Goal: Task Accomplishment & Management: Use online tool/utility

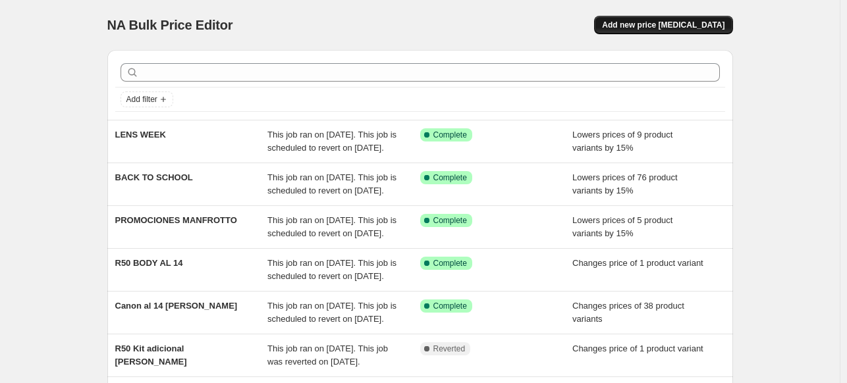
click at [659, 25] on span "Add new price [MEDICAL_DATA]" at bounding box center [663, 25] width 122 height 11
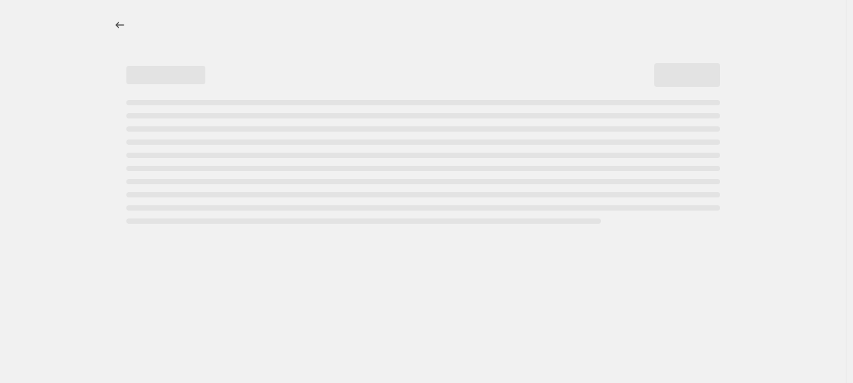
select select "percentage"
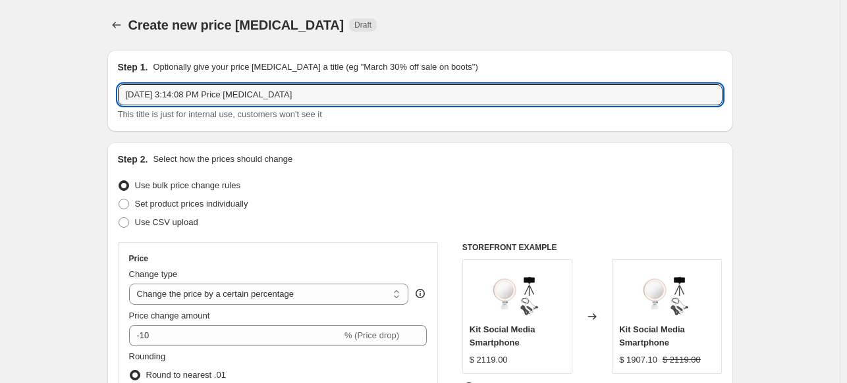
drag, startPoint x: 319, startPoint y: 90, endPoint x: 124, endPoint y: 55, distance: 198.7
click at [124, 55] on div "Step 1. Optionally give your price [MEDICAL_DATA] a title (eg "March 30% off sa…" at bounding box center [419, 91] width 625 height 82
type input "B2S GO PRO"
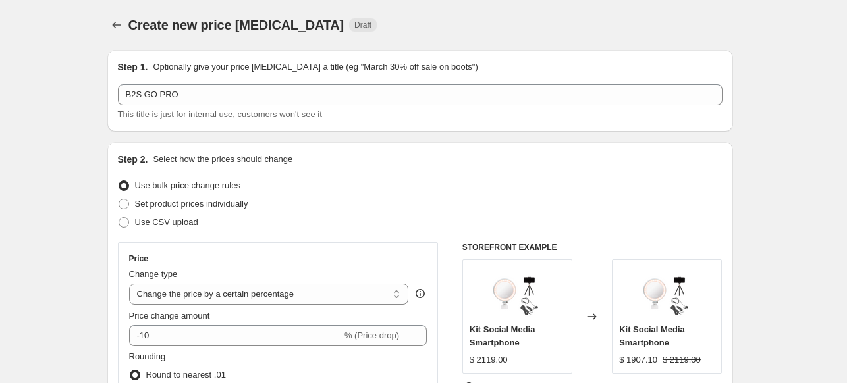
click at [244, 199] on span "Set product prices individually" at bounding box center [191, 204] width 113 height 10
click at [119, 199] on input "Set product prices individually" at bounding box center [118, 199] width 1 height 1
radio input "true"
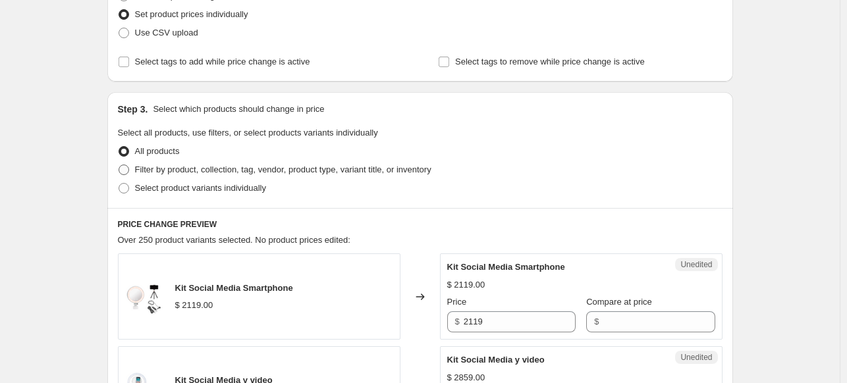
scroll to position [197, 0]
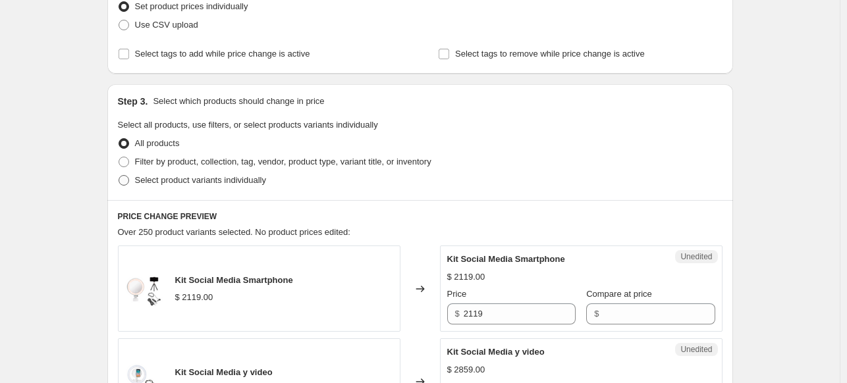
click at [261, 179] on span "Select product variants individually" at bounding box center [200, 180] width 131 height 10
click at [119, 176] on input "Select product variants individually" at bounding box center [118, 175] width 1 height 1
radio input "true"
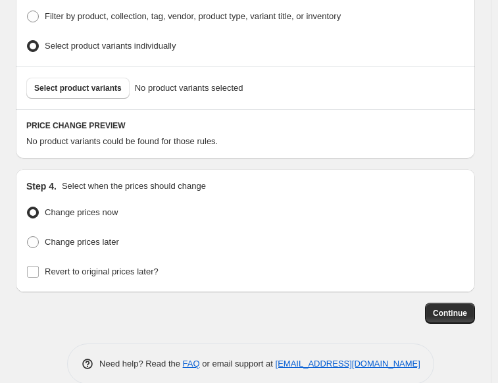
scroll to position [432, 0]
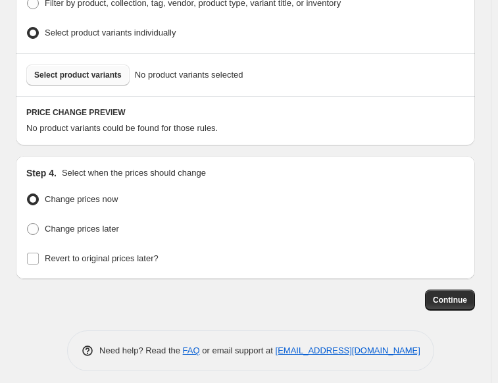
click at [80, 75] on button "Select product variants" at bounding box center [77, 75] width 103 height 21
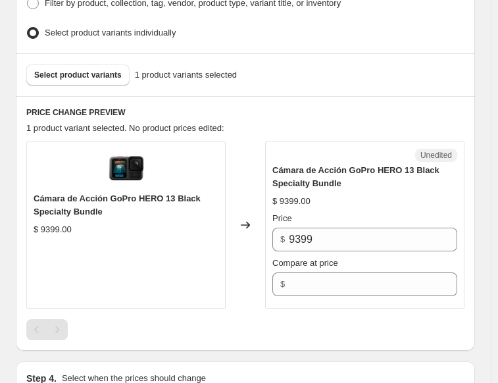
scroll to position [498, 0]
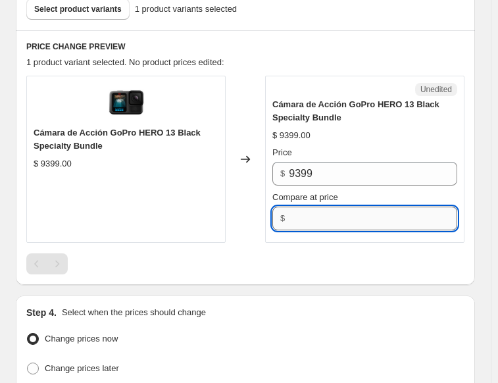
click at [335, 217] on input "Compare at price" at bounding box center [373, 219] width 169 height 24
type input "3"
type input "9399"
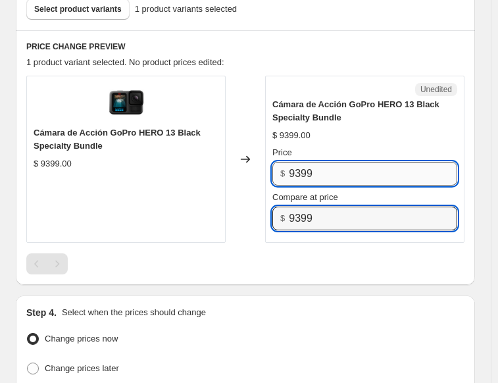
click at [330, 165] on input "9399" at bounding box center [373, 174] width 169 height 24
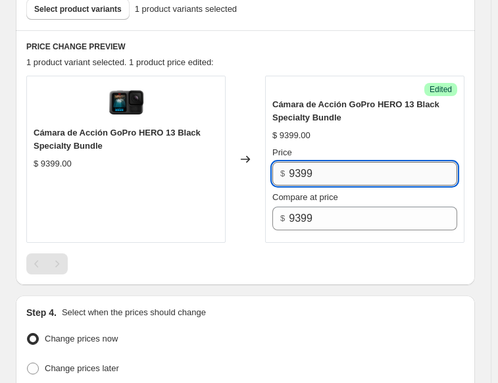
click at [330, 165] on input "9399" at bounding box center [373, 174] width 169 height 24
type input "7519"
click at [282, 255] on div at bounding box center [245, 263] width 438 height 21
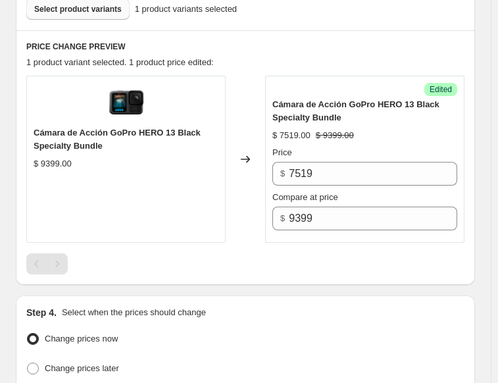
click at [71, 8] on span "Select product variants" at bounding box center [78, 9] width 88 height 11
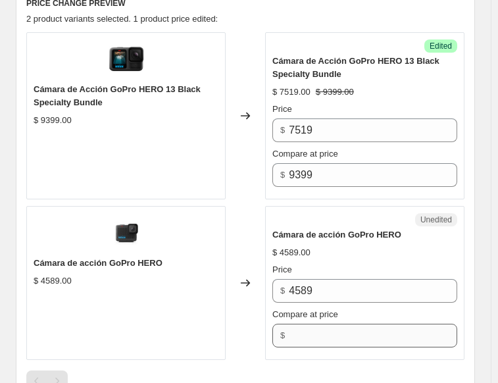
scroll to position [564, 0]
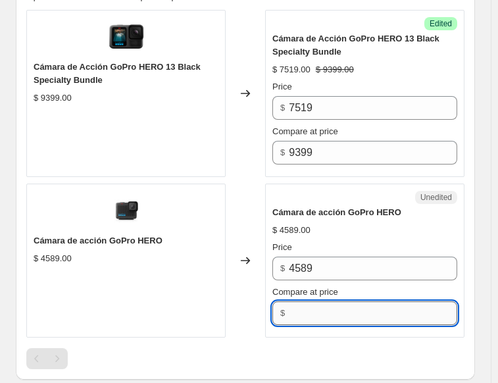
click at [355, 302] on input "Compare at price" at bounding box center [373, 313] width 169 height 24
type input "4589"
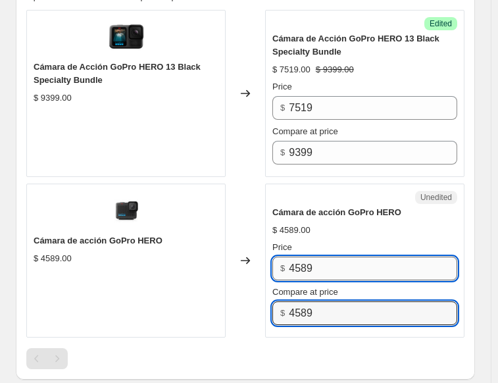
click at [321, 267] on input "4589" at bounding box center [373, 269] width 169 height 24
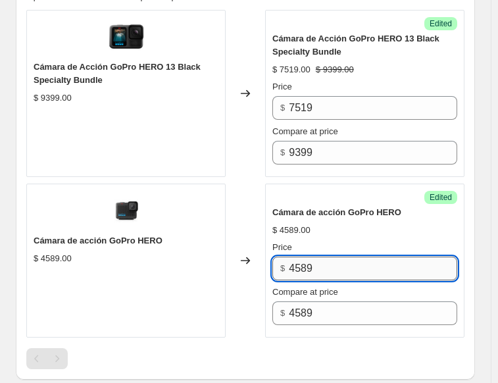
click at [321, 267] on input "4589" at bounding box center [373, 269] width 169 height 24
type input "3669"
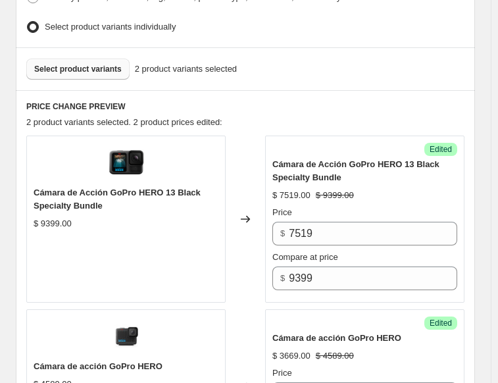
scroll to position [432, 0]
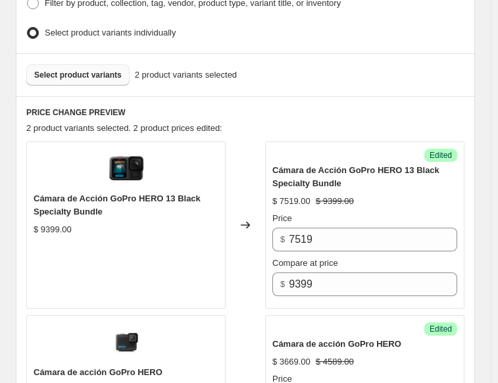
click at [53, 70] on span "Select product variants" at bounding box center [78, 75] width 88 height 11
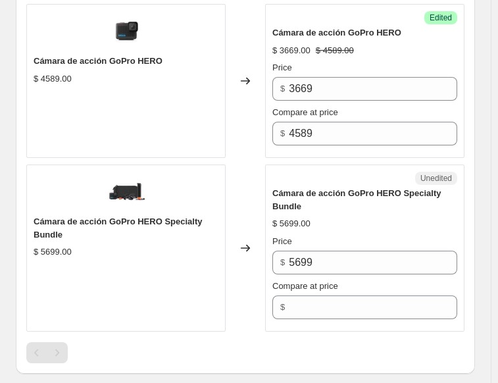
scroll to position [893, 0]
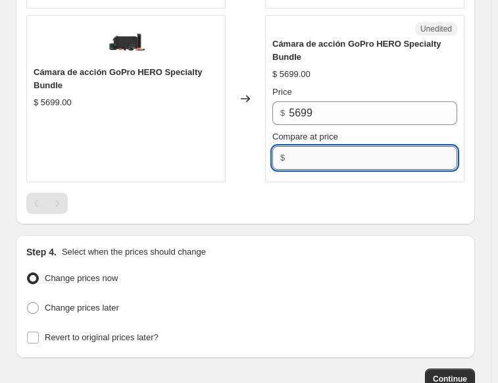
click at [311, 149] on input "Compare at price" at bounding box center [373, 158] width 169 height 24
type input "5699"
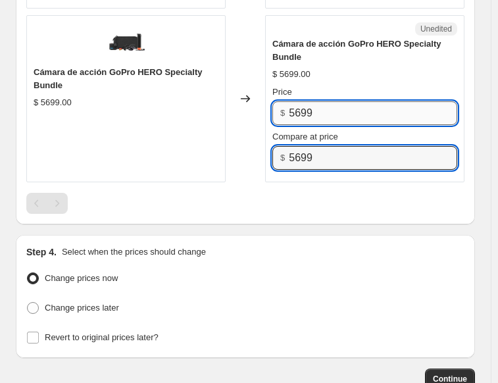
click at [311, 111] on input "5699" at bounding box center [373, 113] width 169 height 24
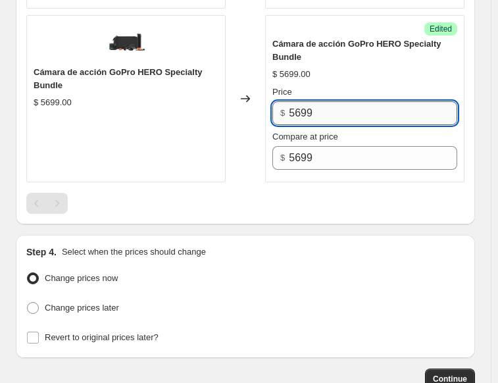
click at [311, 111] on input "5699" at bounding box center [373, 113] width 169 height 24
type input "4559"
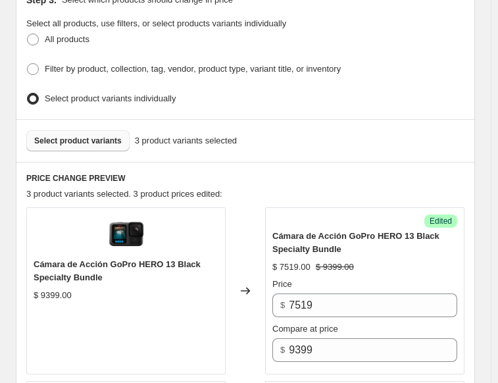
scroll to position [301, 0]
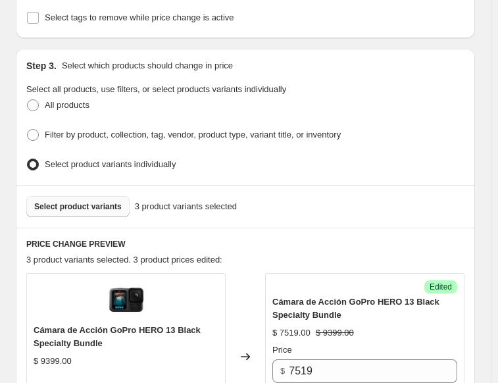
click at [99, 201] on span "Select product variants" at bounding box center [78, 206] width 88 height 11
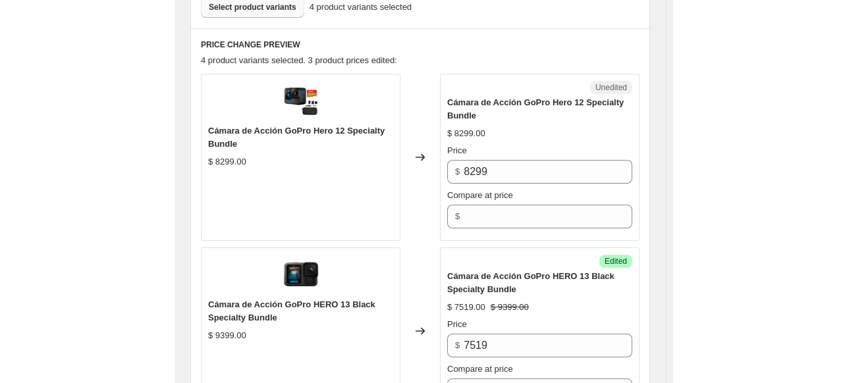
scroll to position [498, 0]
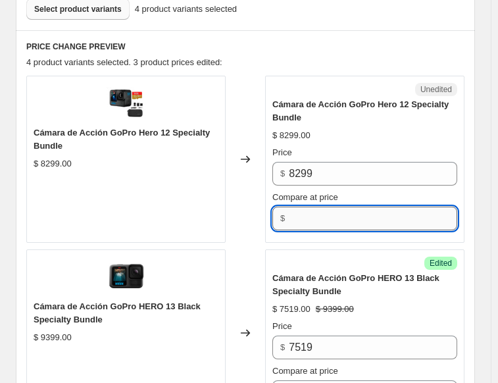
click at [314, 208] on input "Compare at price" at bounding box center [373, 219] width 169 height 24
type input "8299"
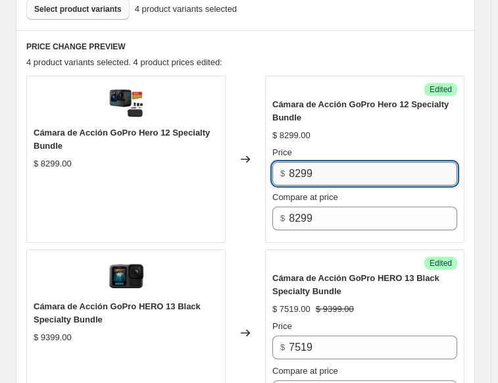
click at [338, 166] on input "8299" at bounding box center [373, 174] width 169 height 24
type input "5399"
click at [487, 134] on div "Create new price [MEDICAL_DATA]. This page is ready Create new price [MEDICAL_D…" at bounding box center [245, 270] width 491 height 1537
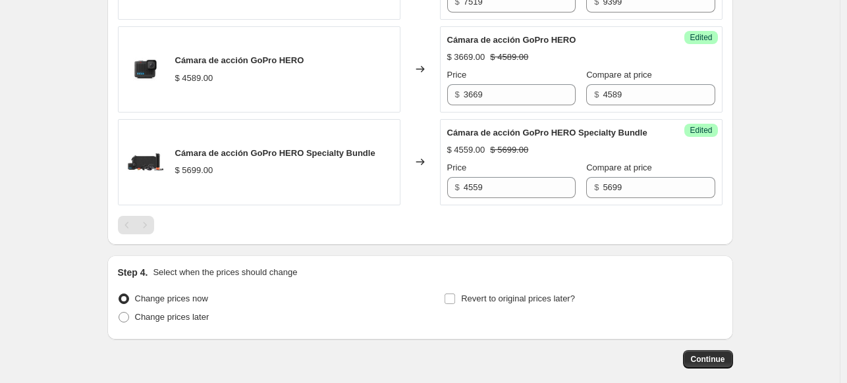
scroll to position [745, 0]
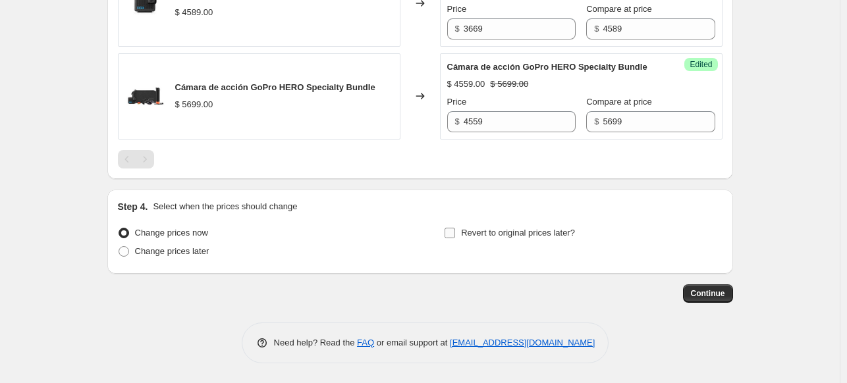
click at [469, 242] on label "Revert to original prices later?" at bounding box center [509, 233] width 131 height 18
click at [455, 238] on input "Revert to original prices later?" at bounding box center [449, 233] width 11 height 11
checkbox input "true"
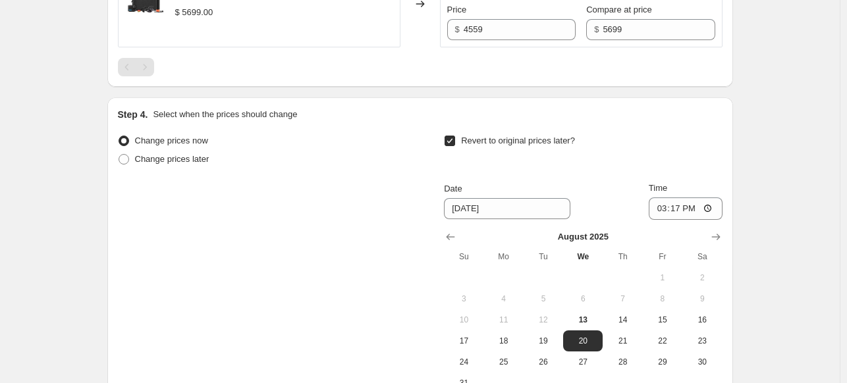
scroll to position [992, 0]
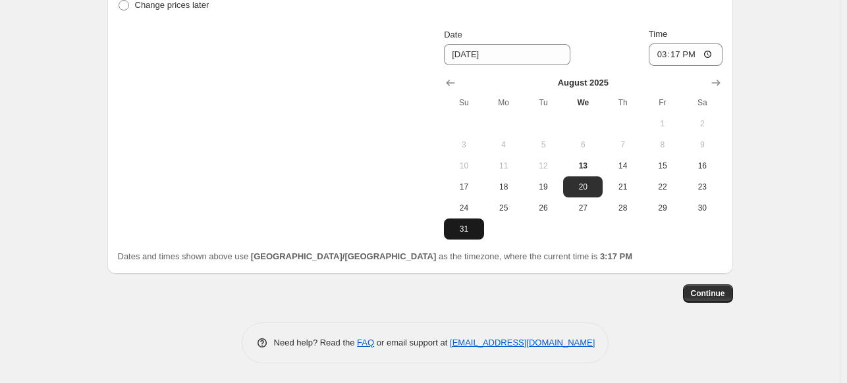
click at [469, 221] on button "31" at bounding box center [463, 229] width 39 height 21
type input "[DATE]"
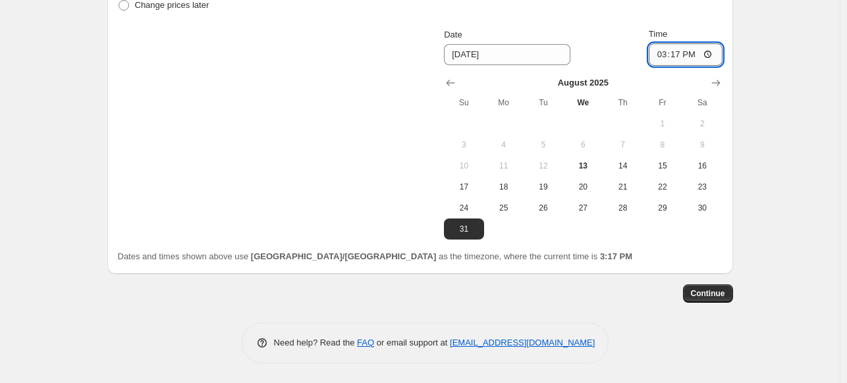
click at [669, 55] on input "15:17" at bounding box center [685, 54] width 74 height 22
type input "23:59"
click at [725, 297] on span "Continue" at bounding box center [708, 293] width 34 height 11
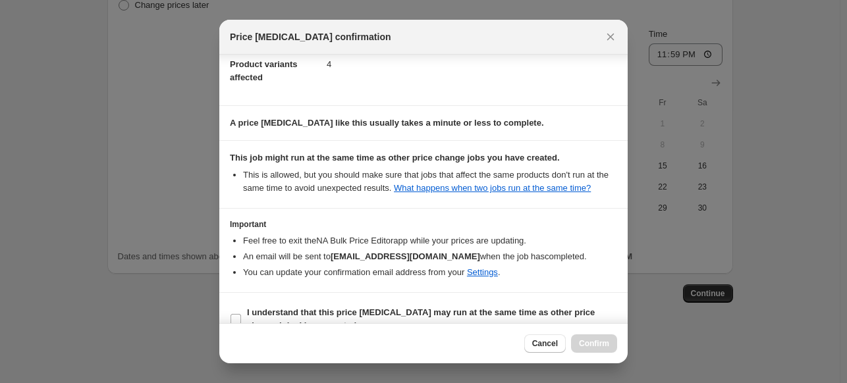
scroll to position [100, 0]
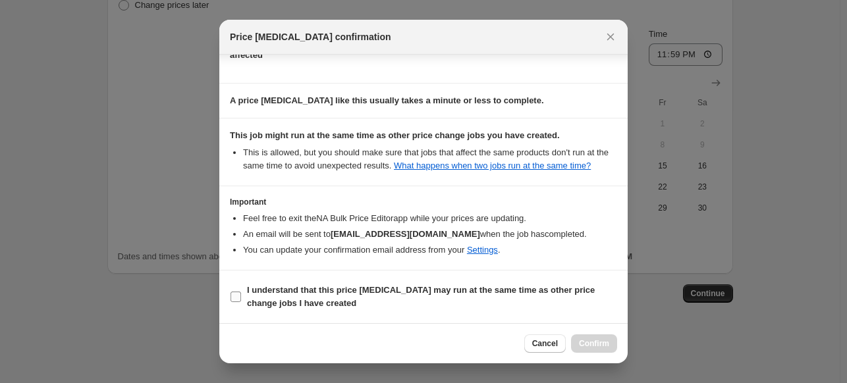
click at [236, 296] on input "I understand that this price [MEDICAL_DATA] may run at the same time as other p…" at bounding box center [235, 297] width 11 height 11
checkbox input "true"
click at [574, 347] on button "Confirm" at bounding box center [594, 343] width 46 height 18
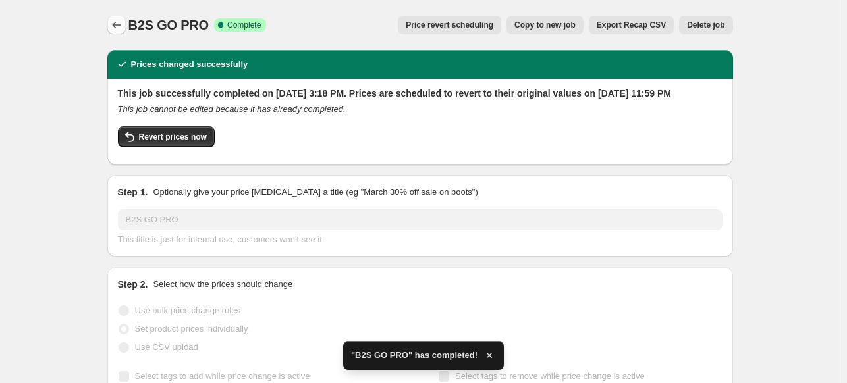
click at [113, 26] on icon "Price change jobs" at bounding box center [116, 24] width 13 height 13
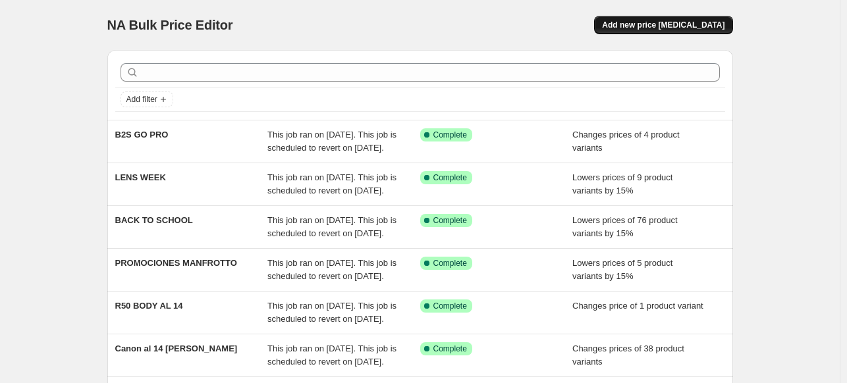
click at [669, 20] on button "Add new price [MEDICAL_DATA]" at bounding box center [663, 25] width 138 height 18
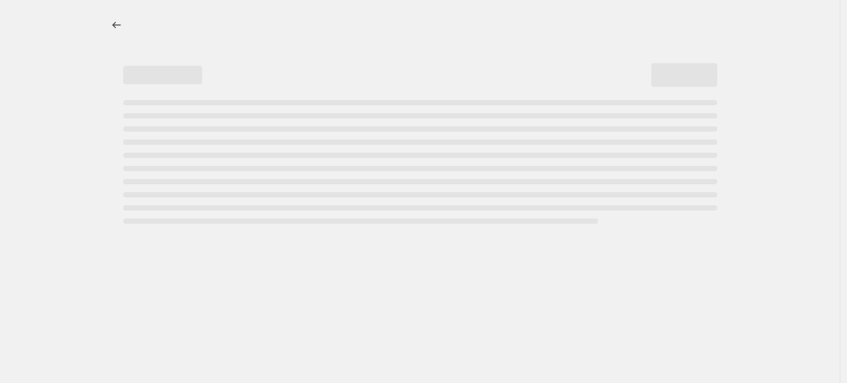
select select "percentage"
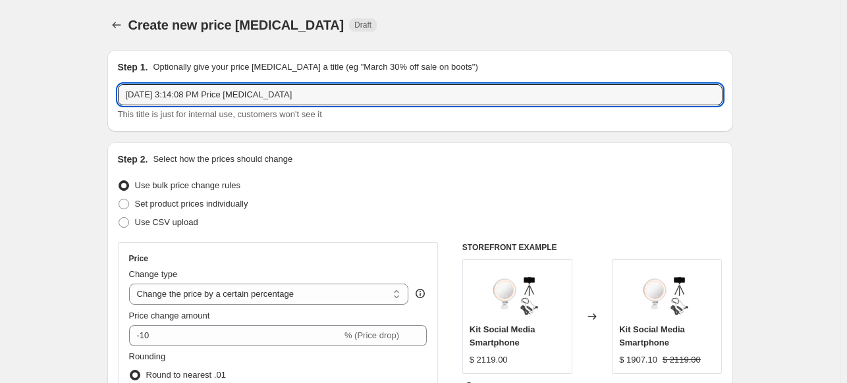
drag, startPoint x: 303, startPoint y: 101, endPoint x: 11, endPoint y: 49, distance: 296.7
type input "b"
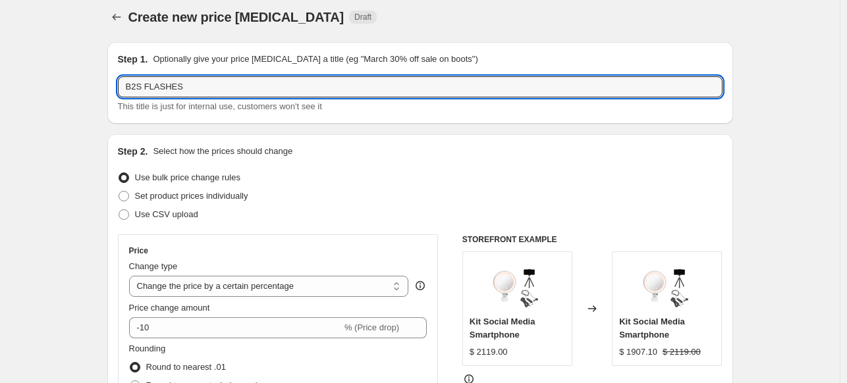
scroll to position [132, 0]
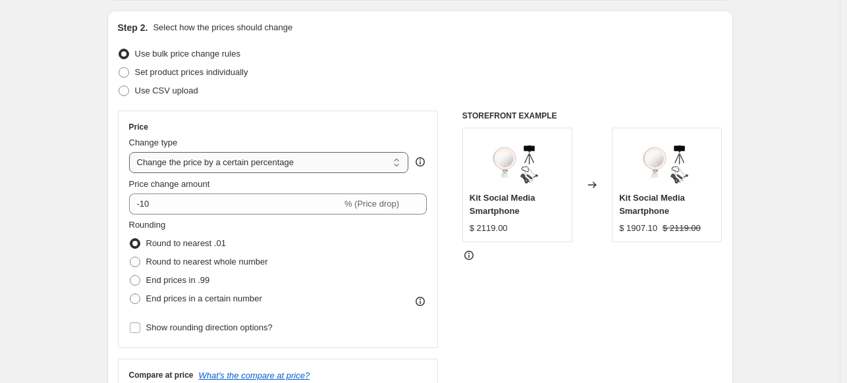
type input "B2S FLASHES"
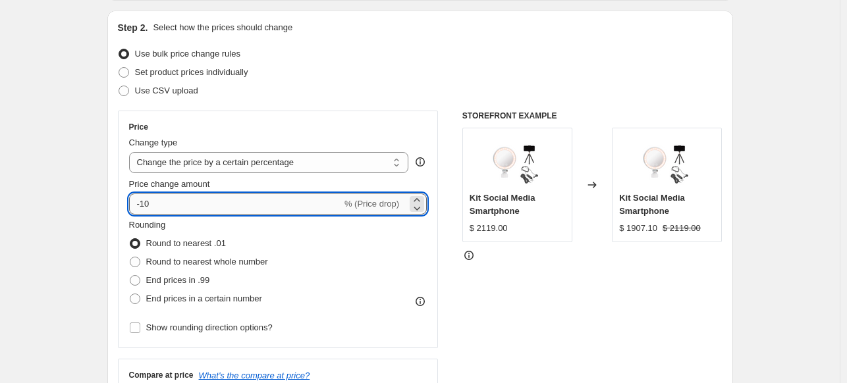
click at [176, 194] on input "-10" at bounding box center [235, 204] width 213 height 21
type input "-1"
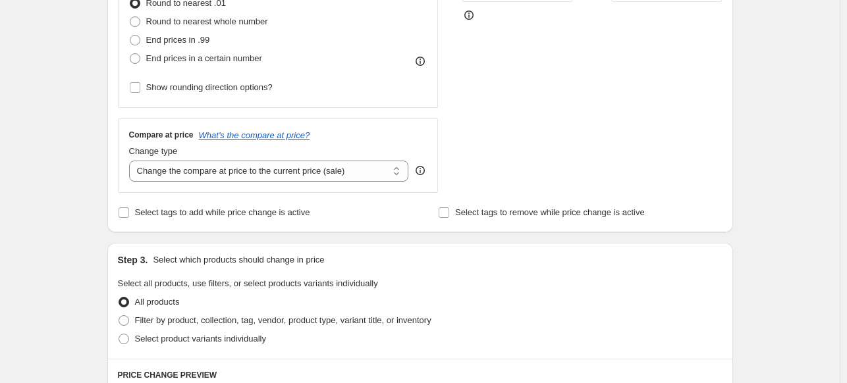
scroll to position [395, 0]
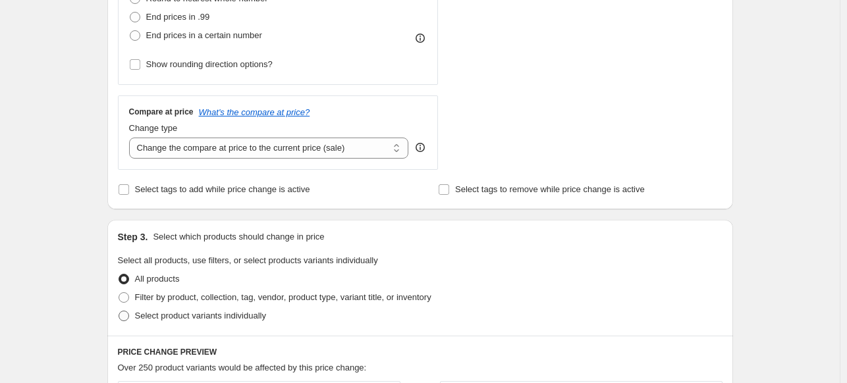
type input "-25"
click at [222, 323] on span "Select product variants individually" at bounding box center [200, 315] width 131 height 13
click at [129, 318] on span at bounding box center [123, 316] width 11 height 11
click at [119, 311] on input "Select product variants individually" at bounding box center [118, 311] width 1 height 1
radio input "true"
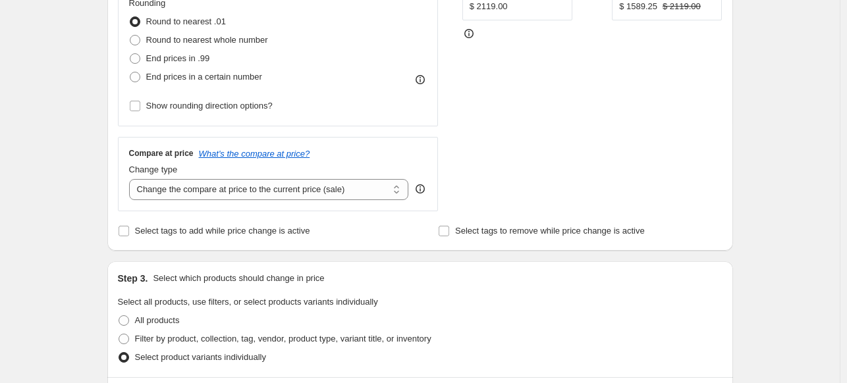
scroll to position [527, 0]
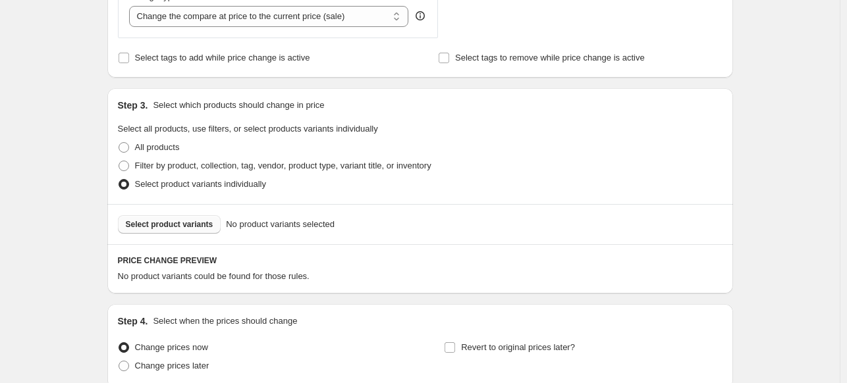
click at [176, 220] on span "Select product variants" at bounding box center [170, 224] width 88 height 11
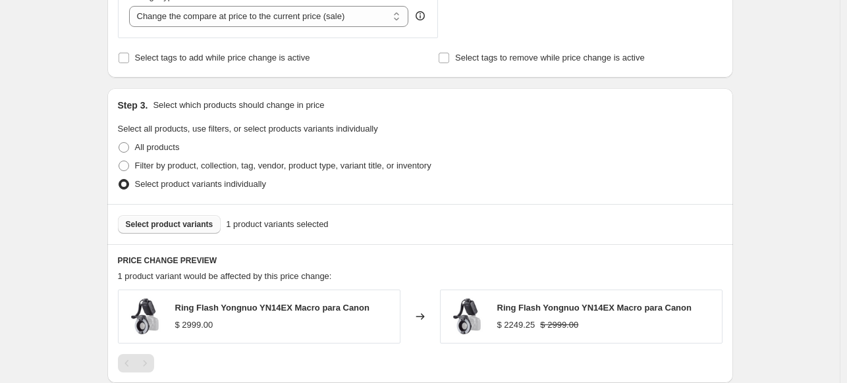
click at [157, 215] on button "Select product variants" at bounding box center [169, 224] width 103 height 18
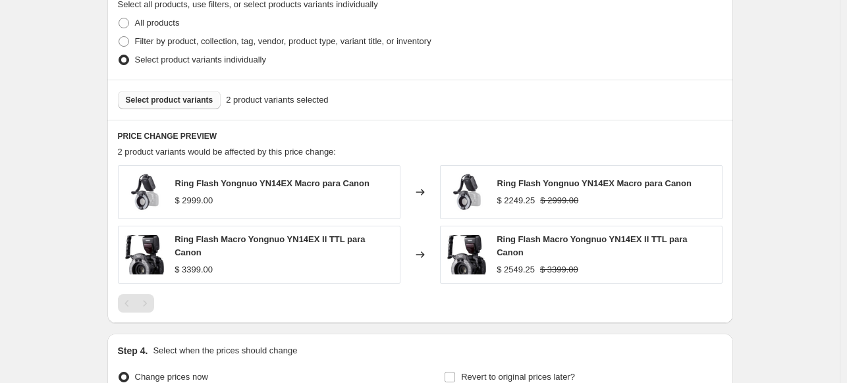
scroll to position [658, 0]
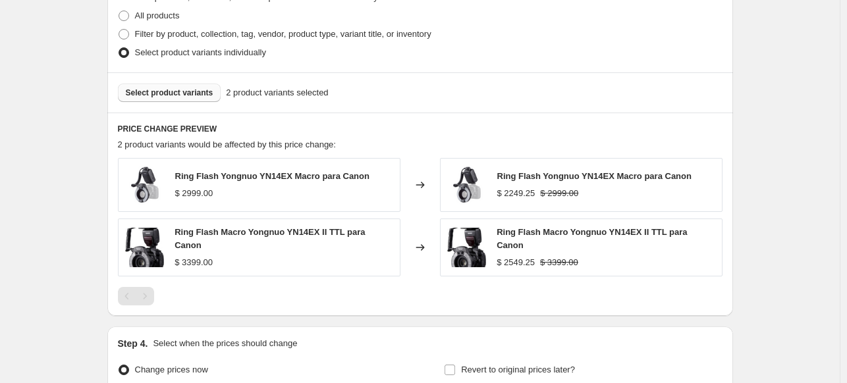
click at [181, 95] on span "Select product variants" at bounding box center [170, 93] width 88 height 11
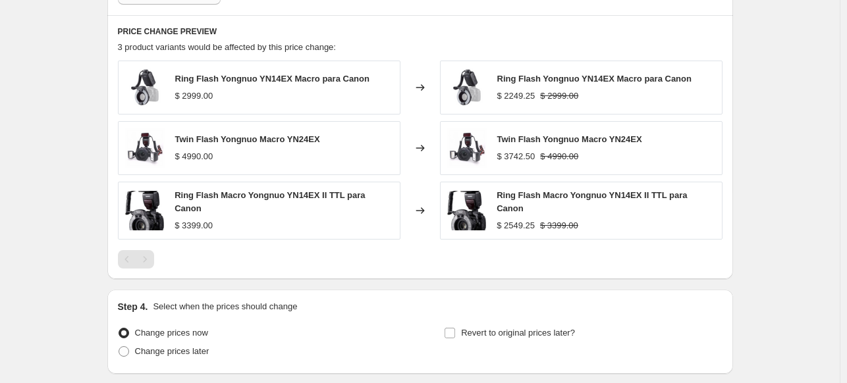
scroll to position [850, 0]
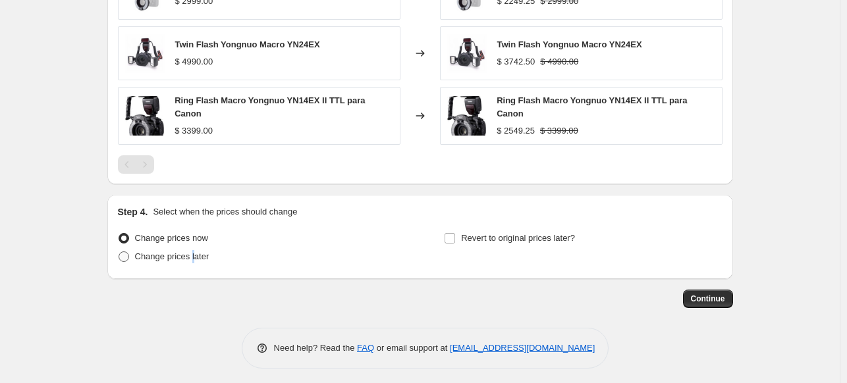
click at [194, 251] on span "Change prices later" at bounding box center [172, 256] width 74 height 10
click at [136, 255] on label "Change prices later" at bounding box center [163, 257] width 91 height 18
click at [119, 252] on input "Change prices later" at bounding box center [118, 251] width 1 height 1
radio input "true"
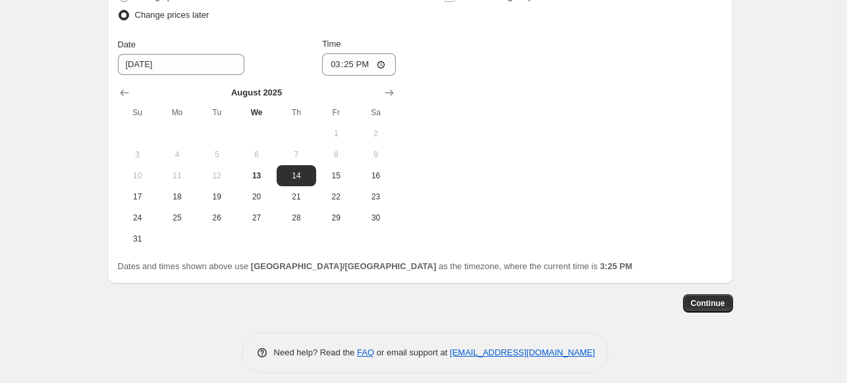
scroll to position [1097, 0]
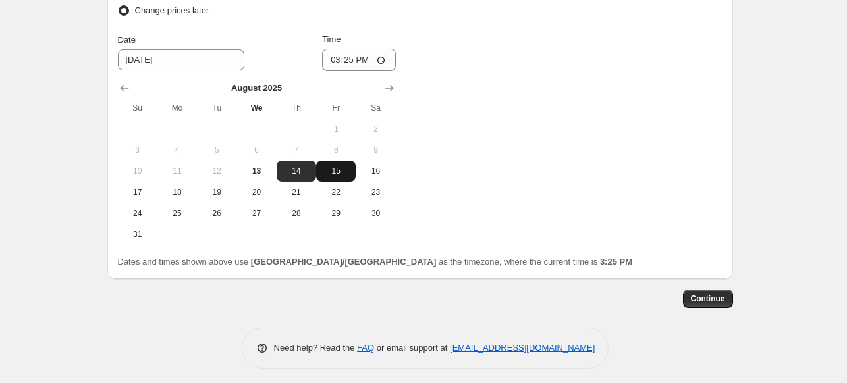
click at [332, 174] on button "15" at bounding box center [335, 171] width 39 height 21
type input "[DATE]"
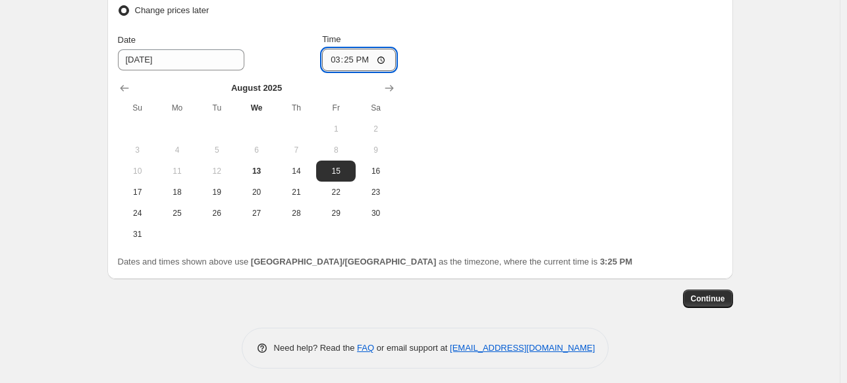
click at [329, 63] on input "15:25" at bounding box center [359, 60] width 74 height 22
type input "00:00"
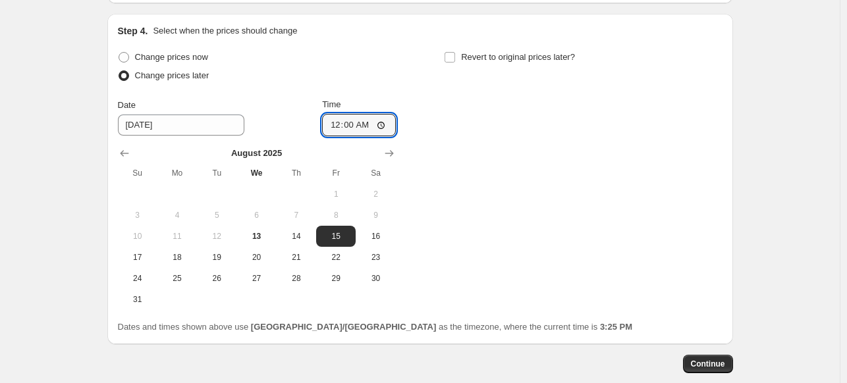
scroll to position [1031, 0]
click at [448, 59] on label "Revert to original prices later?" at bounding box center [509, 58] width 131 height 18
click at [448, 59] on input "Revert to original prices later?" at bounding box center [449, 58] width 11 height 11
checkbox input "true"
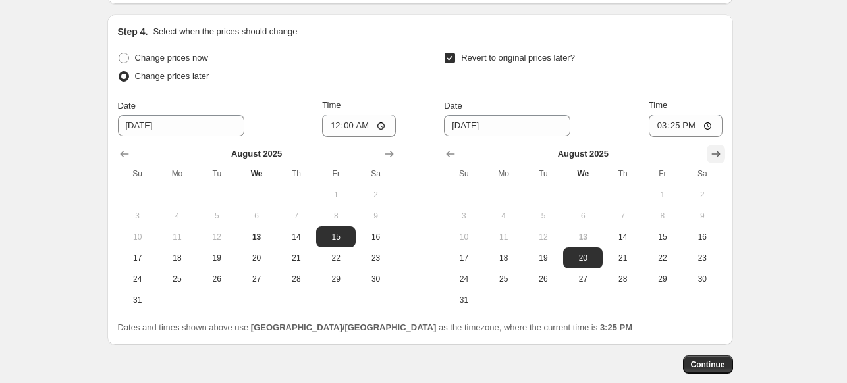
click at [712, 149] on icon "Show next month, September 2025" at bounding box center [715, 153] width 13 height 13
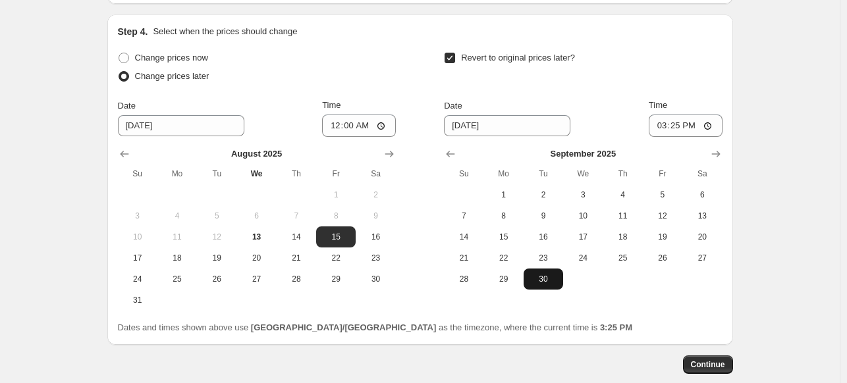
click at [545, 278] on span "30" at bounding box center [543, 279] width 29 height 11
type input "[DATE]"
click at [660, 119] on input "15:25" at bounding box center [685, 126] width 74 height 22
type input "23:59"
click at [716, 360] on span "Continue" at bounding box center [708, 364] width 34 height 11
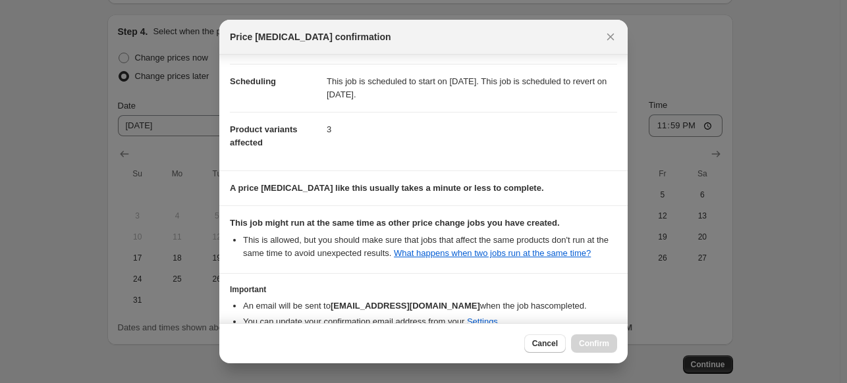
scroll to position [167, 0]
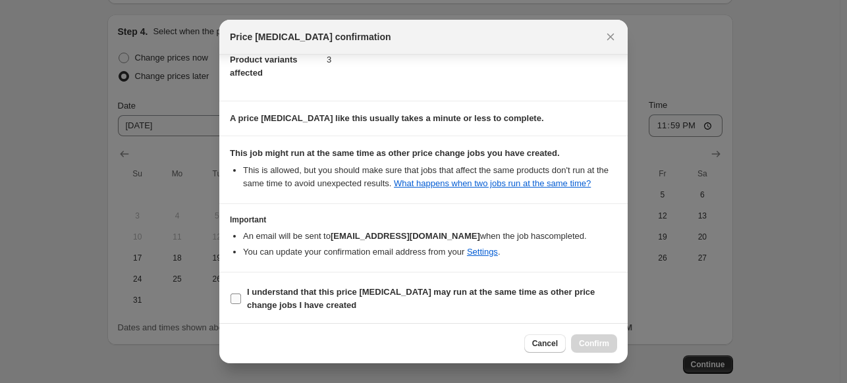
click at [230, 296] on span ":rfm:" at bounding box center [236, 299] width 12 height 12
click at [230, 296] on input "I understand that this price [MEDICAL_DATA] may run at the same time as other p…" at bounding box center [235, 299] width 11 height 11
checkbox input "true"
click at [599, 343] on span "Confirm" at bounding box center [594, 343] width 30 height 11
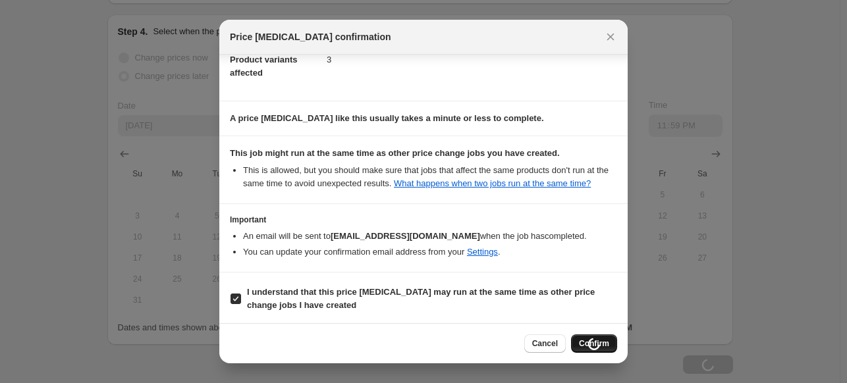
type input "B2S FLASHES"
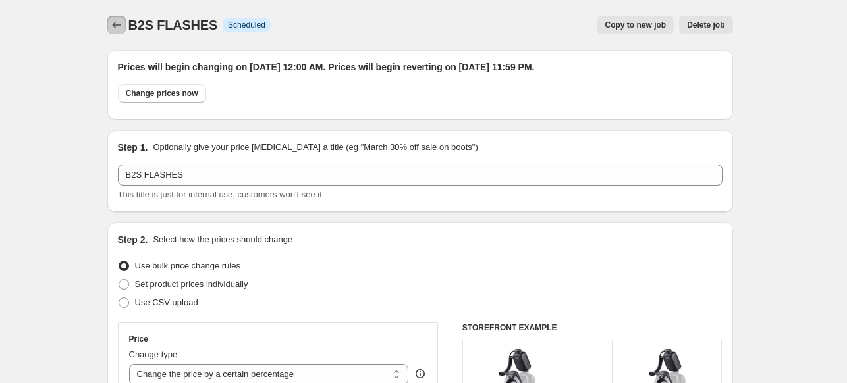
click at [113, 26] on icon "Price change jobs" at bounding box center [116, 24] width 13 height 13
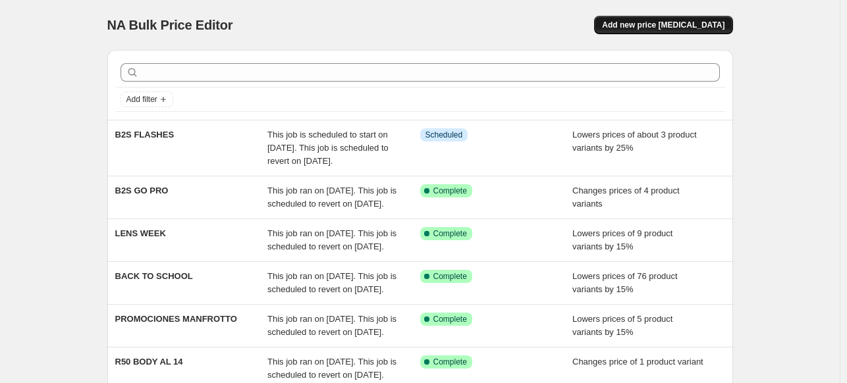
click at [632, 26] on button "Add new price [MEDICAL_DATA]" at bounding box center [663, 25] width 138 height 18
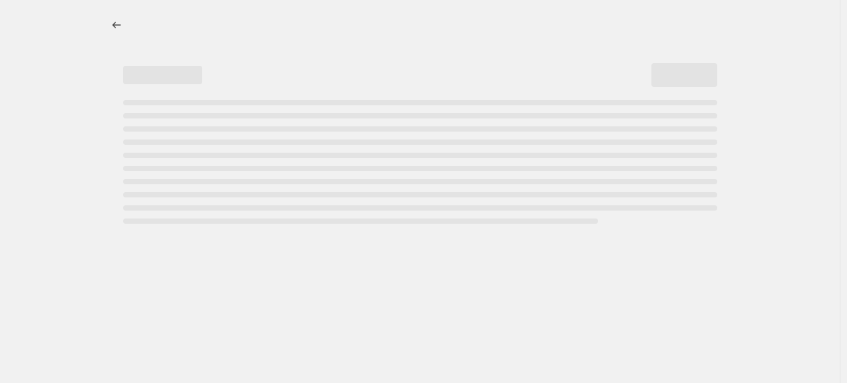
select select "percentage"
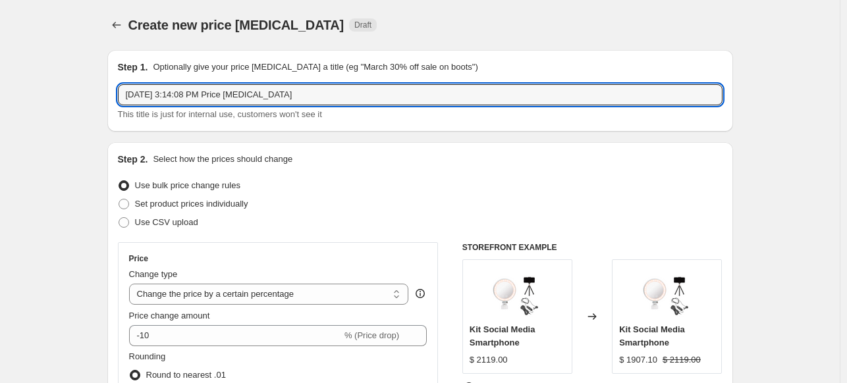
drag, startPoint x: 298, startPoint y: 99, endPoint x: 8, endPoint y: 46, distance: 294.5
type input "B2S TRIPIES K&F"
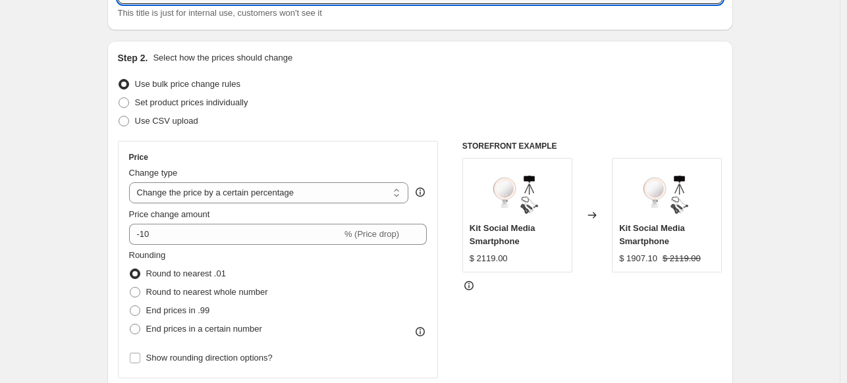
scroll to position [132, 0]
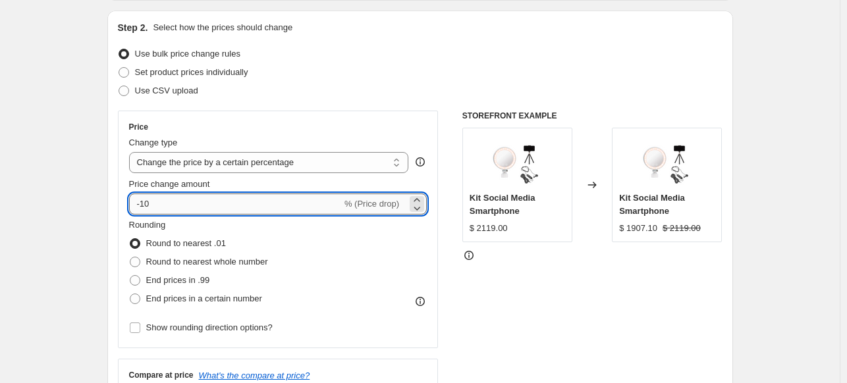
click at [153, 201] on input "-10" at bounding box center [235, 204] width 213 height 21
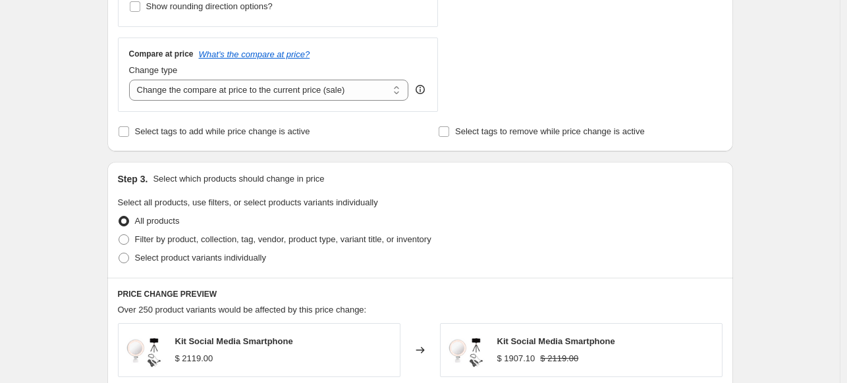
scroll to position [461, 0]
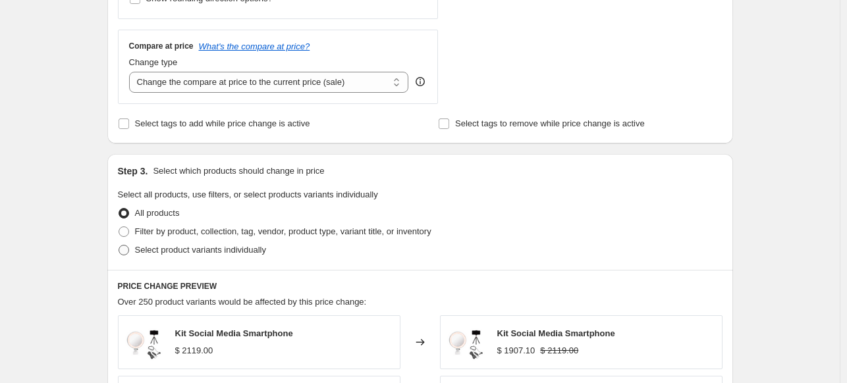
type input "-20"
click at [221, 253] on span "Select product variants individually" at bounding box center [200, 250] width 131 height 10
click at [119, 246] on input "Select product variants individually" at bounding box center [118, 245] width 1 height 1
radio input "true"
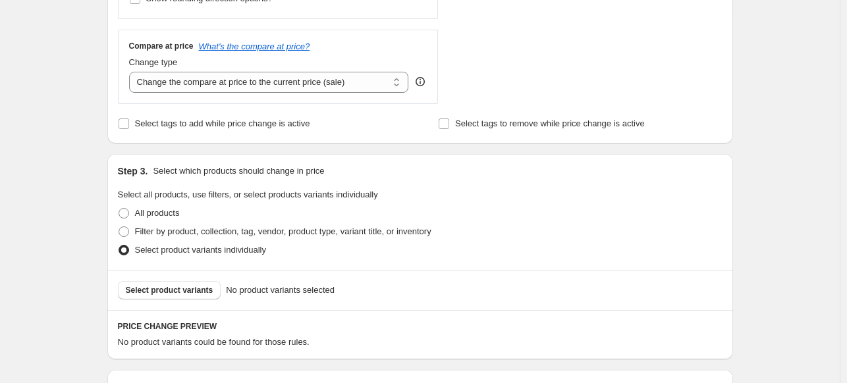
click at [221, 253] on span "Select product variants individually" at bounding box center [200, 250] width 131 height 10
click at [119, 246] on input "Select product variants individually" at bounding box center [118, 245] width 1 height 1
click at [207, 236] on span "Filter by product, collection, tag, vendor, product type, variant title, or inv…" at bounding box center [283, 231] width 296 height 10
click at [119, 227] on input "Filter by product, collection, tag, vendor, product type, variant title, or inv…" at bounding box center [118, 226] width 1 height 1
radio input "true"
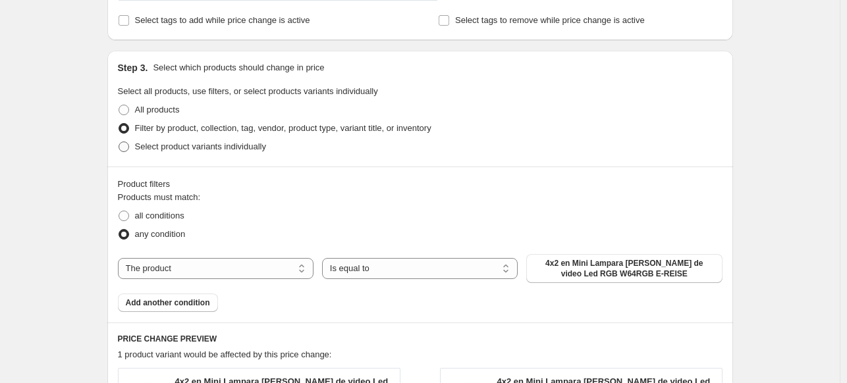
scroll to position [592, 0]
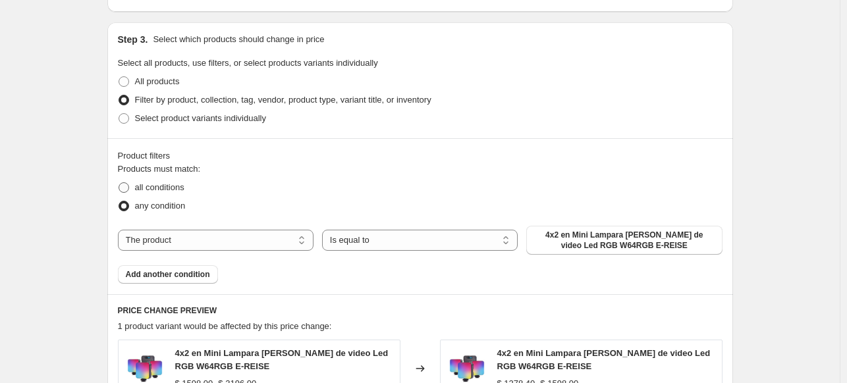
click at [163, 189] on span "all conditions" at bounding box center [159, 187] width 49 height 10
click at [119, 183] on input "all conditions" at bounding box center [118, 182] width 1 height 1
radio input "true"
click at [290, 236] on select "The product The product's collection The product's tag The product's vendor The…" at bounding box center [216, 240] width 196 height 21
select select "vendor"
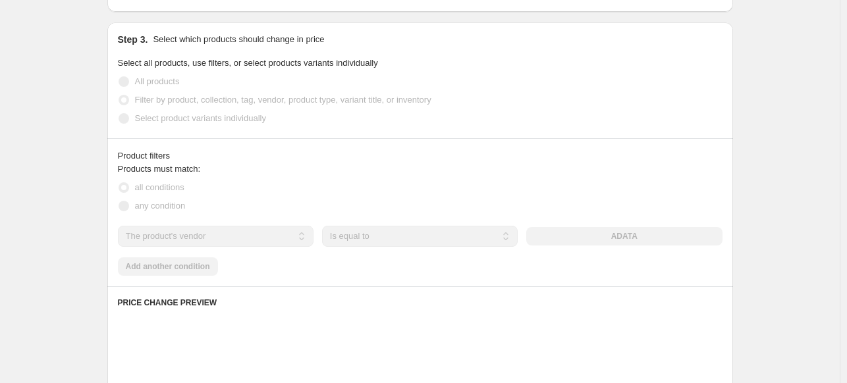
click at [585, 239] on div "ADATA" at bounding box center [624, 236] width 196 height 18
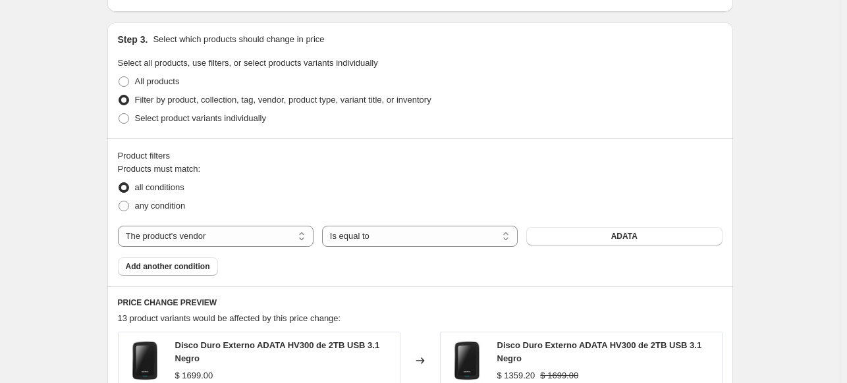
click at [585, 239] on button "ADATA" at bounding box center [624, 236] width 196 height 18
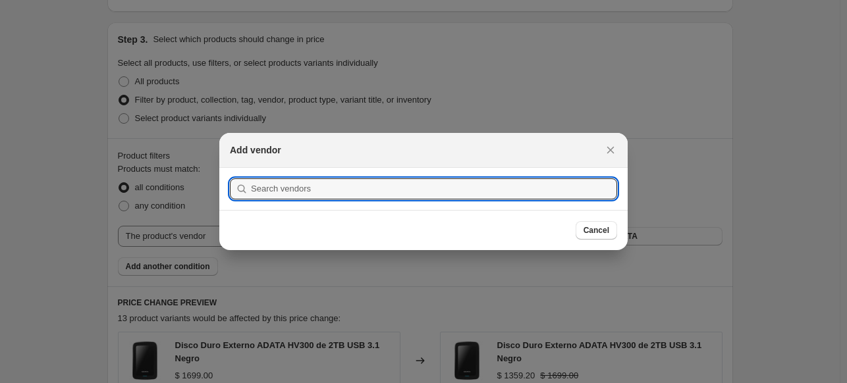
scroll to position [0, 0]
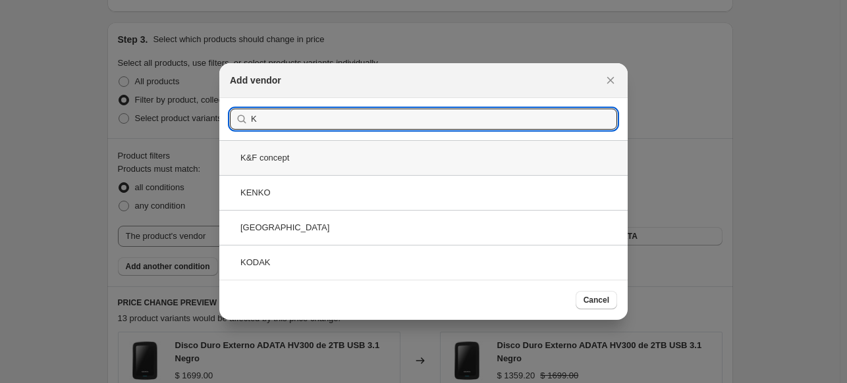
type input "K"
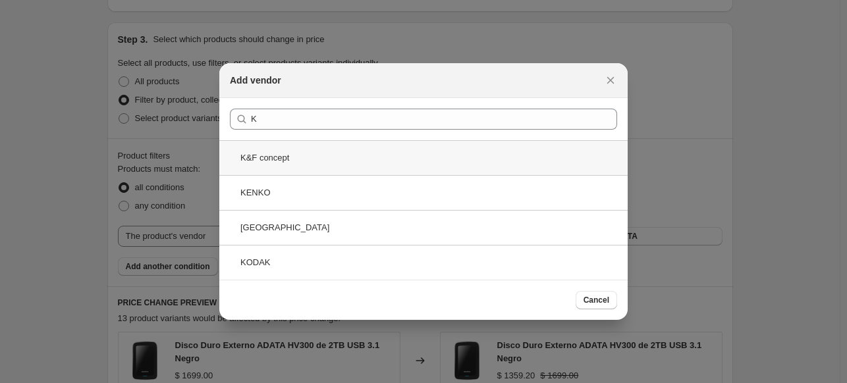
click at [363, 162] on div "K&F concept" at bounding box center [423, 157] width 408 height 35
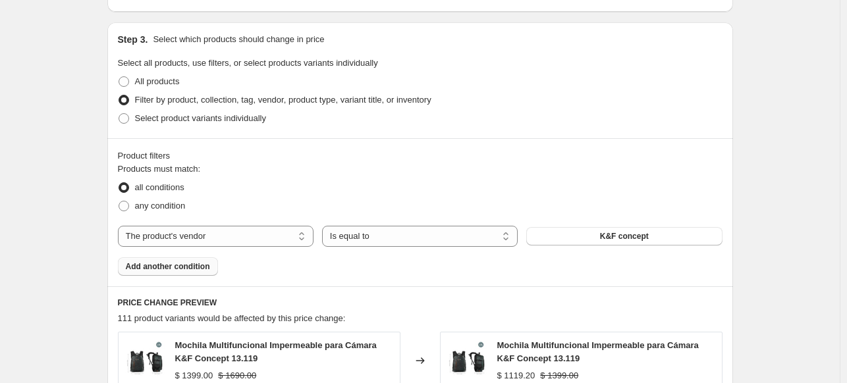
click at [197, 268] on span "Add another condition" at bounding box center [168, 266] width 84 height 11
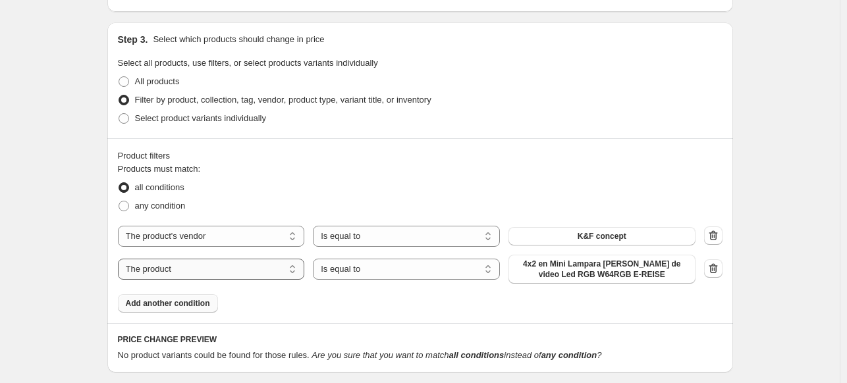
click at [229, 278] on select "The product The product's collection The product's tag The product's vendor The…" at bounding box center [211, 269] width 187 height 21
select select "title"
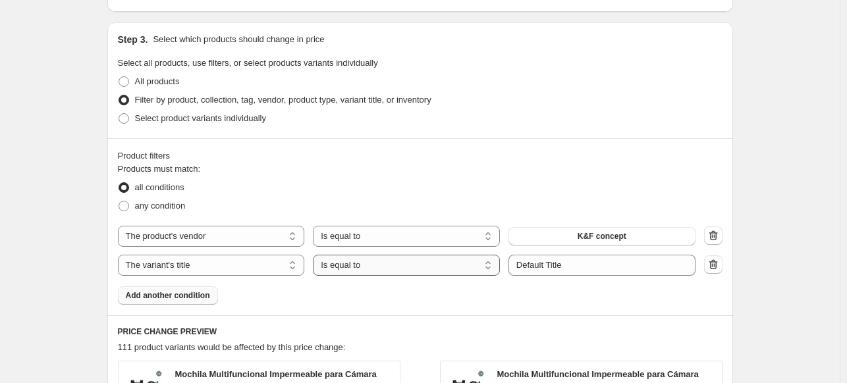
click at [460, 273] on select "Is equal to Is not equal to Contains" at bounding box center [406, 265] width 187 height 21
select select "contains"
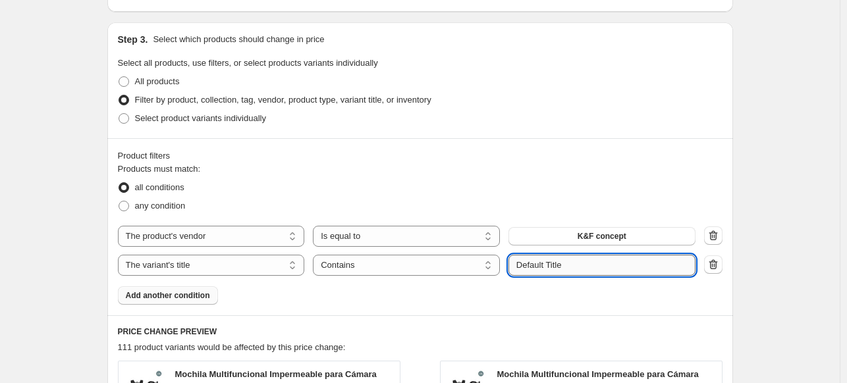
click at [540, 271] on input "Default Title" at bounding box center [601, 265] width 187 height 21
type input "D"
type input "TRIPIE"
click at [532, 294] on div "Products must match: all conditions any condition The product The product's col…" at bounding box center [420, 234] width 604 height 142
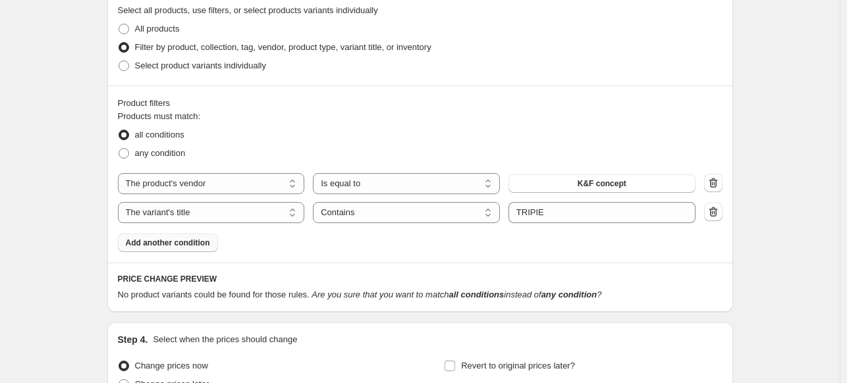
scroll to position [724, 0]
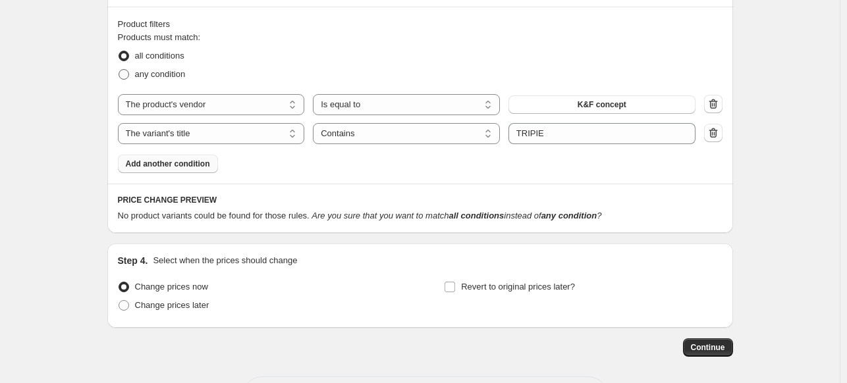
click at [153, 70] on span "any condition" at bounding box center [160, 74] width 51 height 10
click at [119, 70] on input "any condition" at bounding box center [118, 69] width 1 height 1
radio input "true"
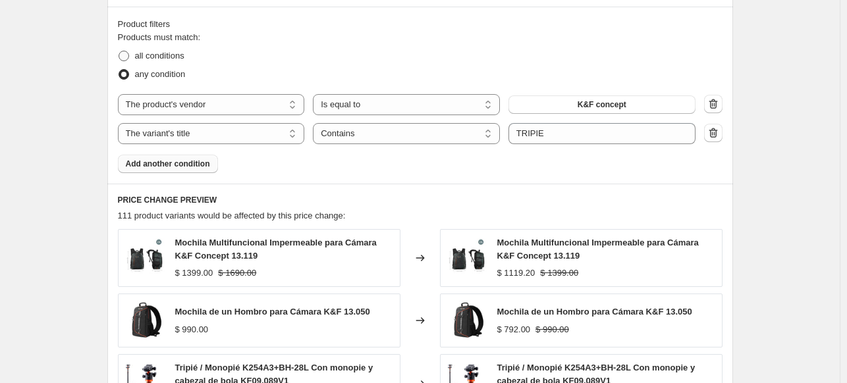
click at [163, 56] on span "all conditions" at bounding box center [159, 56] width 49 height 10
click at [119, 51] on input "all conditions" at bounding box center [118, 51] width 1 height 1
radio input "true"
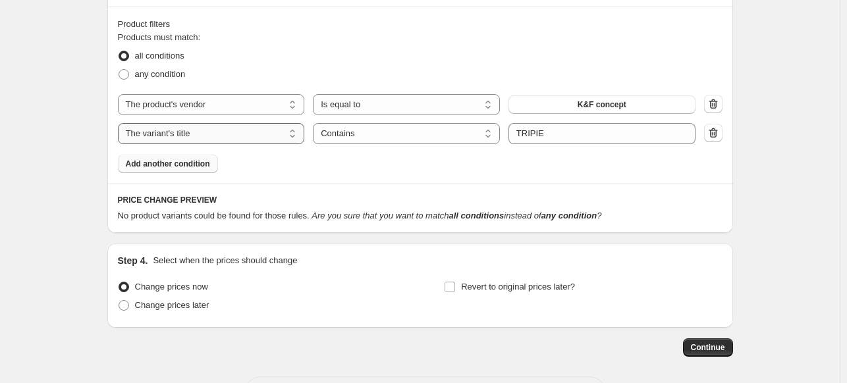
click at [284, 126] on select "The product The product's collection The product's tag The product's vendor The…" at bounding box center [211, 133] width 187 height 21
select select "product"
select select "equal"
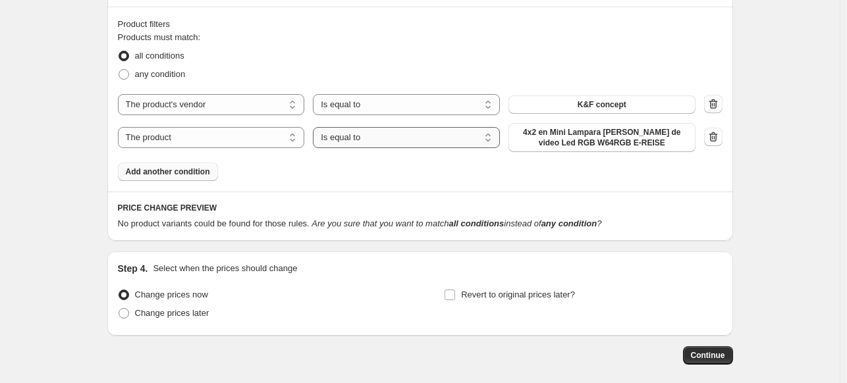
click at [363, 144] on select "Is equal to Is not equal to" at bounding box center [406, 137] width 187 height 21
drag, startPoint x: 363, startPoint y: 144, endPoint x: 346, endPoint y: 146, distance: 17.2
click at [363, 144] on select "Is equal to Is not equal to" at bounding box center [406, 137] width 187 height 21
click at [267, 131] on select "The product The product's collection The product's tag The product's vendor The…" at bounding box center [211, 137] width 187 height 21
select select "product_type"
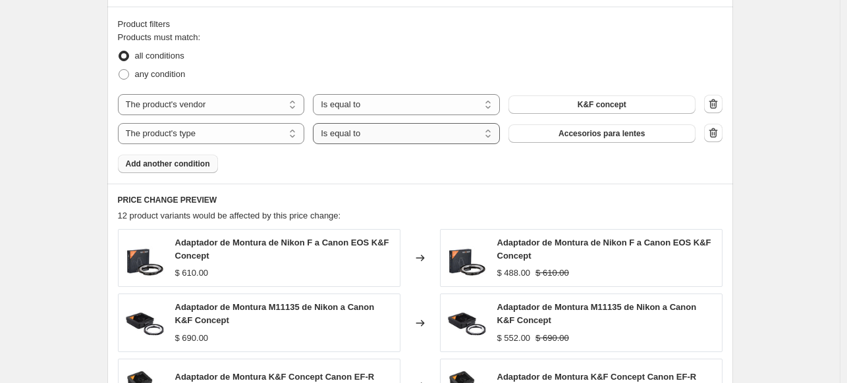
click at [426, 139] on select "Is equal to Is not equal to" at bounding box center [406, 133] width 187 height 21
click at [316, 123] on select "Is equal to Is not equal to" at bounding box center [406, 133] width 187 height 21
click at [558, 138] on button "Accesorios para lentes" at bounding box center [601, 133] width 187 height 18
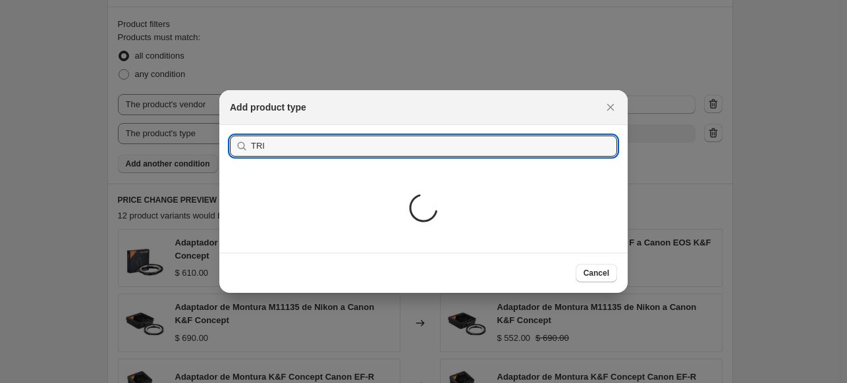
type input "TRI"
click at [307, 207] on div "Loading..." at bounding box center [423, 210] width 408 height 86
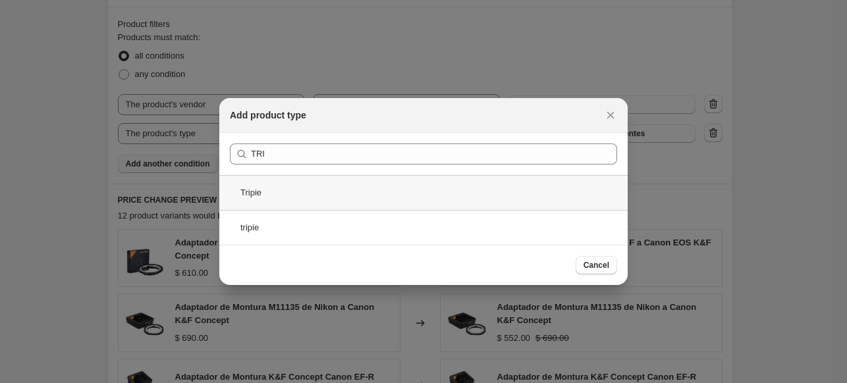
click at [280, 197] on div "Tripie" at bounding box center [423, 192] width 408 height 35
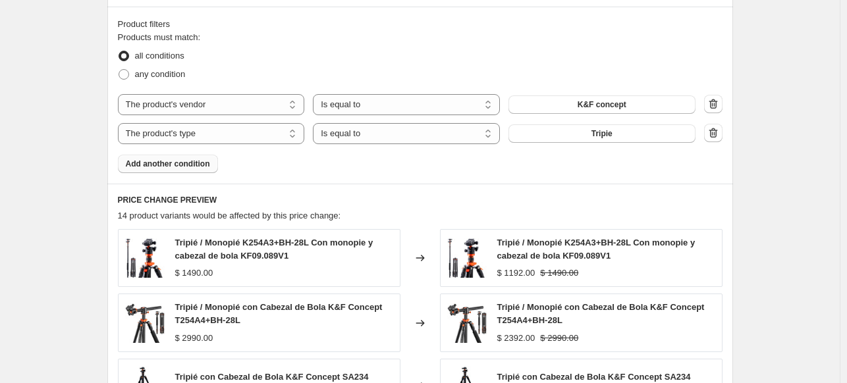
click at [186, 165] on span "Add another condition" at bounding box center [168, 164] width 84 height 11
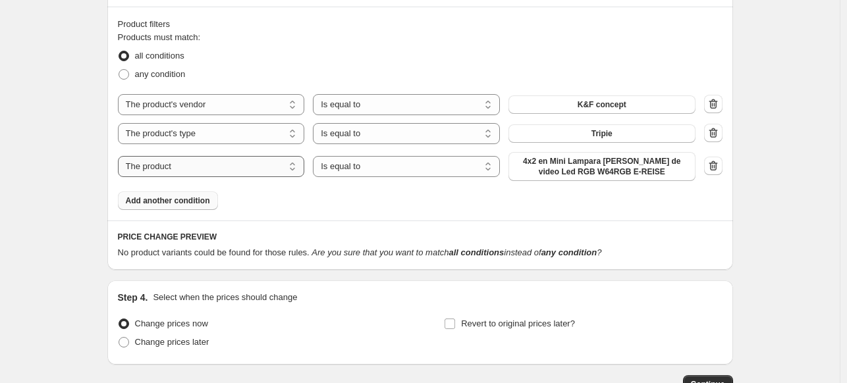
click at [184, 169] on select "The product The product's collection The product's tag The product's vendor The…" at bounding box center [211, 166] width 187 height 21
select select "product_type"
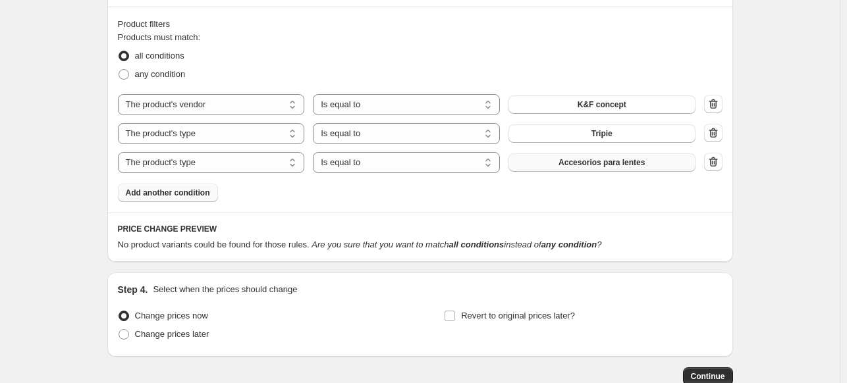
click at [585, 156] on button "Accesorios para lentes" at bounding box center [601, 162] width 187 height 18
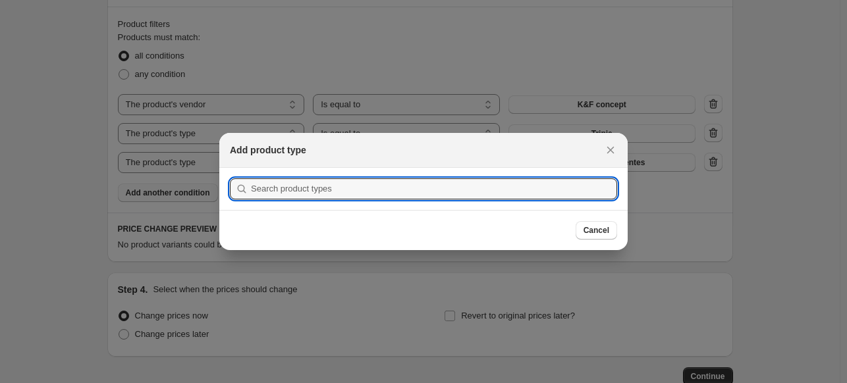
scroll to position [0, 0]
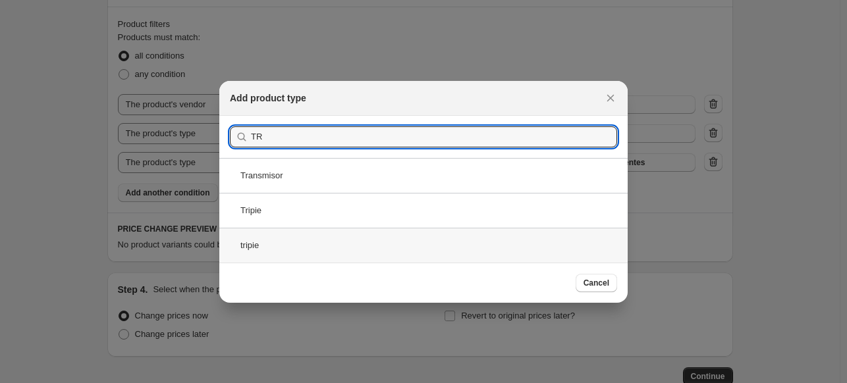
type input "TR"
click at [251, 252] on div "tripie" at bounding box center [423, 245] width 408 height 35
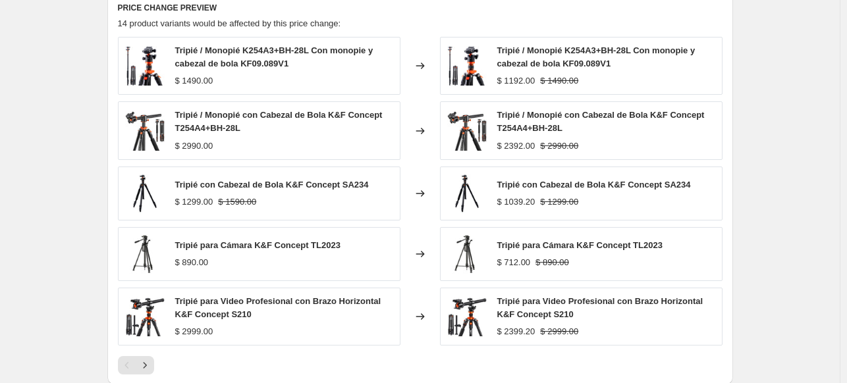
scroll to position [1119, 0]
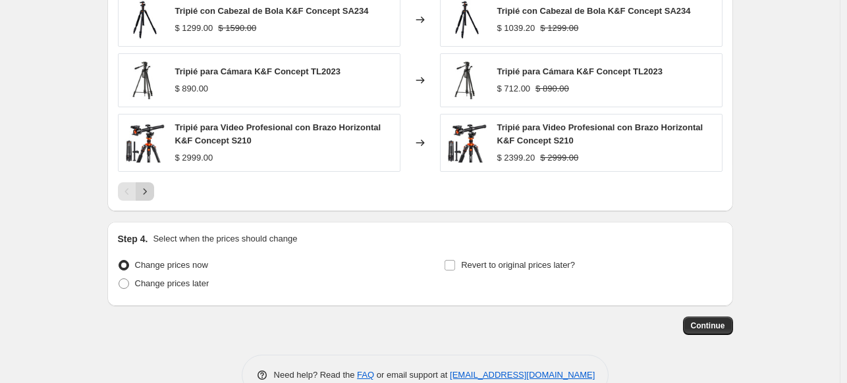
click at [154, 192] on button "Next" at bounding box center [145, 191] width 18 height 18
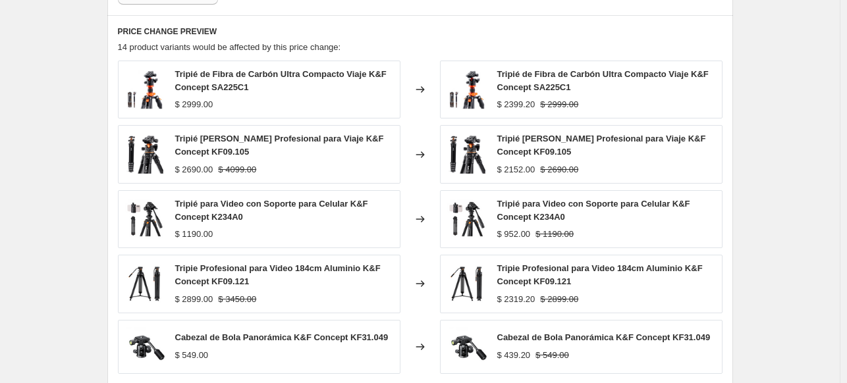
scroll to position [1053, 0]
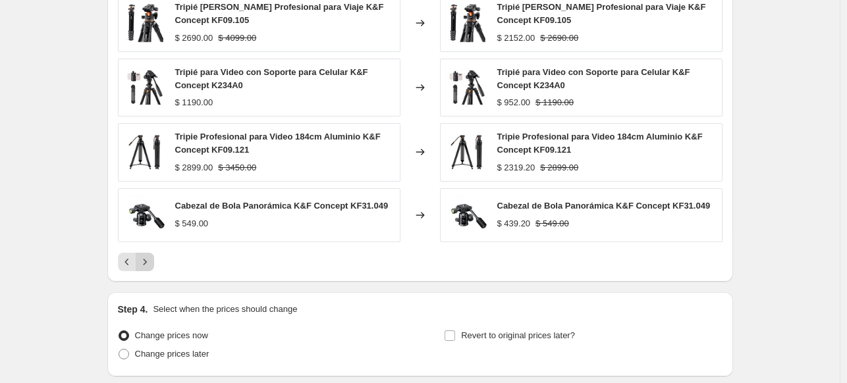
click at [143, 262] on icon "Next" at bounding box center [144, 261] width 13 height 13
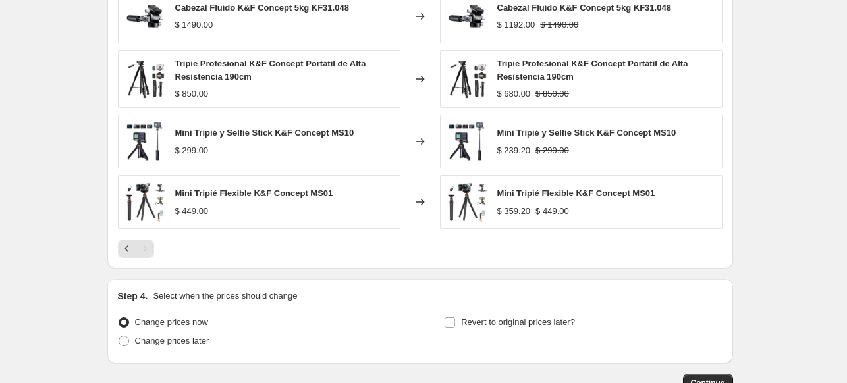
scroll to position [922, 0]
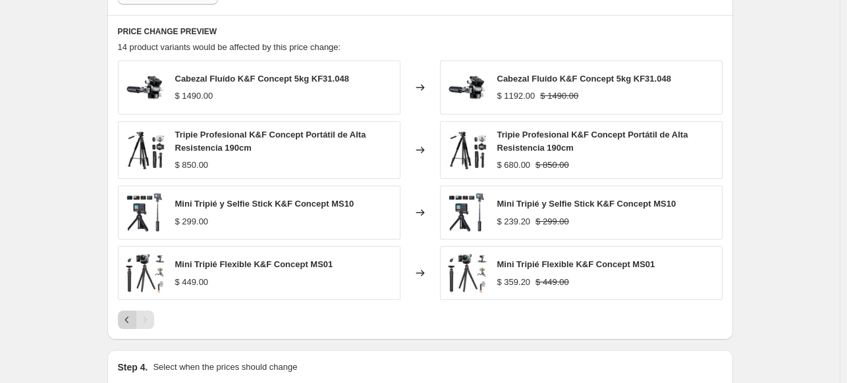
click at [126, 318] on icon "Previous" at bounding box center [126, 319] width 13 height 13
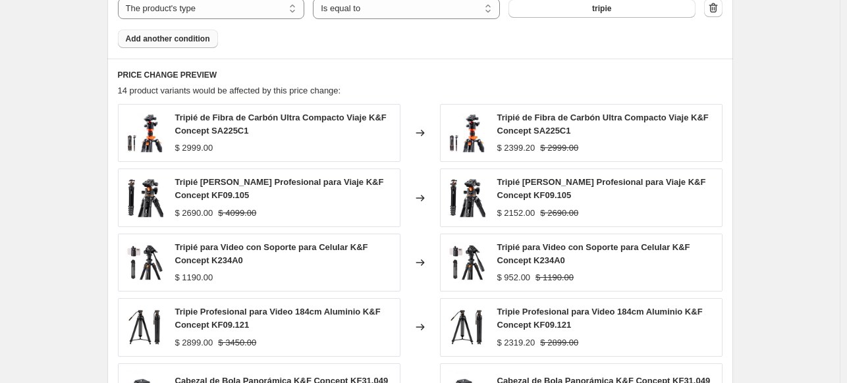
scroll to position [856, 0]
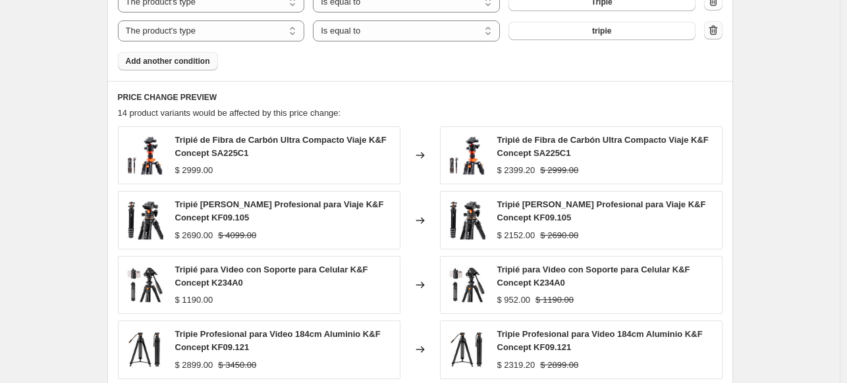
click at [714, 28] on icon "button" at bounding box center [712, 30] width 9 height 10
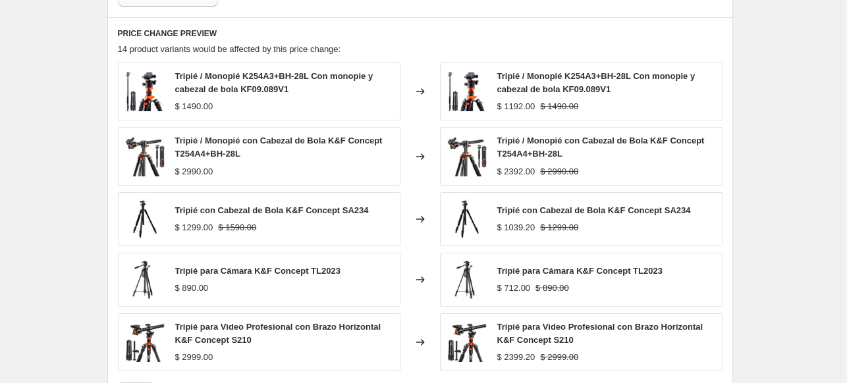
scroll to position [1121, 0]
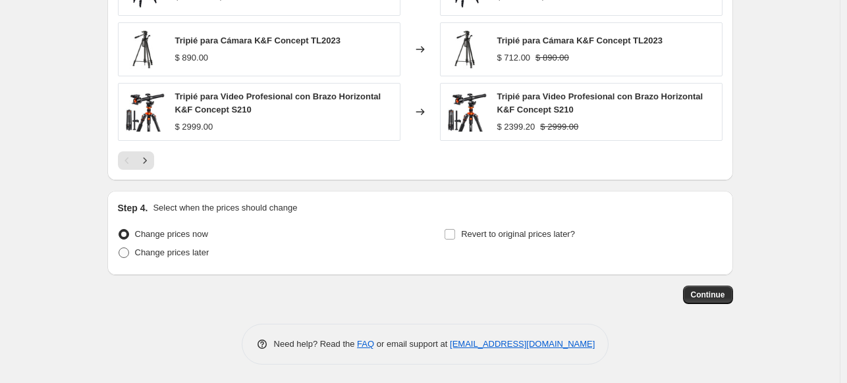
click at [190, 257] on span "Change prices later" at bounding box center [172, 253] width 74 height 10
click at [119, 248] on input "Change prices later" at bounding box center [118, 248] width 1 height 1
radio input "true"
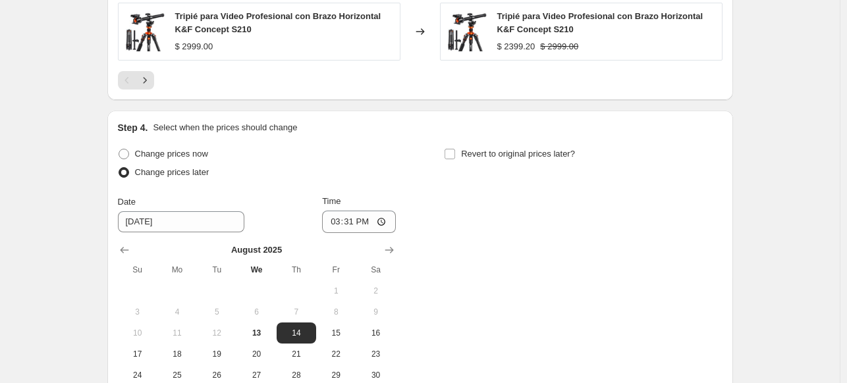
scroll to position [1367, 0]
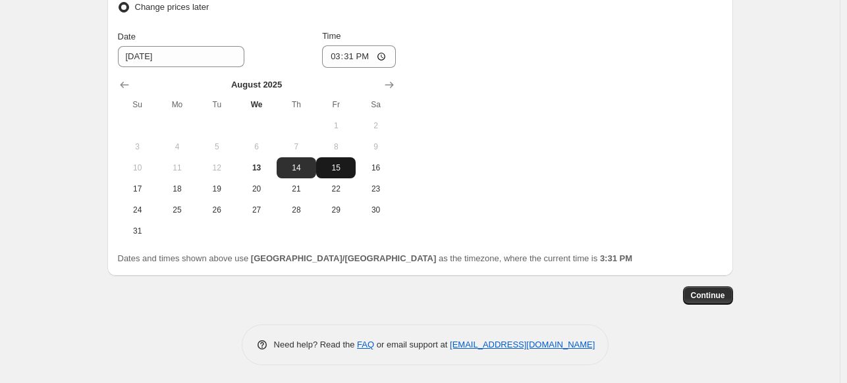
click at [329, 163] on span "15" at bounding box center [335, 168] width 29 height 11
type input "[DATE]"
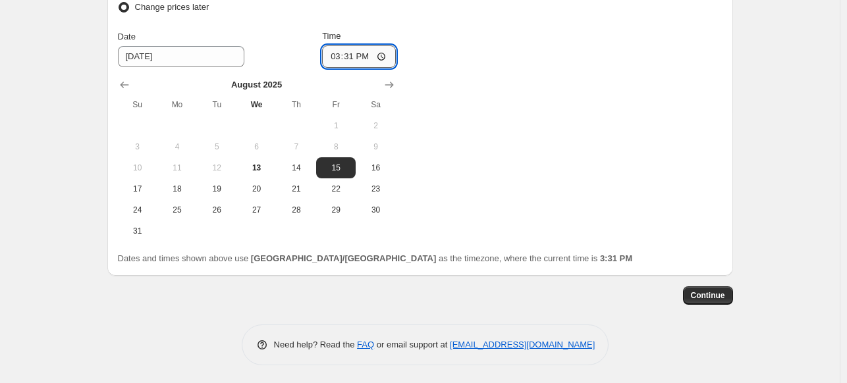
click at [335, 56] on input "15:31" at bounding box center [359, 56] width 74 height 22
type input "00:00"
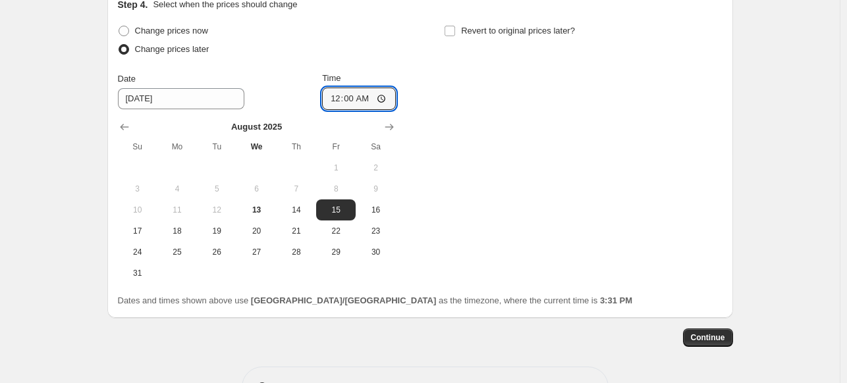
scroll to position [1301, 0]
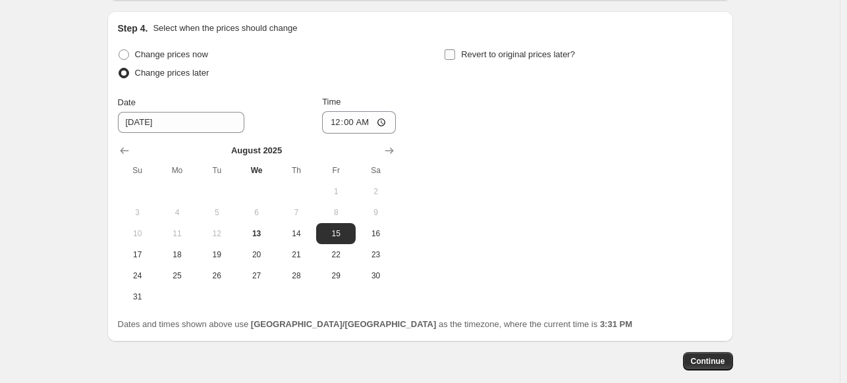
click at [448, 53] on input "Revert to original prices later?" at bounding box center [449, 54] width 11 height 11
checkbox input "true"
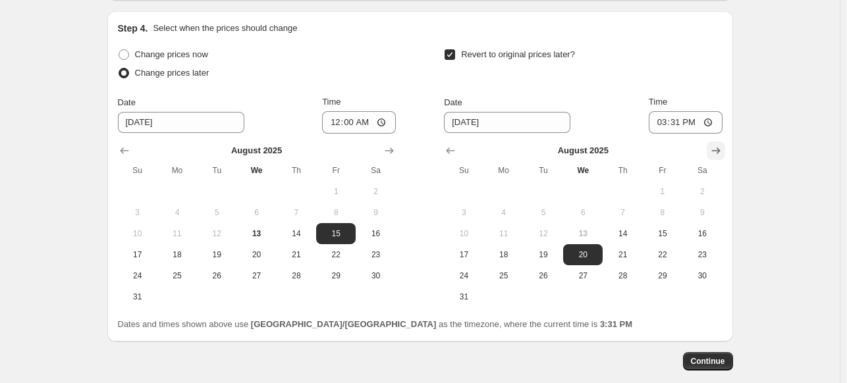
click at [709, 148] on button "Show next month, September 2025" at bounding box center [715, 151] width 18 height 18
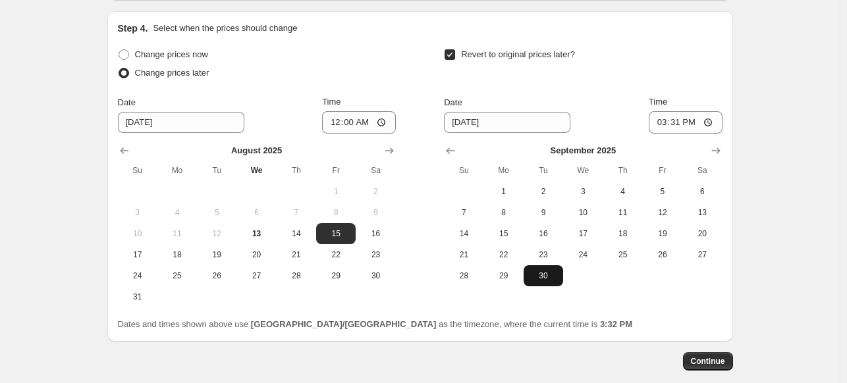
click at [554, 278] on span "30" at bounding box center [543, 276] width 29 height 11
type input "[DATE]"
click at [661, 124] on input "15:31" at bounding box center [685, 122] width 74 height 22
type input "23:59"
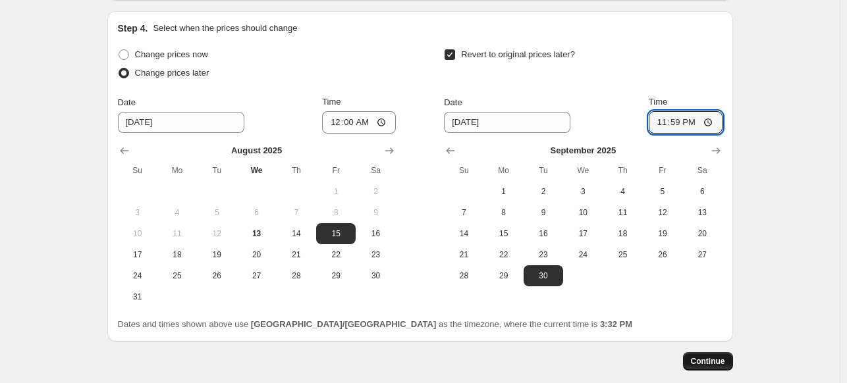
click at [733, 359] on button "Continue" at bounding box center [708, 361] width 50 height 18
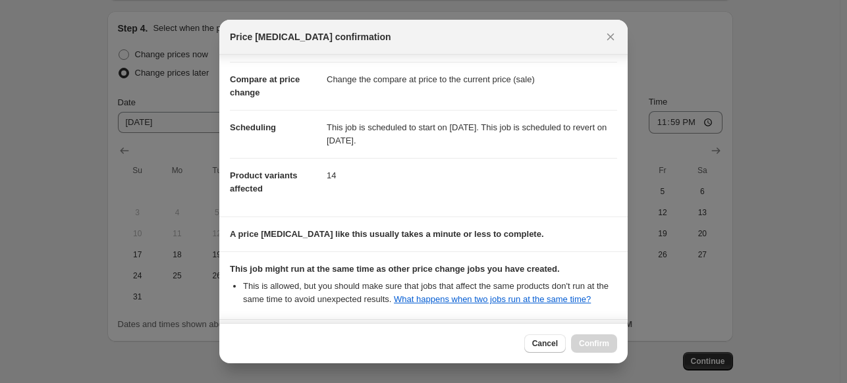
scroll to position [248, 0]
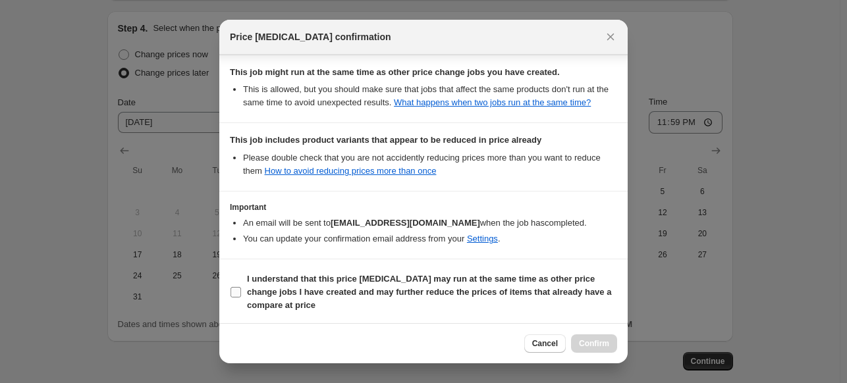
click at [234, 290] on input "I understand that this price [MEDICAL_DATA] may run at the same time as other p…" at bounding box center [235, 292] width 11 height 11
checkbox input "true"
click at [594, 346] on span "Confirm" at bounding box center [594, 343] width 30 height 11
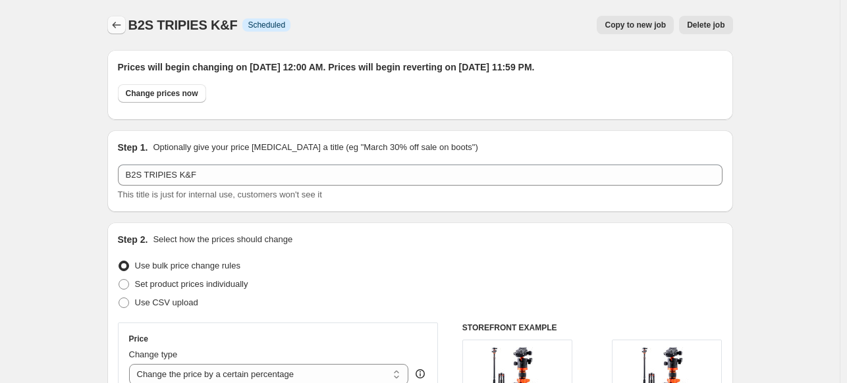
click at [121, 26] on icon "Price change jobs" at bounding box center [116, 24] width 13 height 13
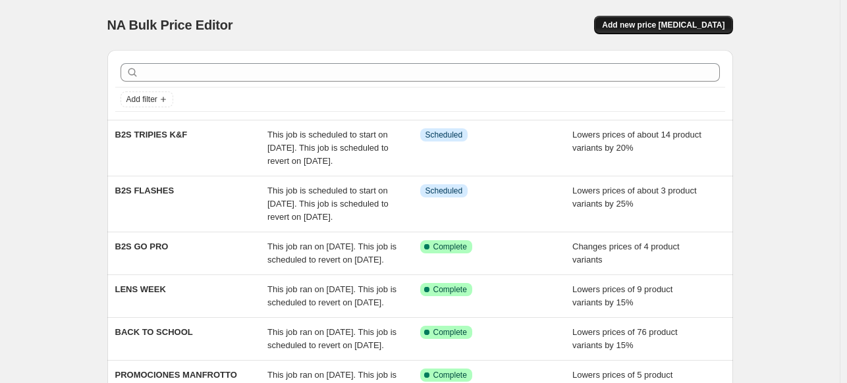
click at [650, 23] on span "Add new price [MEDICAL_DATA]" at bounding box center [663, 25] width 122 height 11
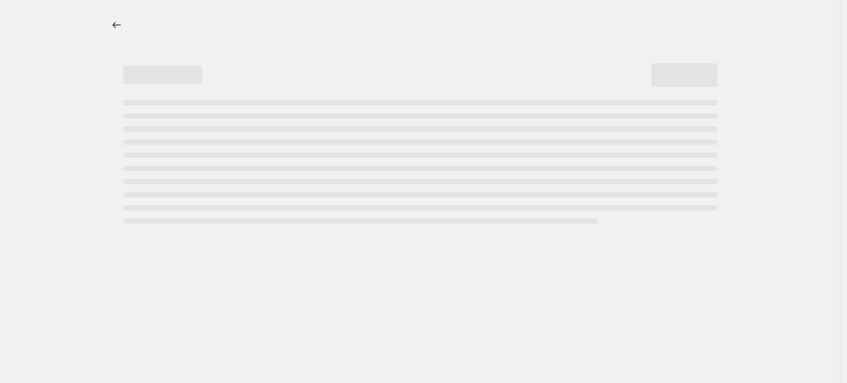
select select "percentage"
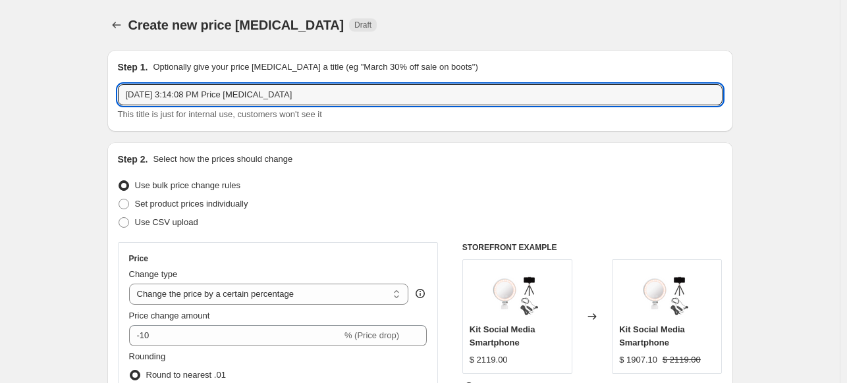
drag, startPoint x: 323, startPoint y: 98, endPoint x: -32, endPoint y: 64, distance: 355.8
click at [0, 64] on html "Home Settings Plans Skip to content Create new price [MEDICAL_DATA]. This page …" at bounding box center [423, 191] width 847 height 383
type input "m"
type input "MOCHILAS // CORREAS"
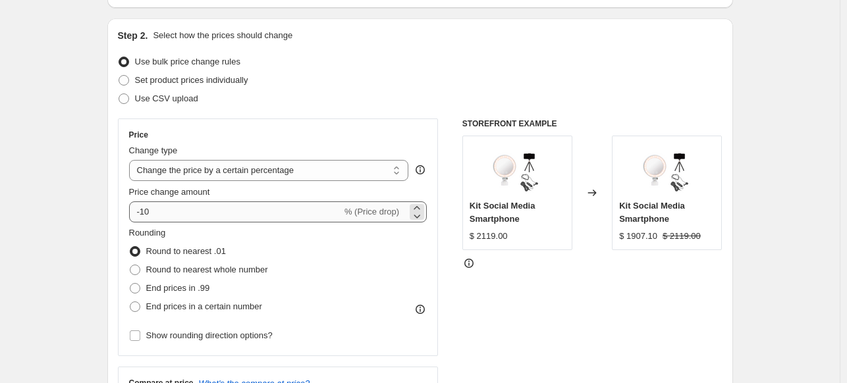
scroll to position [132, 0]
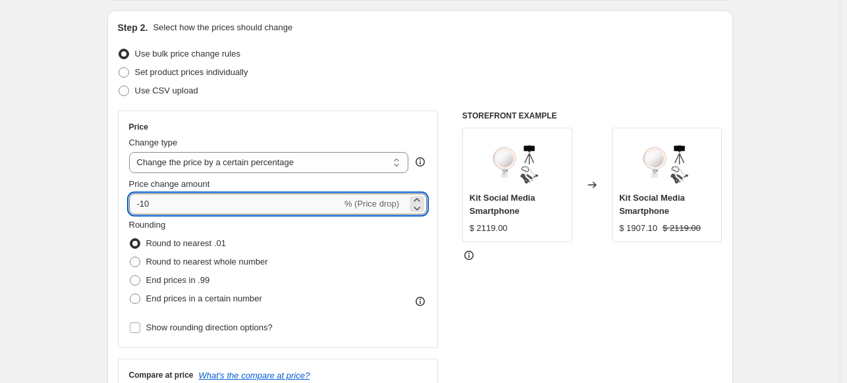
click at [169, 203] on input "-10" at bounding box center [235, 204] width 213 height 21
type input "-1"
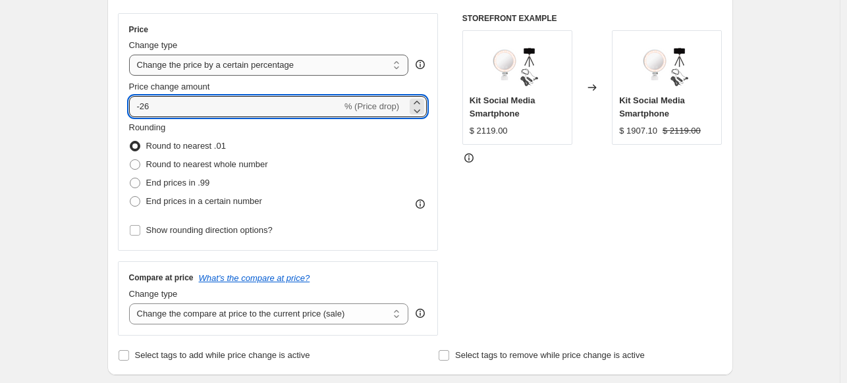
scroll to position [197, 0]
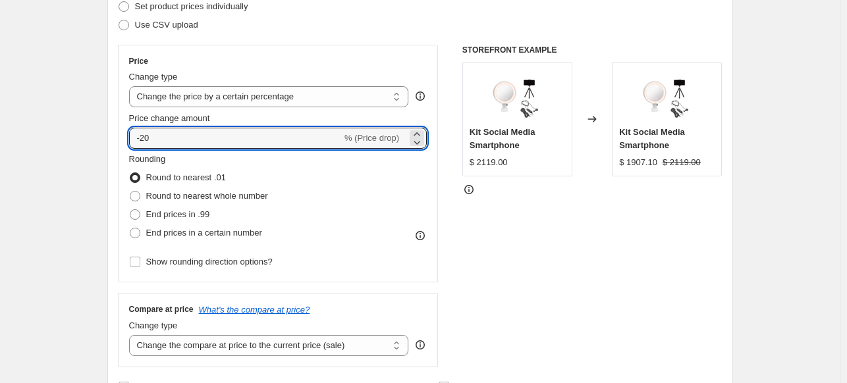
type input "-20"
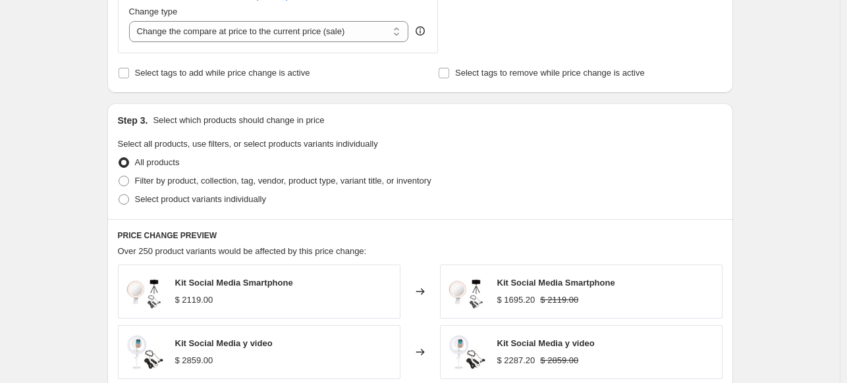
scroll to position [527, 0]
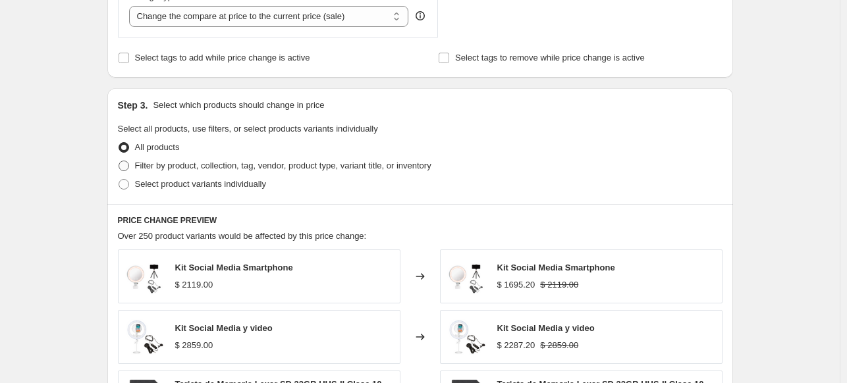
click at [228, 169] on span "Filter by product, collection, tag, vendor, product type, variant title, or inv…" at bounding box center [283, 166] width 296 height 10
click at [119, 161] on input "Filter by product, collection, tag, vendor, product type, variant title, or inv…" at bounding box center [118, 161] width 1 height 1
radio input "true"
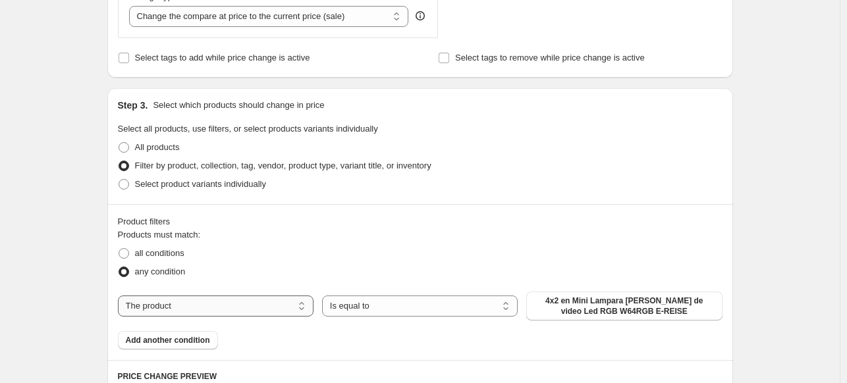
click at [288, 310] on select "The product The product's collection The product's tag The product's vendor The…" at bounding box center [216, 306] width 196 height 21
select select "vendor"
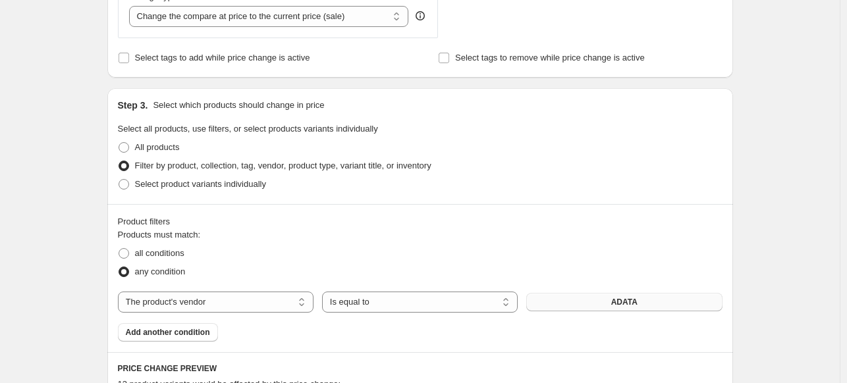
click at [597, 310] on button "ADATA" at bounding box center [624, 302] width 196 height 18
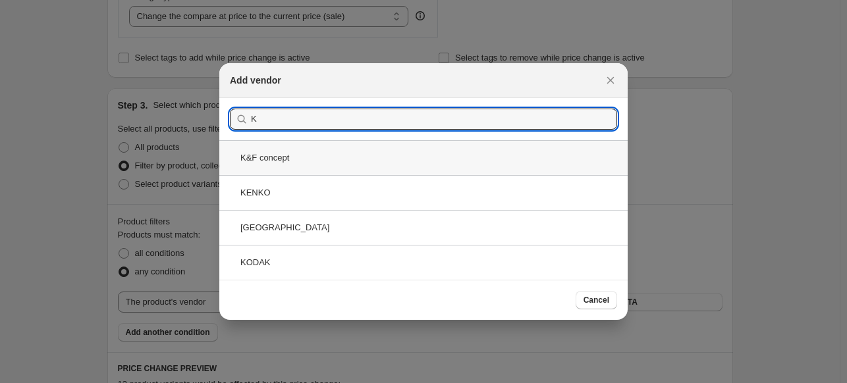
type input "K"
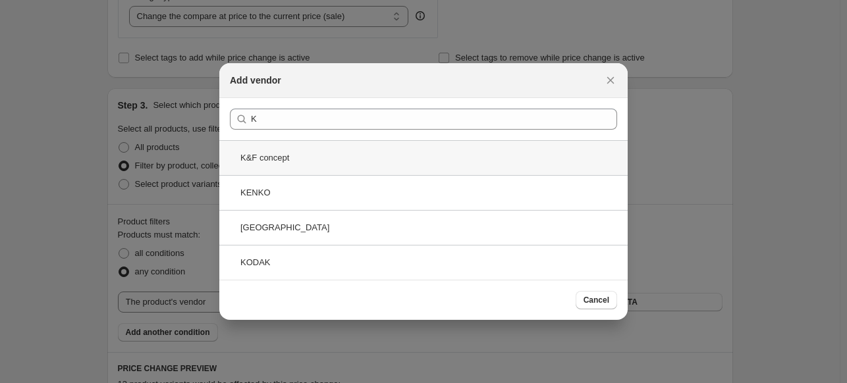
click at [301, 163] on div "K&F concept" at bounding box center [423, 157] width 408 height 35
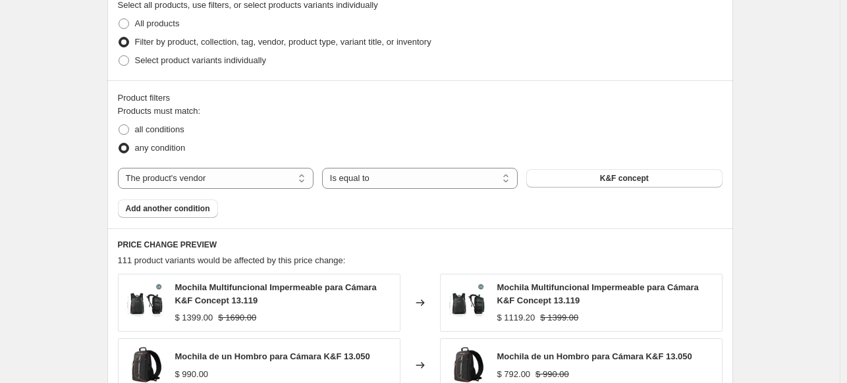
scroll to position [658, 0]
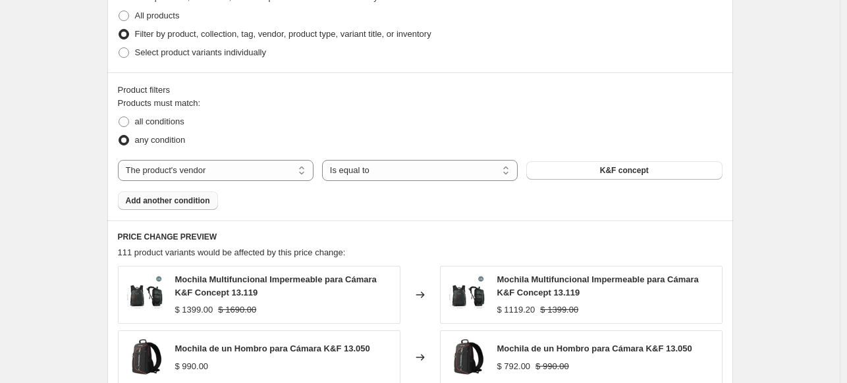
click at [199, 197] on span "Add another condition" at bounding box center [168, 201] width 84 height 11
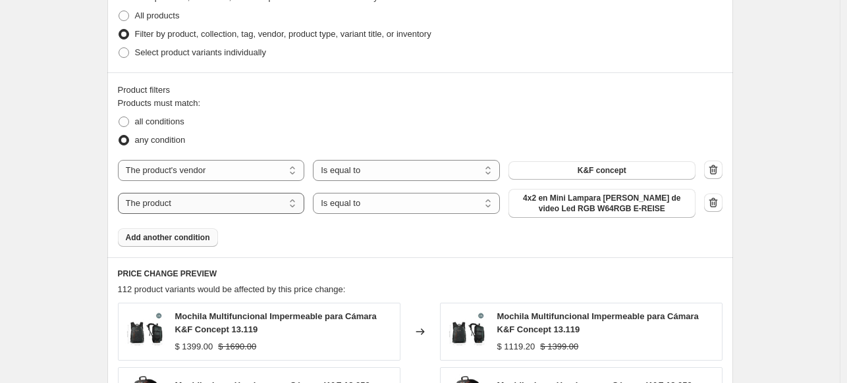
click at [207, 205] on select "The product The product's collection The product's tag The product's vendor The…" at bounding box center [211, 203] width 187 height 21
select select "product_type"
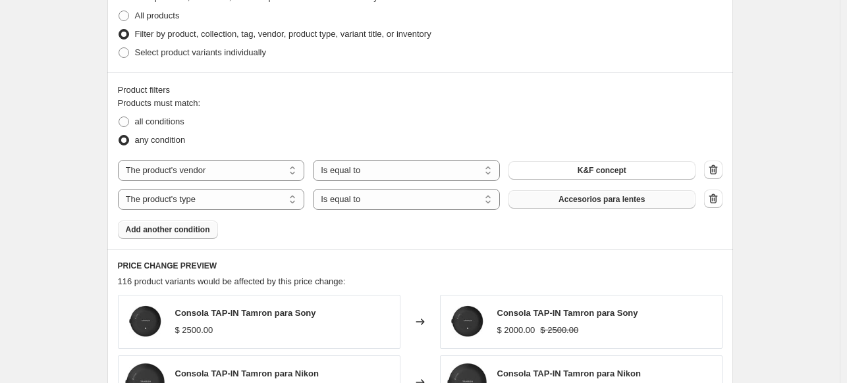
click at [584, 205] on button "Accesorios para lentes" at bounding box center [601, 199] width 187 height 18
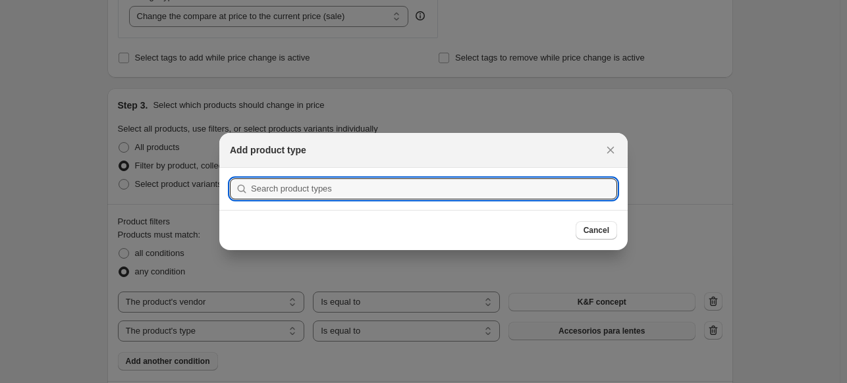
scroll to position [0, 0]
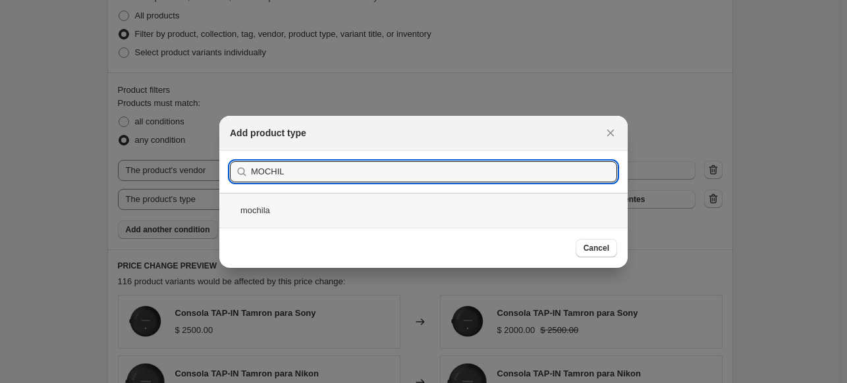
type input "MOCHIL"
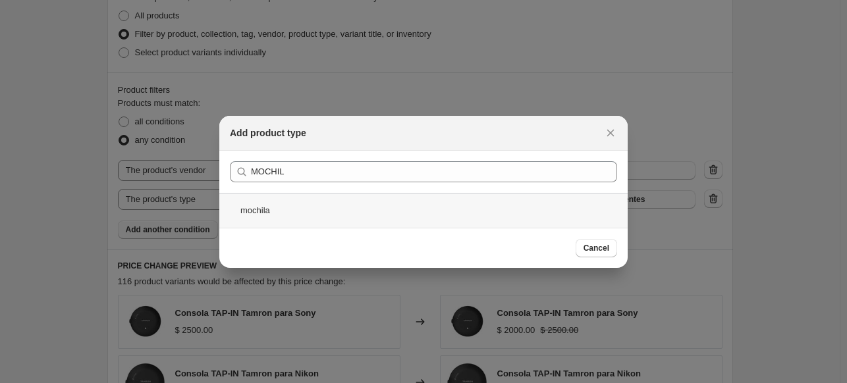
click at [316, 206] on div "mochila" at bounding box center [423, 210] width 408 height 35
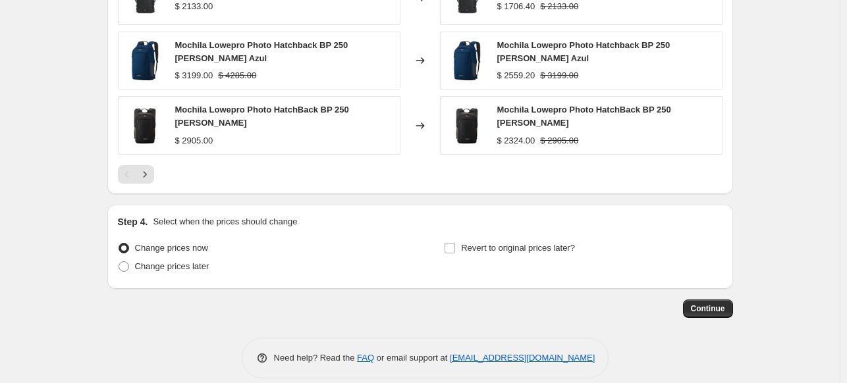
scroll to position [1108, 0]
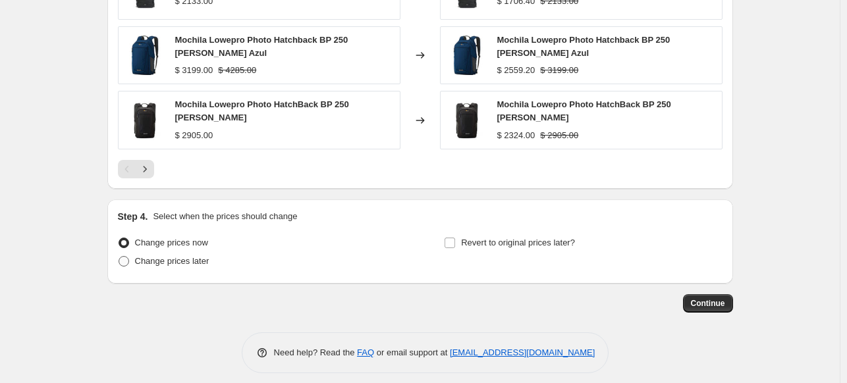
click at [147, 256] on span "Change prices later" at bounding box center [172, 261] width 74 height 10
click at [119, 256] on input "Change prices later" at bounding box center [118, 256] width 1 height 1
radio input "true"
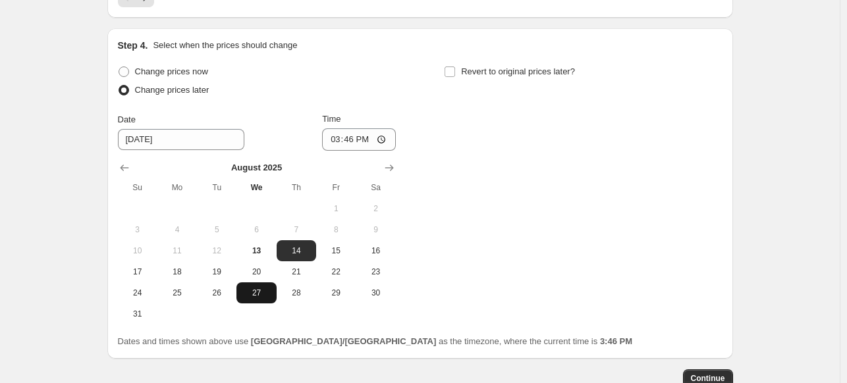
scroll to position [1306, 0]
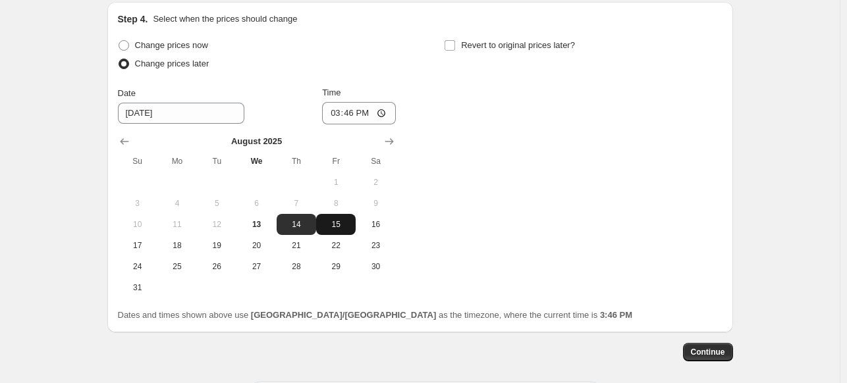
click at [344, 219] on span "15" at bounding box center [335, 224] width 29 height 11
type input "[DATE]"
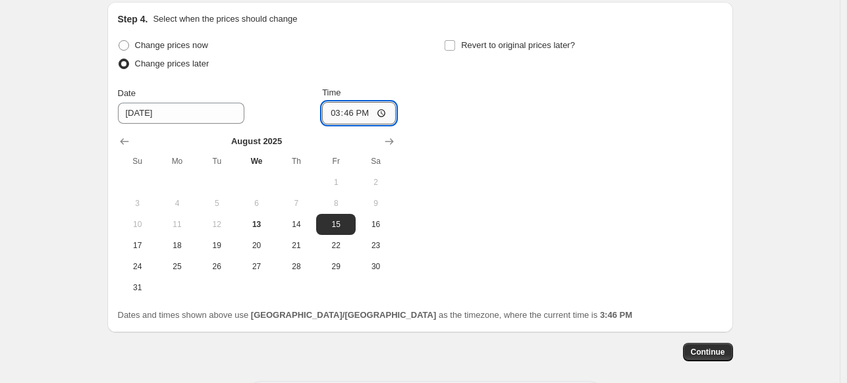
click at [336, 110] on input "15:46" at bounding box center [359, 113] width 74 height 22
type input "00:00"
click at [453, 36] on label "Revert to original prices later?" at bounding box center [509, 45] width 131 height 18
click at [453, 40] on input "Revert to original prices later?" at bounding box center [449, 45] width 11 height 11
checkbox input "true"
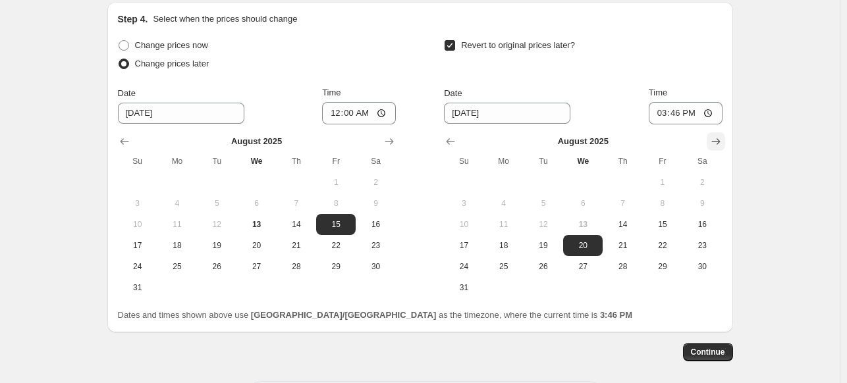
click at [716, 138] on icon "Show next month, September 2025" at bounding box center [715, 141] width 9 height 7
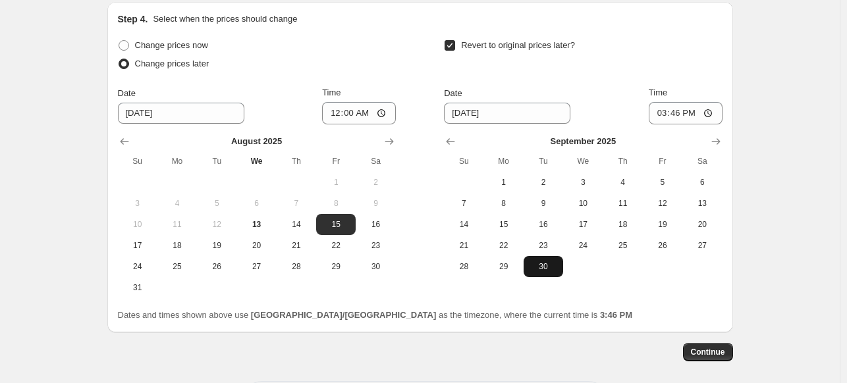
click at [544, 263] on button "30" at bounding box center [542, 266] width 39 height 21
type input "[DATE]"
click at [668, 105] on input "15:46" at bounding box center [685, 113] width 74 height 22
type input "23:59"
click at [712, 347] on span "Continue" at bounding box center [708, 352] width 34 height 11
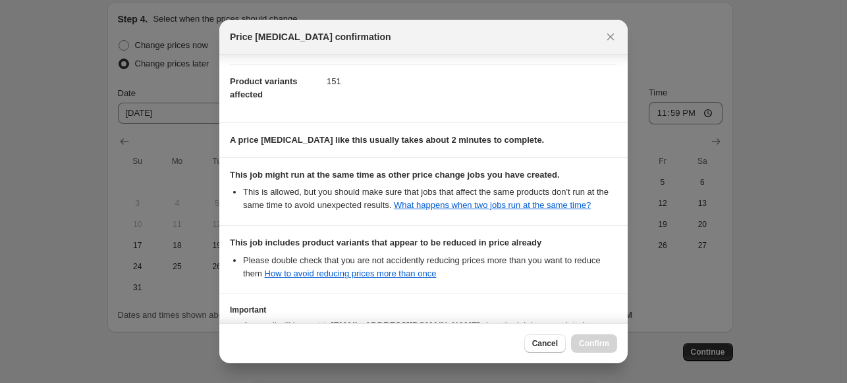
scroll to position [248, 0]
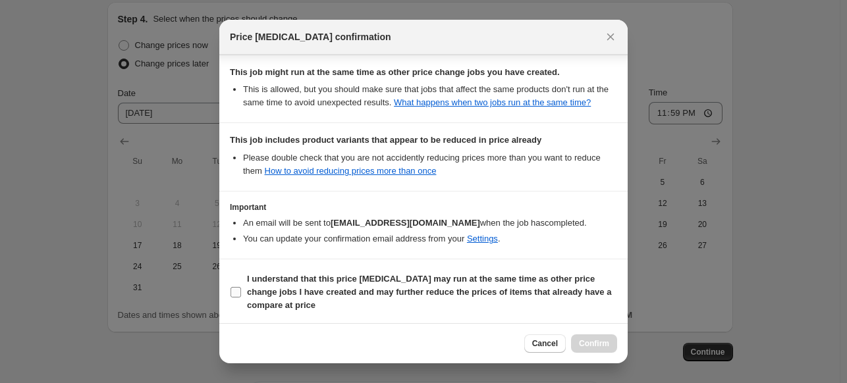
click at [234, 290] on input "I understand that this price [MEDICAL_DATA] may run at the same time as other p…" at bounding box center [235, 292] width 11 height 11
checkbox input "true"
click at [602, 347] on span "Confirm" at bounding box center [594, 343] width 30 height 11
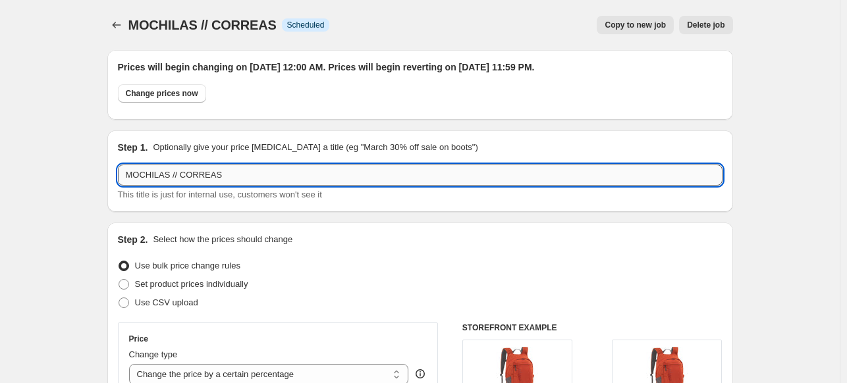
click at [234, 170] on input "MOCHILAS // CORREAS" at bounding box center [420, 175] width 604 height 21
type input "MOCHILAS /"
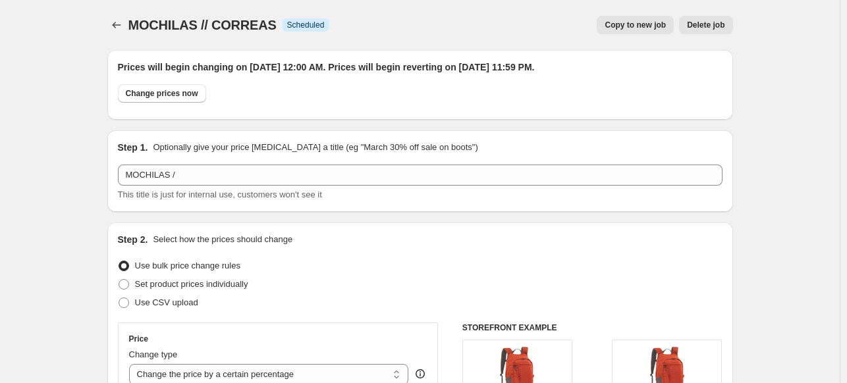
click at [126, 22] on button "Price change jobs" at bounding box center [116, 25] width 18 height 18
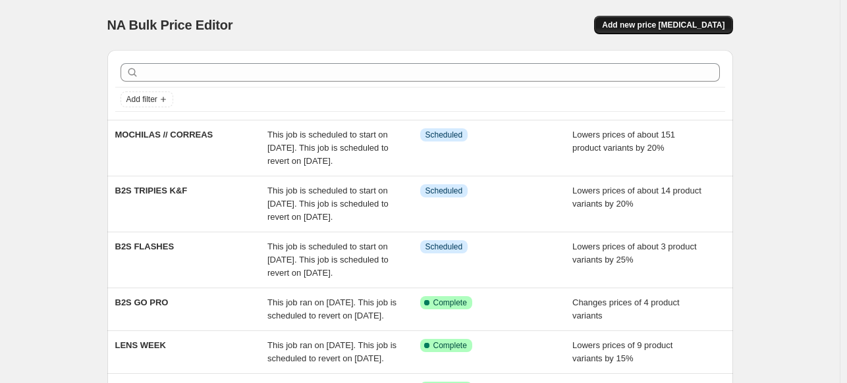
click at [679, 20] on span "Add new price [MEDICAL_DATA]" at bounding box center [663, 25] width 122 height 11
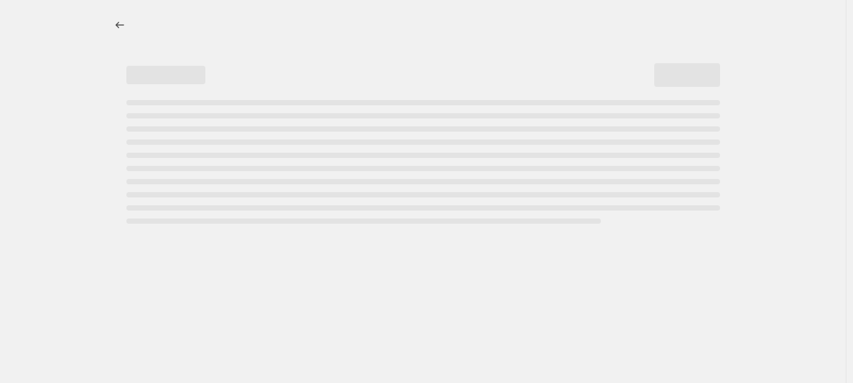
select select "percentage"
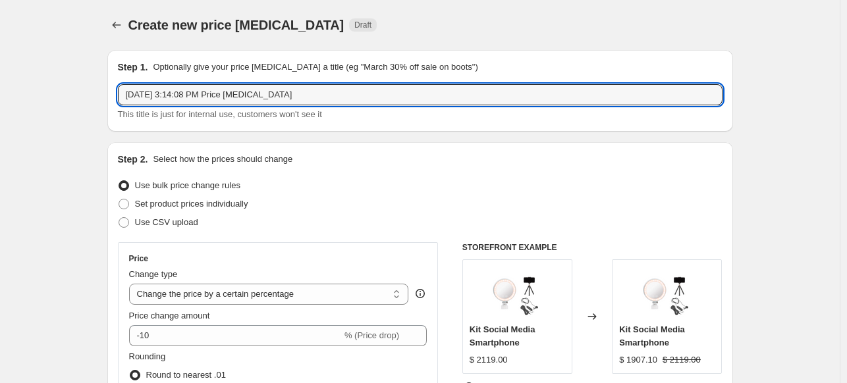
drag, startPoint x: 300, startPoint y: 98, endPoint x: 86, endPoint y: 76, distance: 215.8
type input "c"
type input "CORREAS"
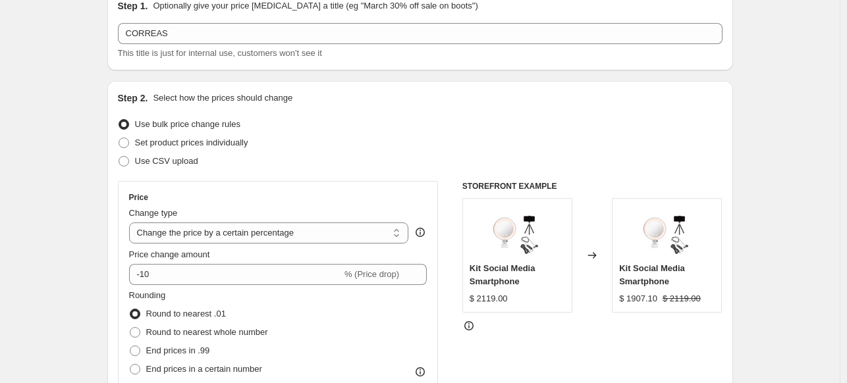
scroll to position [197, 0]
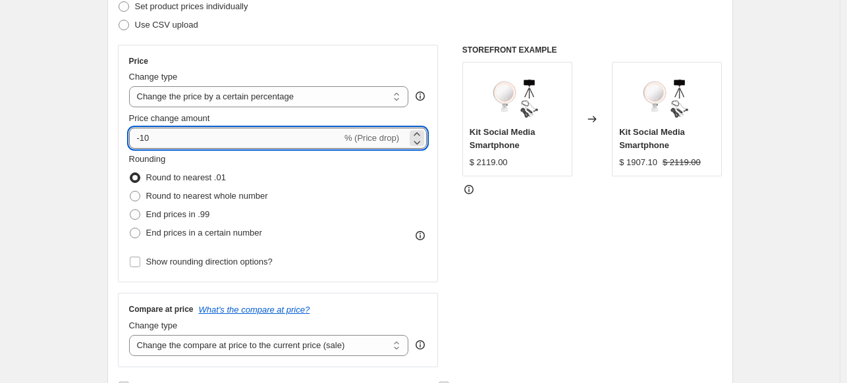
click at [159, 146] on input "-10" at bounding box center [235, 138] width 213 height 21
type input "-1"
type input "-20"
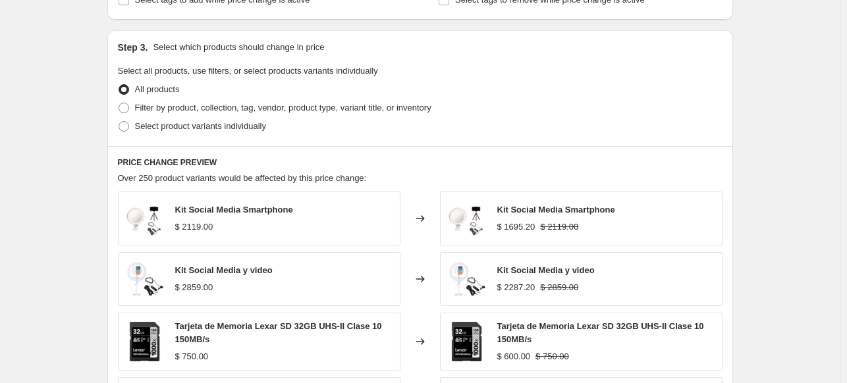
scroll to position [592, 0]
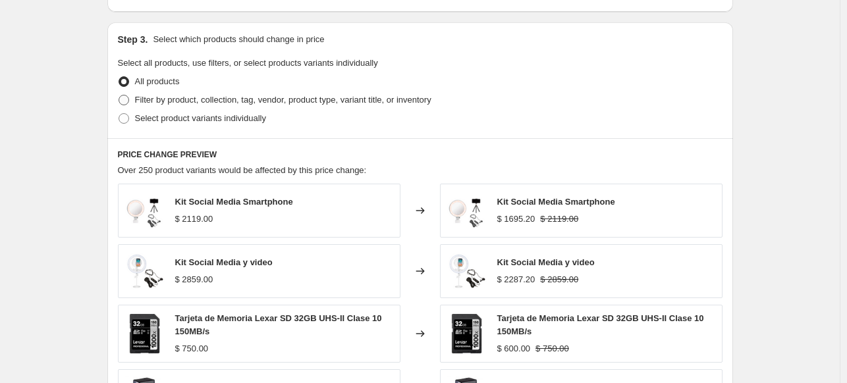
click at [168, 102] on span "Filter by product, collection, tag, vendor, product type, variant title, or inv…" at bounding box center [283, 100] width 296 height 10
click at [119, 95] on input "Filter by product, collection, tag, vendor, product type, variant title, or inv…" at bounding box center [118, 95] width 1 height 1
radio input "true"
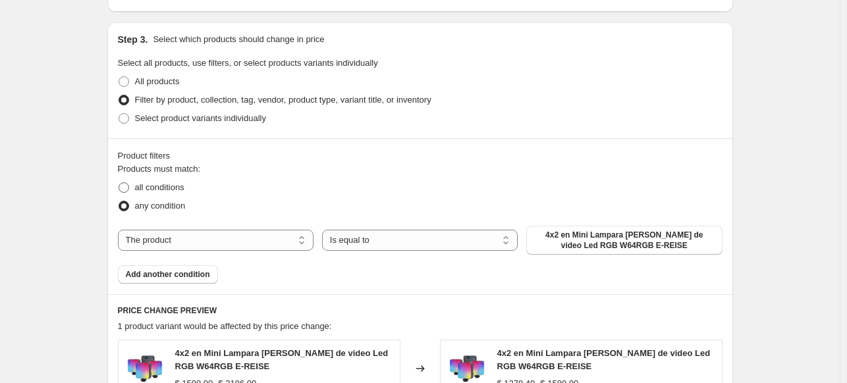
click at [180, 185] on span "all conditions" at bounding box center [159, 187] width 49 height 10
click at [119, 183] on input "all conditions" at bounding box center [118, 182] width 1 height 1
radio input "true"
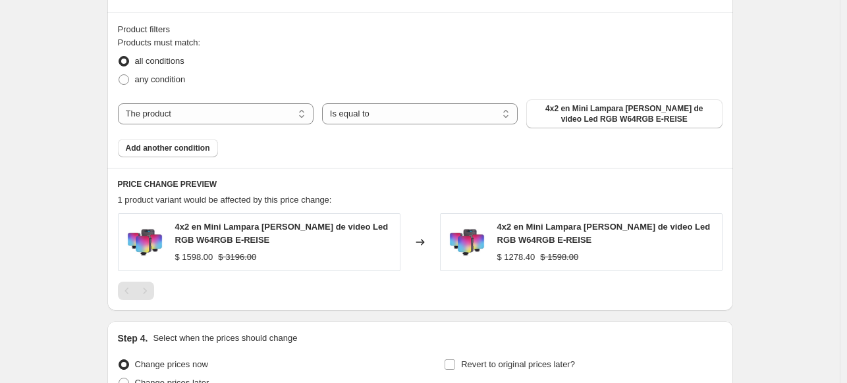
scroll to position [724, 0]
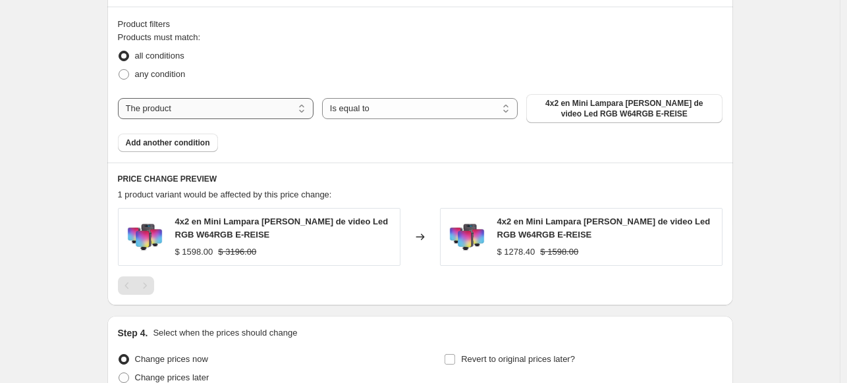
click at [244, 115] on select "The product The product's collection The product's tag The product's vendor The…" at bounding box center [216, 108] width 196 height 21
select select "vendor"
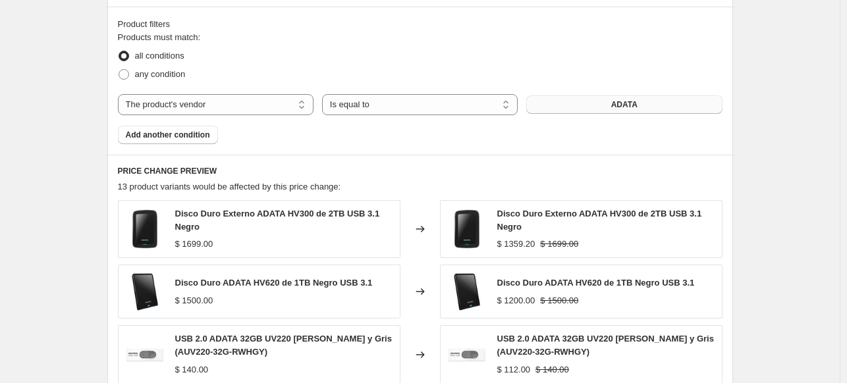
click at [618, 108] on span "ADATA" at bounding box center [624, 104] width 26 height 11
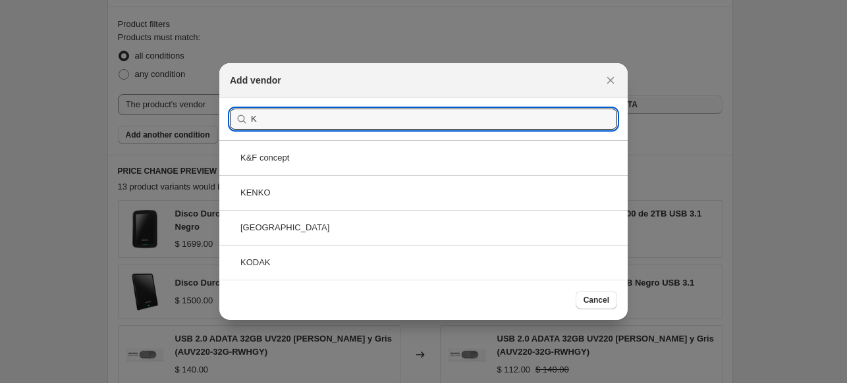
type input "K"
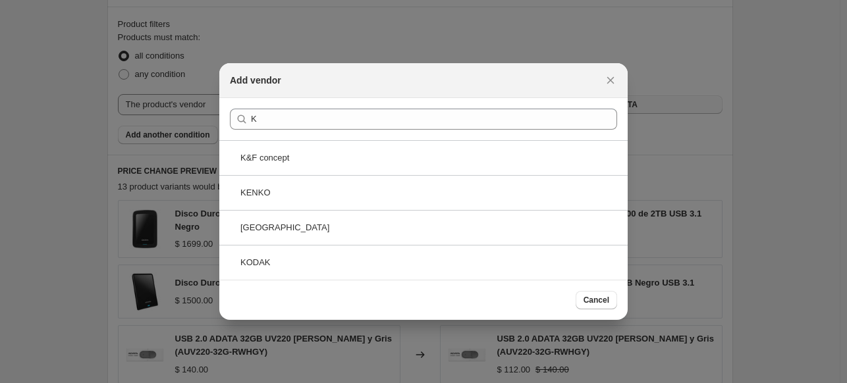
click at [365, 167] on div "K&F concept" at bounding box center [423, 157] width 408 height 35
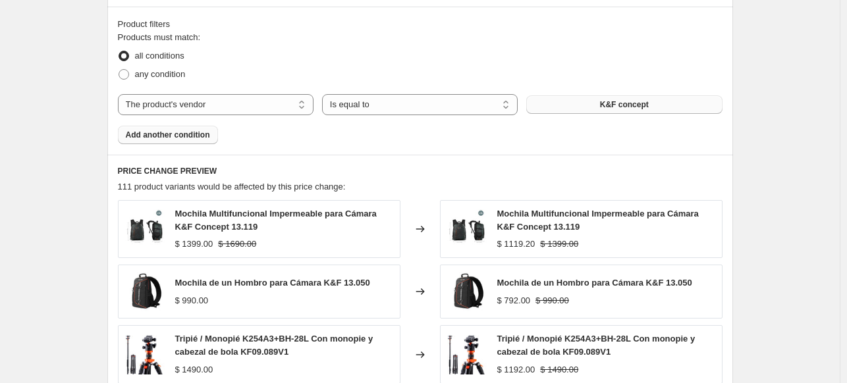
click at [191, 142] on button "Add another condition" at bounding box center [168, 135] width 100 height 18
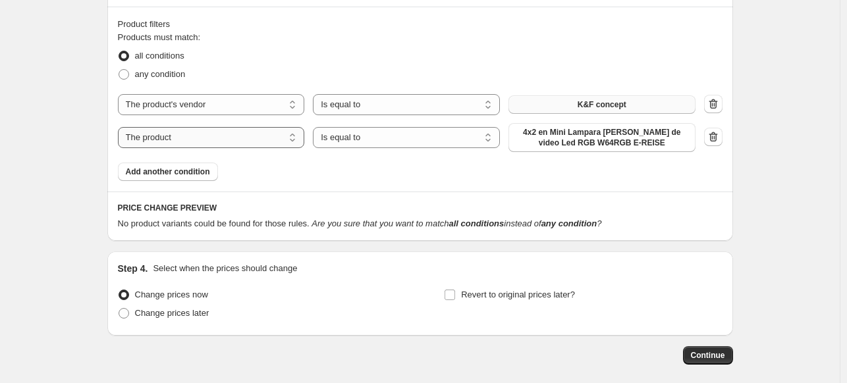
click at [191, 142] on select "The product The product's collection The product's tag The product's vendor The…" at bounding box center [211, 137] width 187 height 21
select select "product_type"
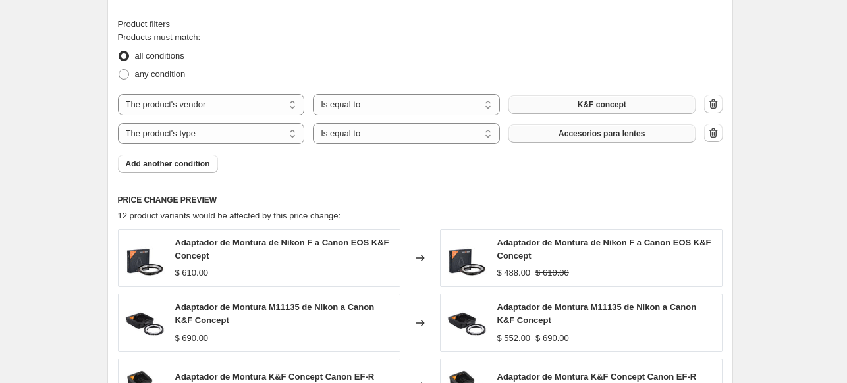
click at [539, 140] on button "Accesorios para lentes" at bounding box center [601, 133] width 187 height 18
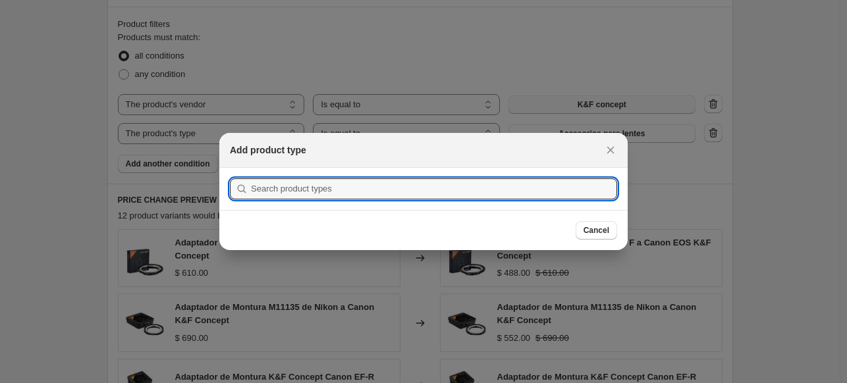
scroll to position [0, 0]
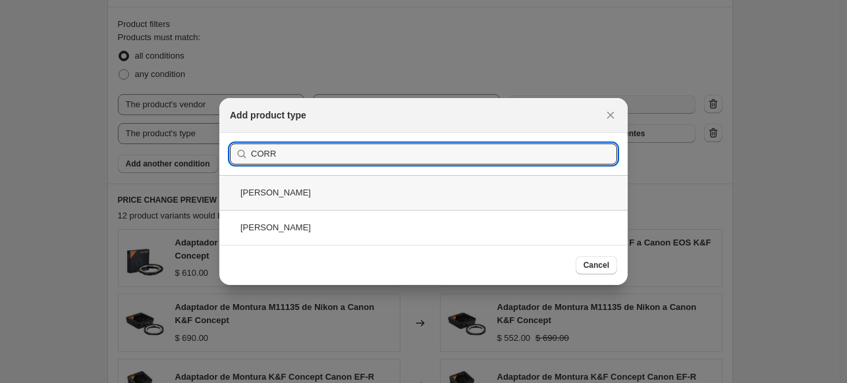
type input "CORR"
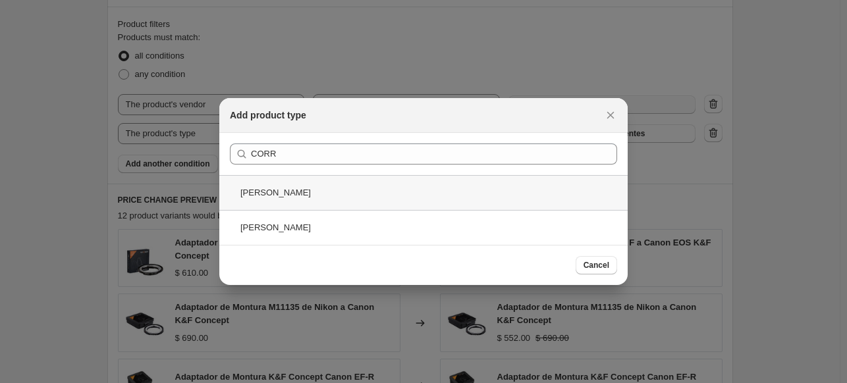
click at [321, 192] on div "[PERSON_NAME]" at bounding box center [423, 192] width 408 height 35
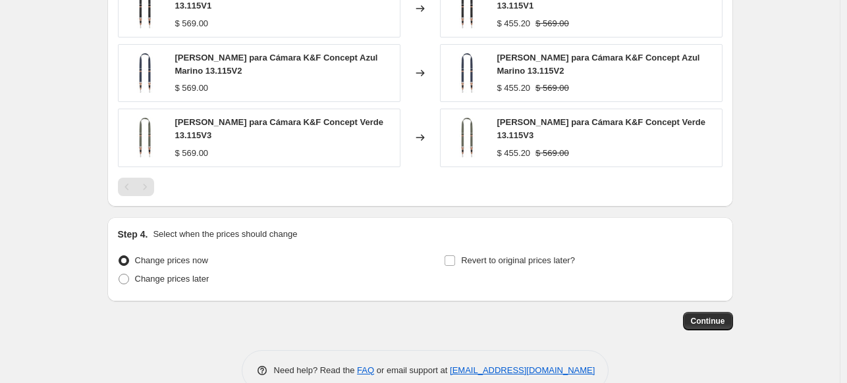
scroll to position [1112, 0]
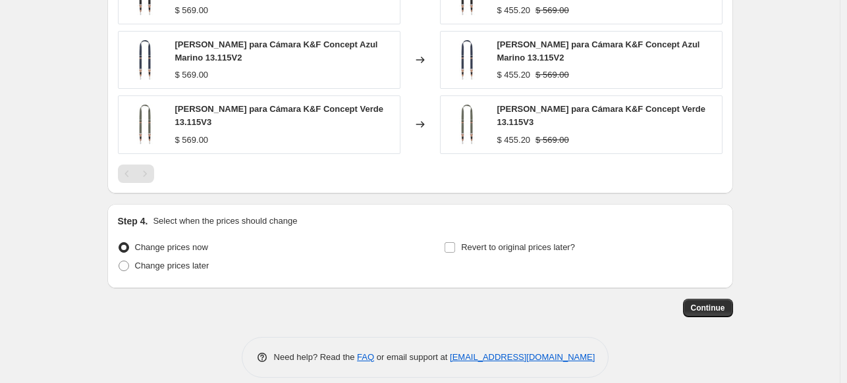
click at [211, 257] on div "Change prices later" at bounding box center [257, 266] width 278 height 18
click at [205, 261] on span "Change prices later" at bounding box center [172, 266] width 74 height 10
click at [119, 261] on input "Change prices later" at bounding box center [118, 261] width 1 height 1
radio input "true"
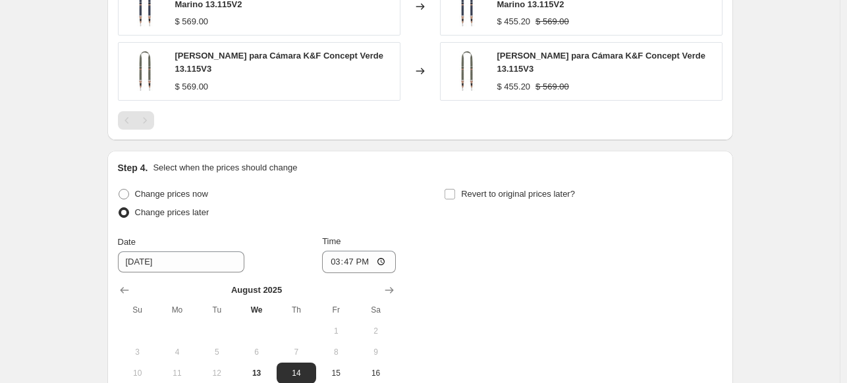
scroll to position [1359, 0]
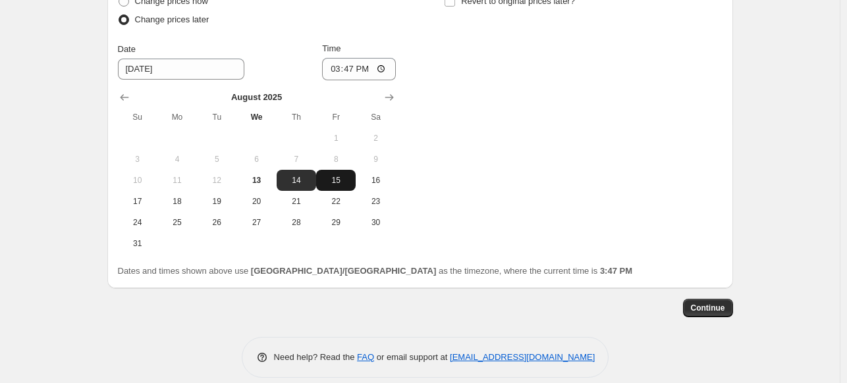
click at [344, 175] on span "15" at bounding box center [335, 180] width 29 height 11
type input "[DATE]"
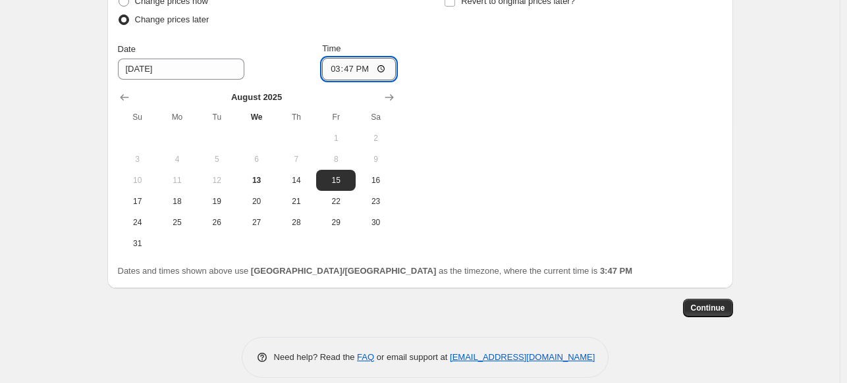
click at [337, 58] on input "15:47" at bounding box center [359, 69] width 74 height 22
type input "00:00"
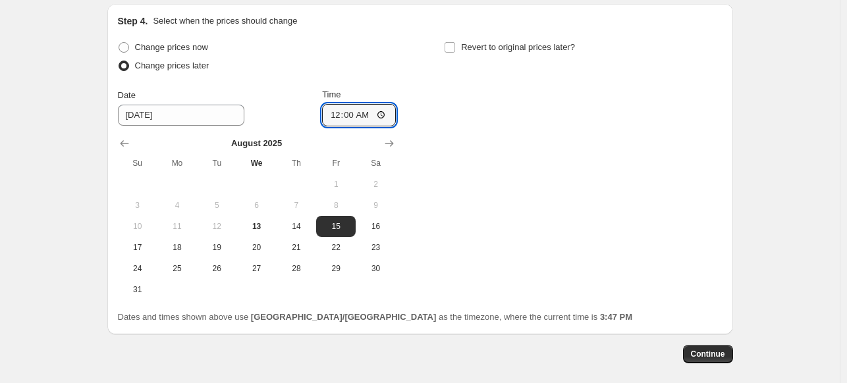
scroll to position [1293, 0]
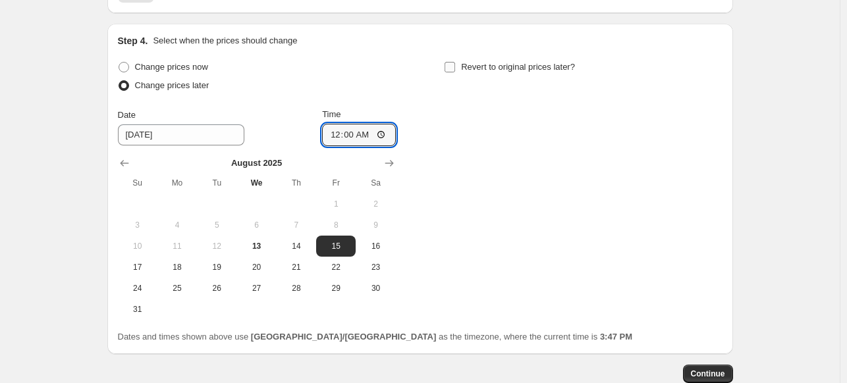
click at [450, 62] on input "Revert to original prices later?" at bounding box center [449, 67] width 11 height 11
checkbox input "true"
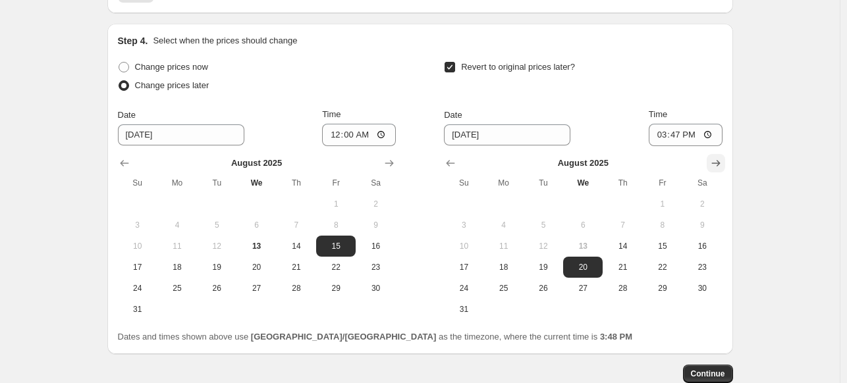
click at [714, 157] on icon "Show next month, September 2025" at bounding box center [715, 163] width 13 height 13
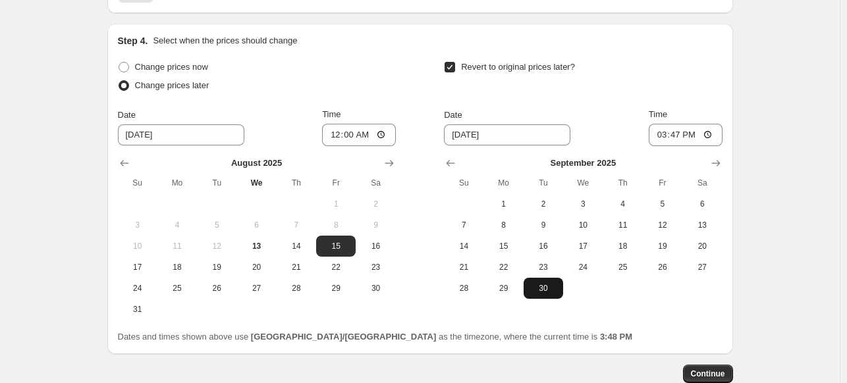
click at [544, 284] on button "30" at bounding box center [542, 288] width 39 height 21
type input "[DATE]"
click at [662, 124] on input "15:47" at bounding box center [685, 135] width 74 height 22
type input "23:59"
click at [723, 365] on button "Continue" at bounding box center [708, 374] width 50 height 18
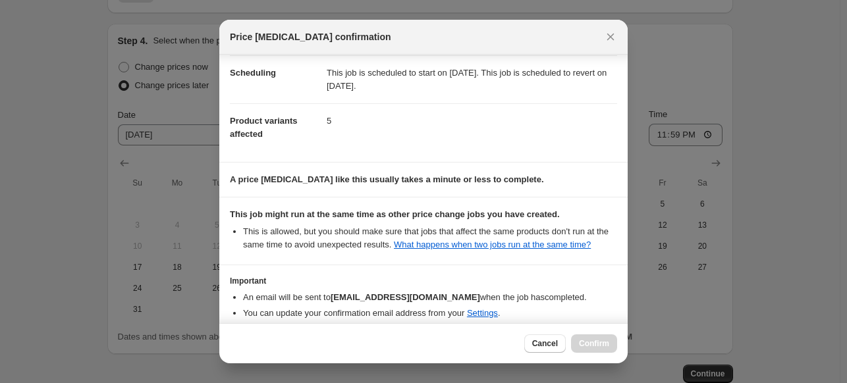
scroll to position [167, 0]
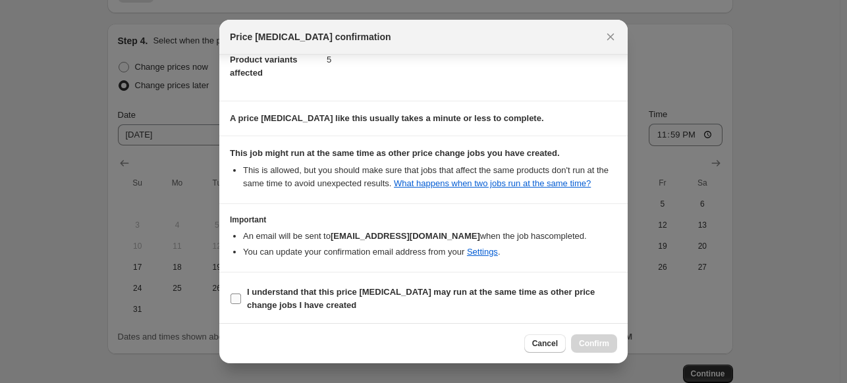
click at [239, 295] on input "I understand that this price [MEDICAL_DATA] may run at the same time as other p…" at bounding box center [235, 299] width 11 height 11
checkbox input "true"
click at [592, 342] on span "Confirm" at bounding box center [594, 343] width 30 height 11
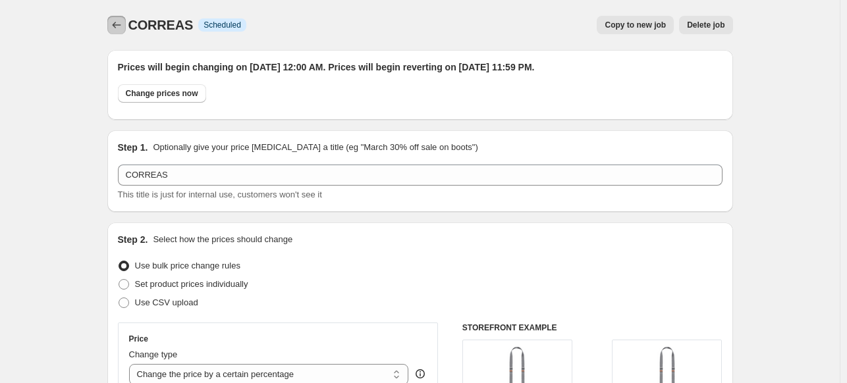
click at [123, 25] on icon "Price change jobs" at bounding box center [116, 24] width 13 height 13
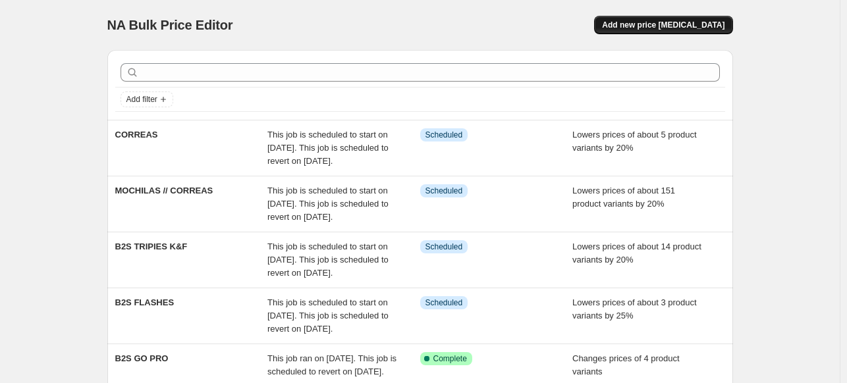
click at [643, 29] on span "Add new price [MEDICAL_DATA]" at bounding box center [663, 25] width 122 height 11
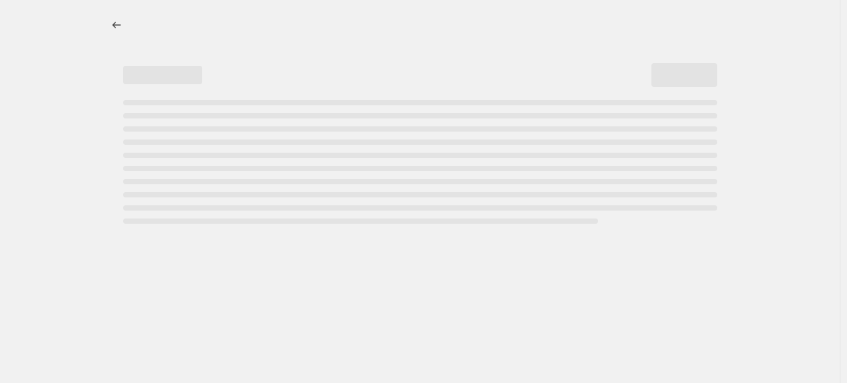
select select "percentage"
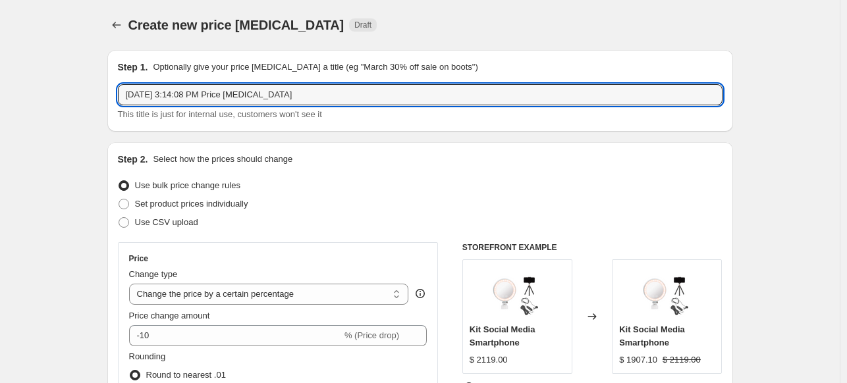
drag, startPoint x: 313, startPoint y: 93, endPoint x: -158, endPoint y: 28, distance: 475.9
click at [0, 28] on html "Home Settings Plans Skip to content Create new price [MEDICAL_DATA]. This page …" at bounding box center [423, 191] width 847 height 383
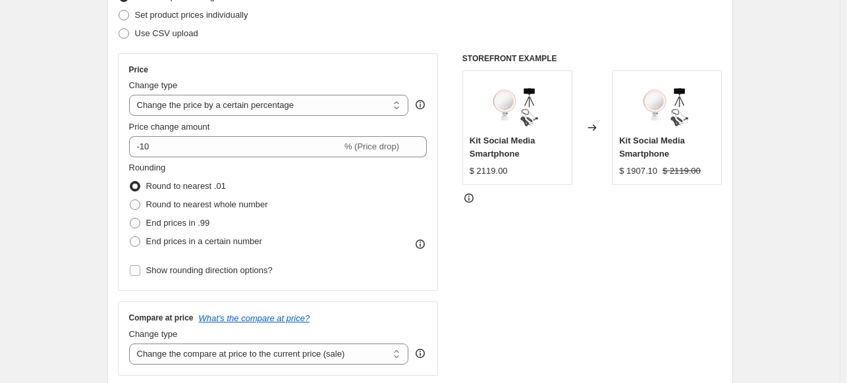
scroll to position [197, 0]
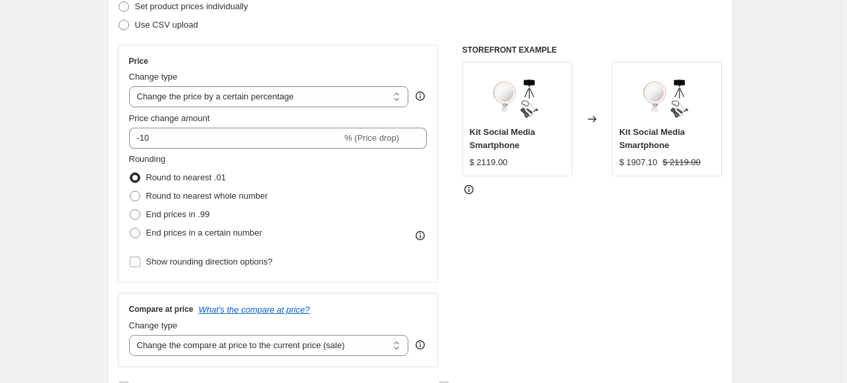
type input "FILTROS"
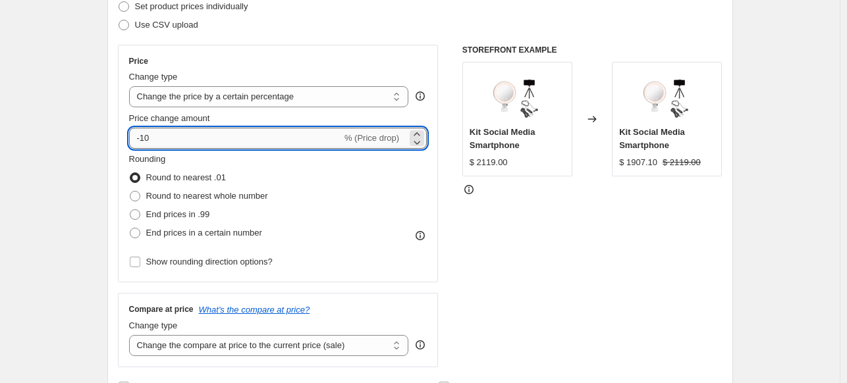
click at [161, 143] on input "-10" at bounding box center [235, 138] width 213 height 21
type input "-1"
type input "-25"
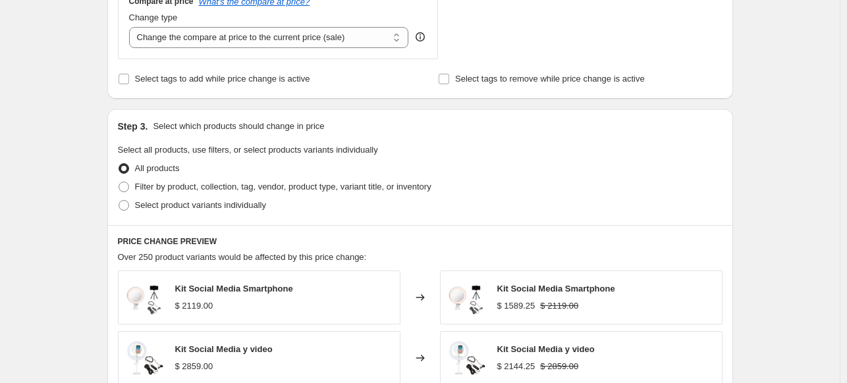
scroll to position [527, 0]
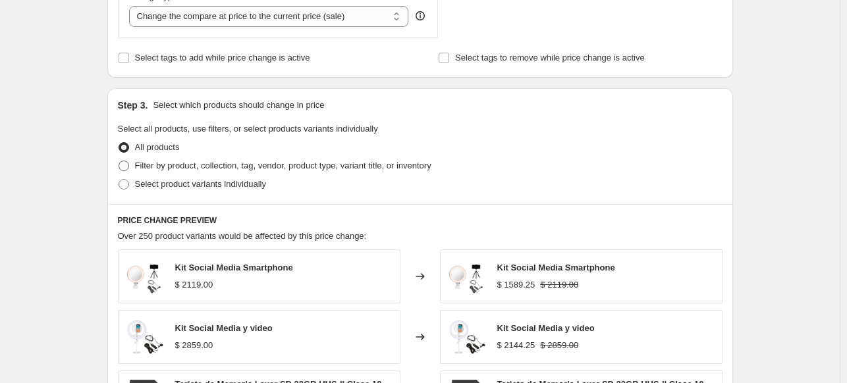
click at [188, 169] on span "Filter by product, collection, tag, vendor, product type, variant title, or inv…" at bounding box center [283, 166] width 296 height 10
click at [119, 161] on input "Filter by product, collection, tag, vendor, product type, variant title, or inv…" at bounding box center [118, 161] width 1 height 1
radio input "true"
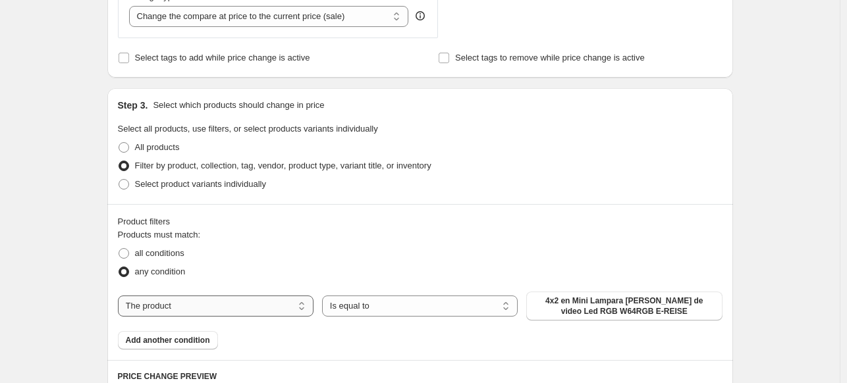
click at [215, 307] on select "The product The product's collection The product's tag The product's vendor The…" at bounding box center [216, 306] width 196 height 21
select select "product_type"
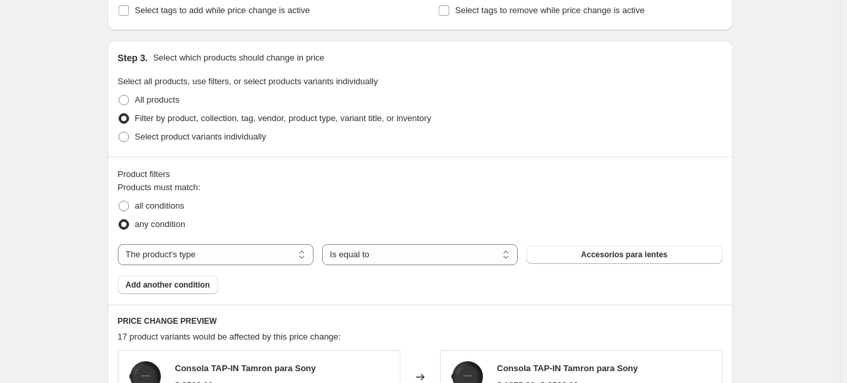
scroll to position [658, 0]
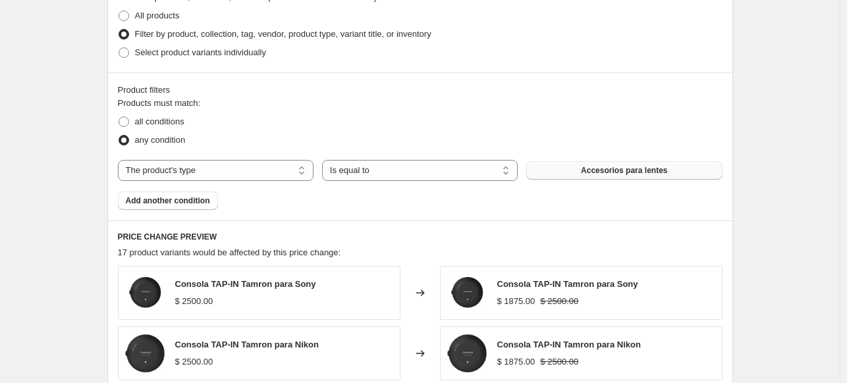
click at [590, 168] on span "Accesorios para lentes" at bounding box center [624, 170] width 86 height 11
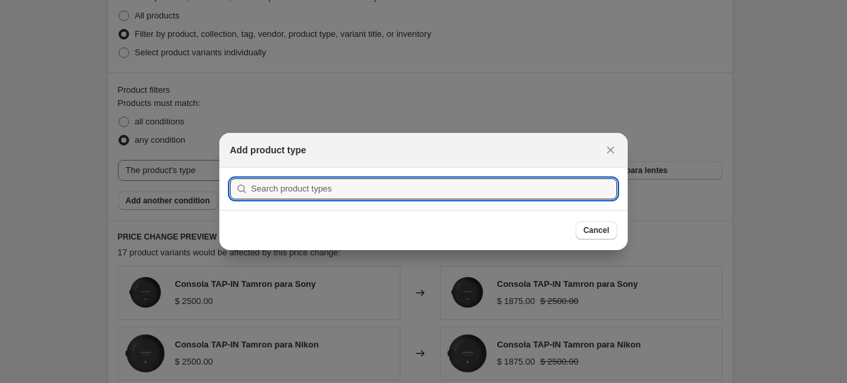
type input "K"
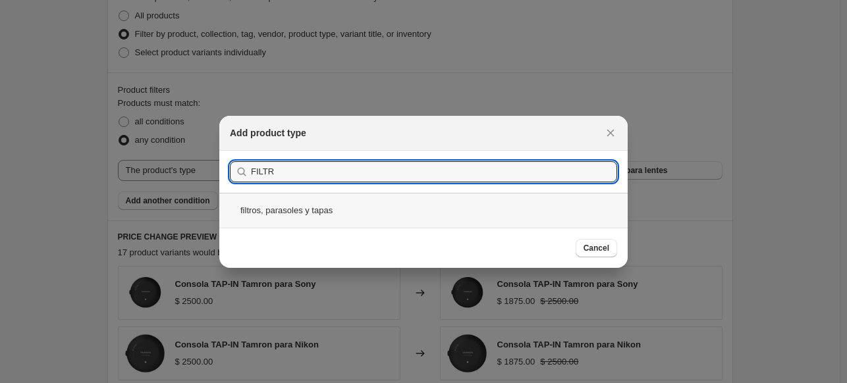
type input "FILTR"
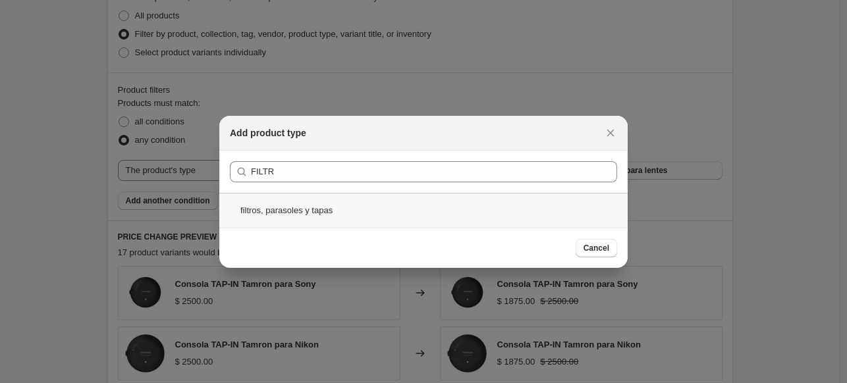
click at [289, 217] on div "filtros, parasoles y tapas" at bounding box center [423, 210] width 408 height 35
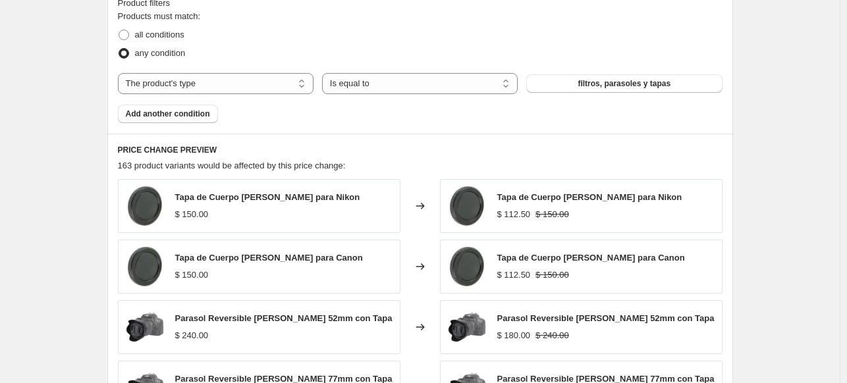
scroll to position [592, 0]
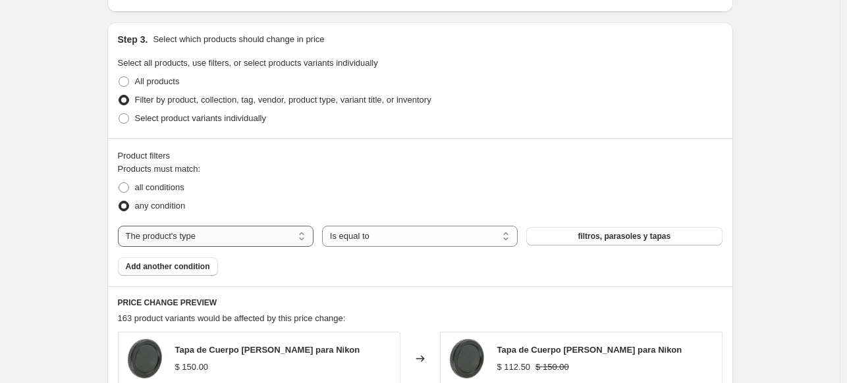
click at [286, 242] on select "The product The product's collection The product's tag The product's vendor The…" at bounding box center [216, 236] width 196 height 21
click at [307, 187] on div "all conditions" at bounding box center [420, 187] width 604 height 18
click at [153, 184] on span "all conditions" at bounding box center [159, 187] width 49 height 10
click at [119, 183] on input "all conditions" at bounding box center [118, 182] width 1 height 1
radio input "true"
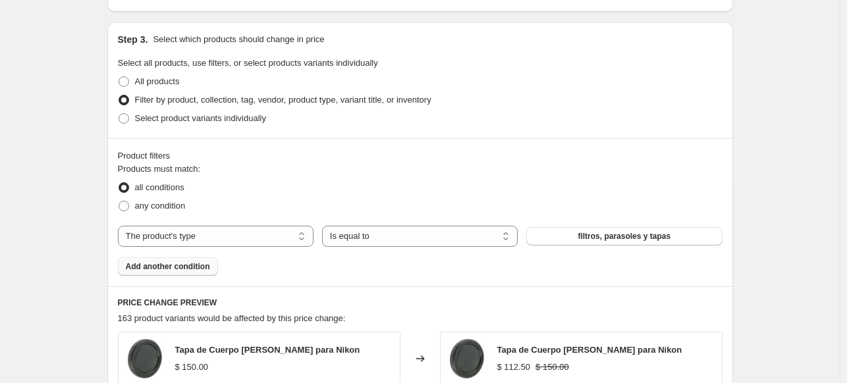
click at [188, 268] on span "Add another condition" at bounding box center [168, 266] width 84 height 11
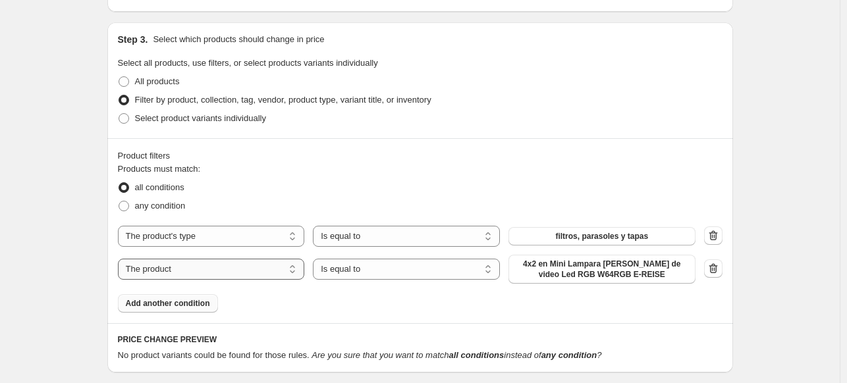
click at [250, 279] on select "The product The product's collection The product's tag The product's vendor The…" at bounding box center [211, 269] width 187 height 21
select select "vendor"
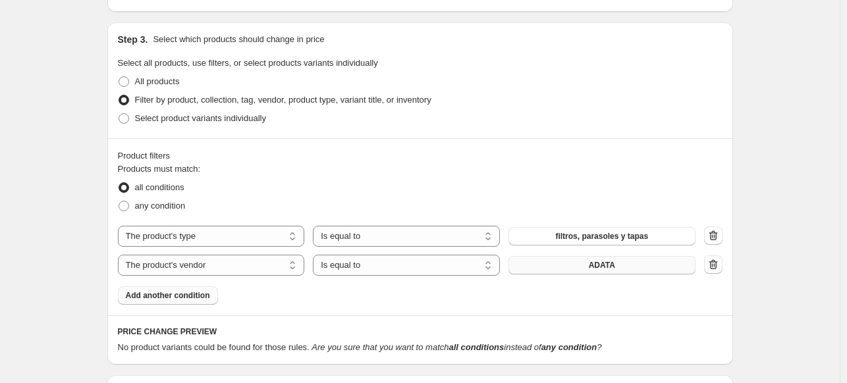
click at [603, 266] on span "ADATA" at bounding box center [601, 265] width 26 height 11
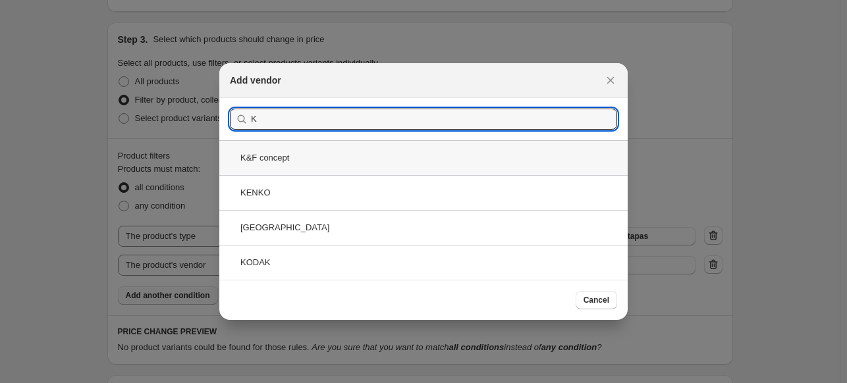
type input "K"
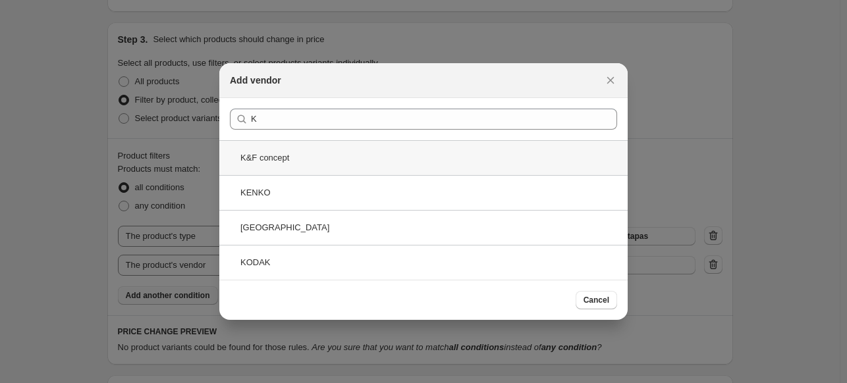
click at [304, 159] on div "K&F concept" at bounding box center [423, 157] width 408 height 35
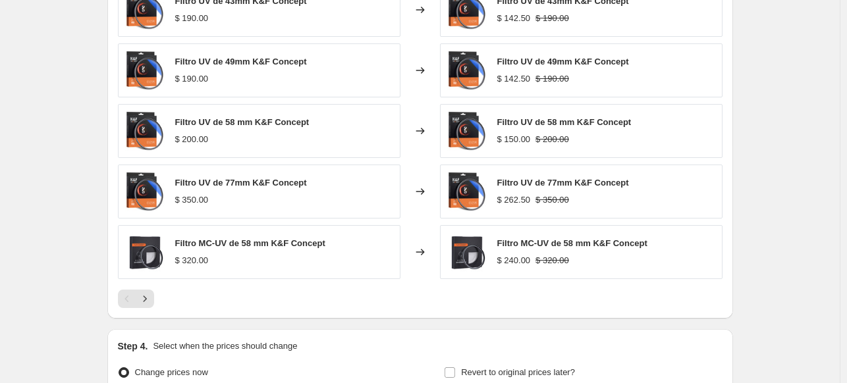
scroll to position [987, 0]
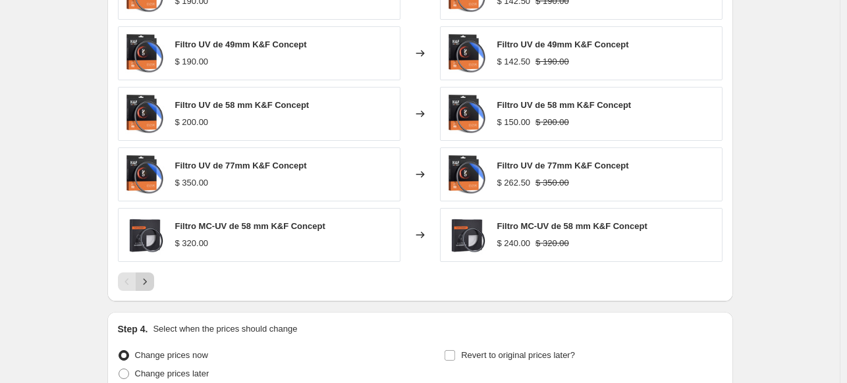
click at [146, 278] on icon "Next" at bounding box center [144, 281] width 3 height 6
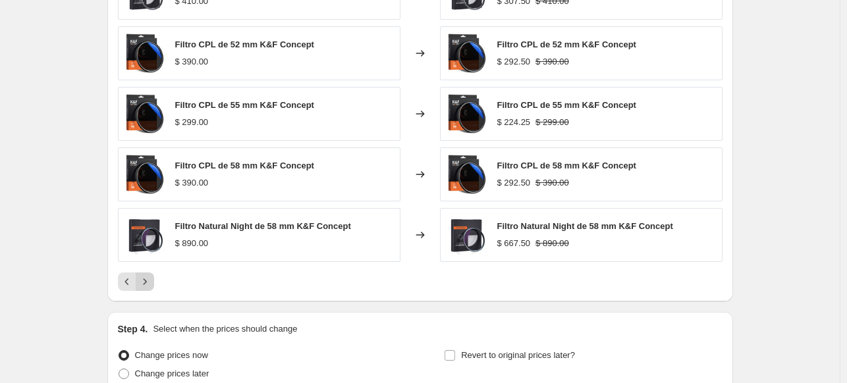
click at [146, 278] on icon "Next" at bounding box center [144, 281] width 3 height 6
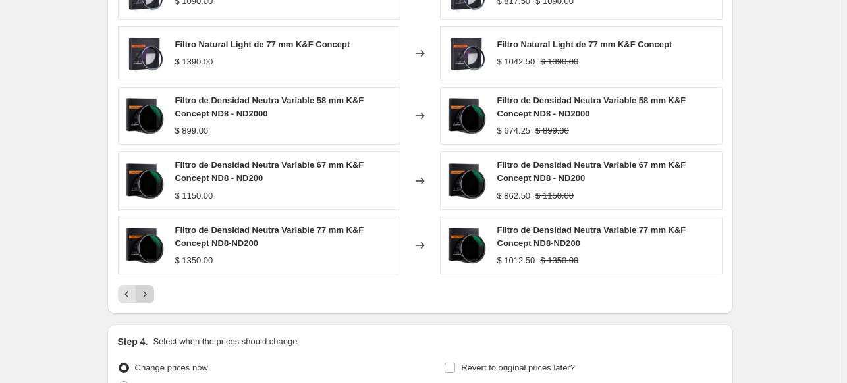
click at [147, 278] on div "Filtro Natural Light de 67 mm K&F Concept $ 1090.00 Changed to Filtro Natural L…" at bounding box center [420, 135] width 604 height 338
click at [148, 292] on icon "Next" at bounding box center [144, 294] width 13 height 13
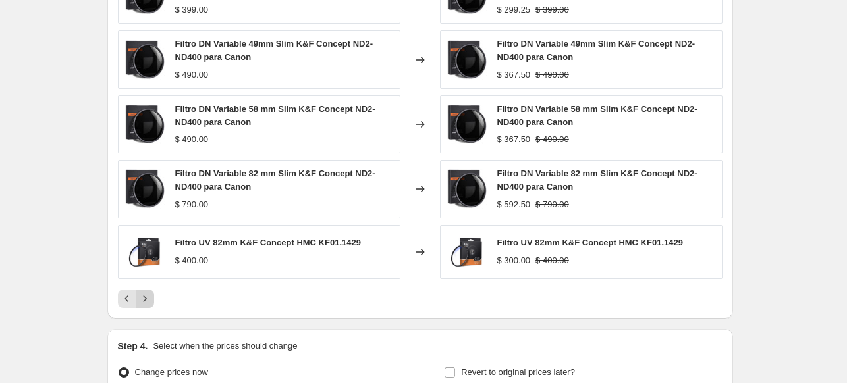
click at [148, 292] on icon "Next" at bounding box center [144, 298] width 13 height 13
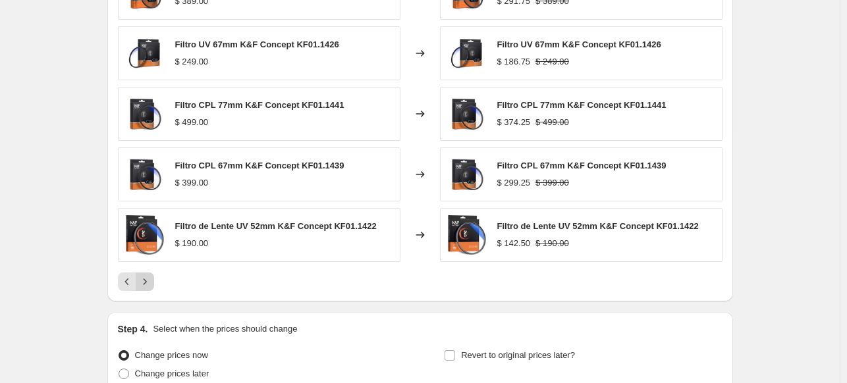
click at [148, 292] on div "PRICE CHANGE PREVIEW 59 product variants would be affected by this price change…" at bounding box center [419, 110] width 625 height 381
click at [147, 288] on button "Next" at bounding box center [145, 282] width 18 height 18
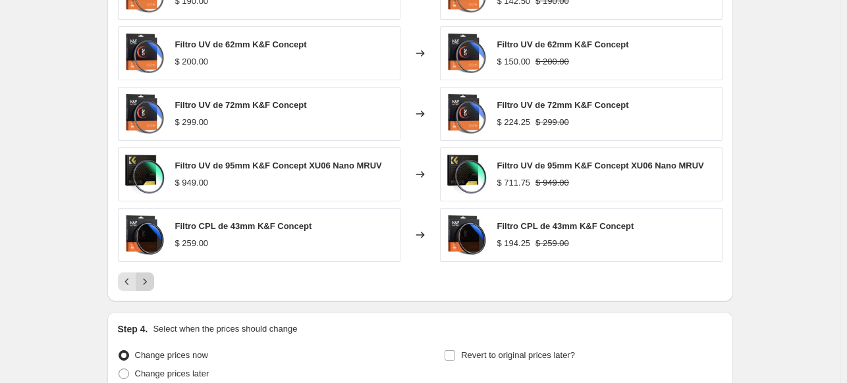
click at [147, 286] on icon "Next" at bounding box center [144, 281] width 13 height 13
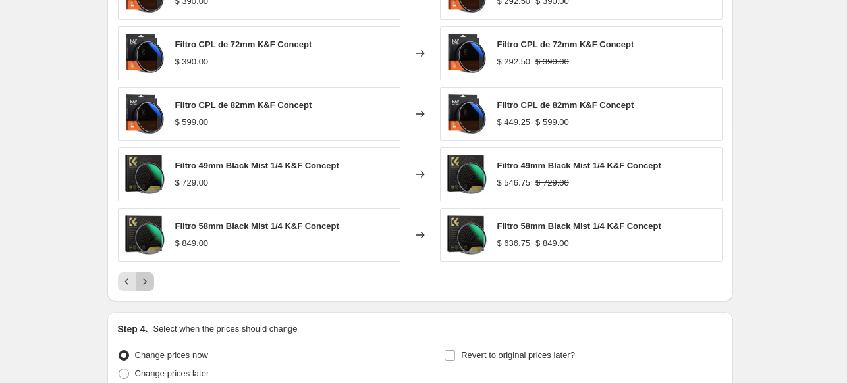
click at [147, 286] on icon "Next" at bounding box center [144, 281] width 13 height 13
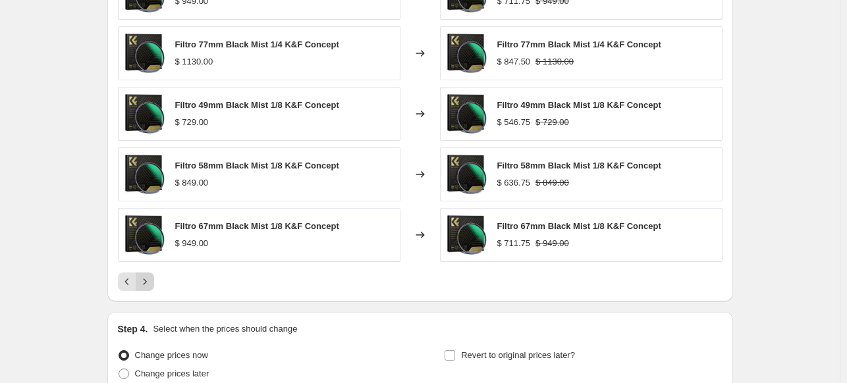
click at [147, 286] on icon "Next" at bounding box center [144, 281] width 13 height 13
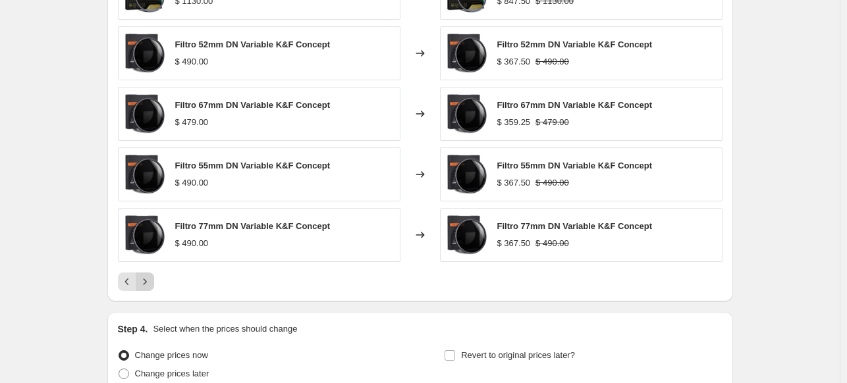
click at [147, 286] on icon "Next" at bounding box center [144, 281] width 13 height 13
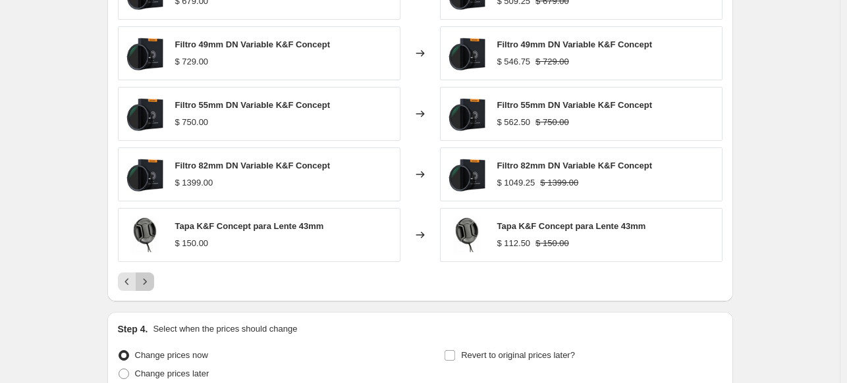
click at [147, 286] on icon "Next" at bounding box center [144, 281] width 13 height 13
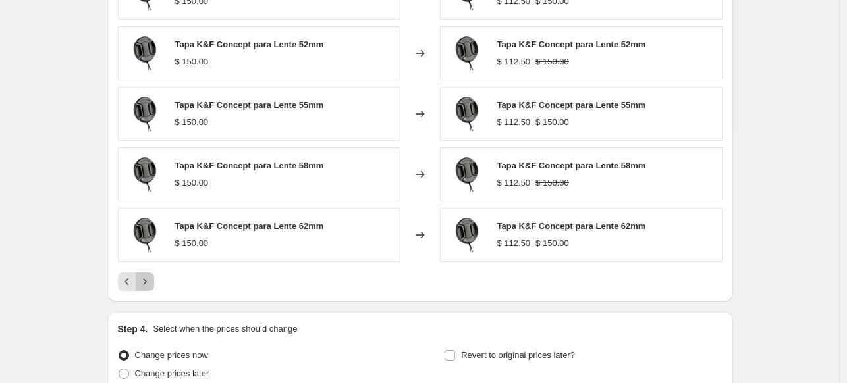
click at [145, 286] on icon "Next" at bounding box center [144, 281] width 13 height 13
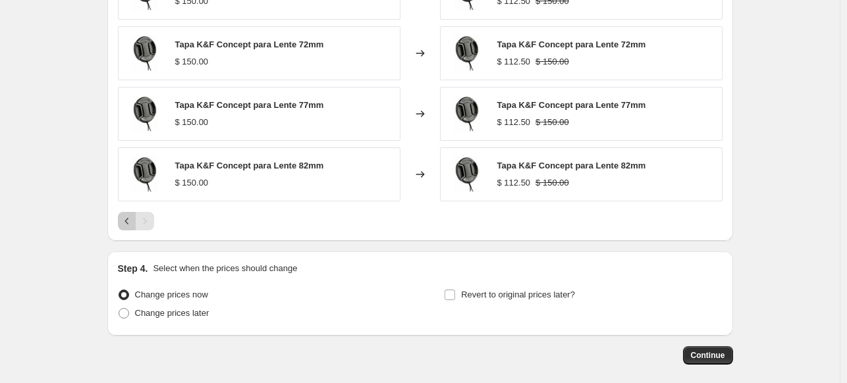
click at [126, 220] on icon "Previous" at bounding box center [126, 221] width 13 height 13
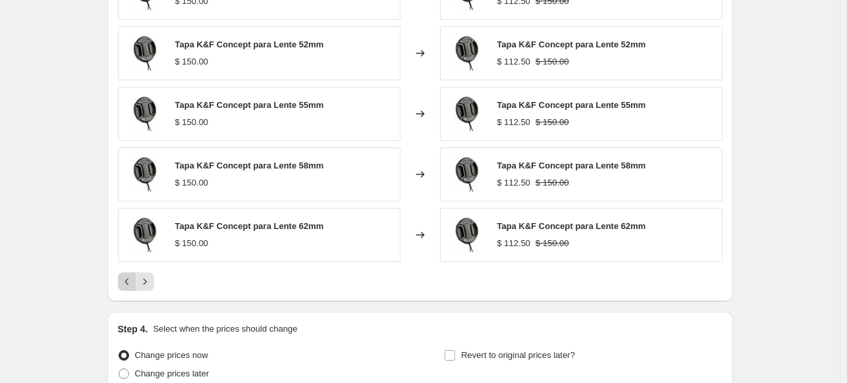
click at [130, 278] on icon "Previous" at bounding box center [126, 281] width 13 height 13
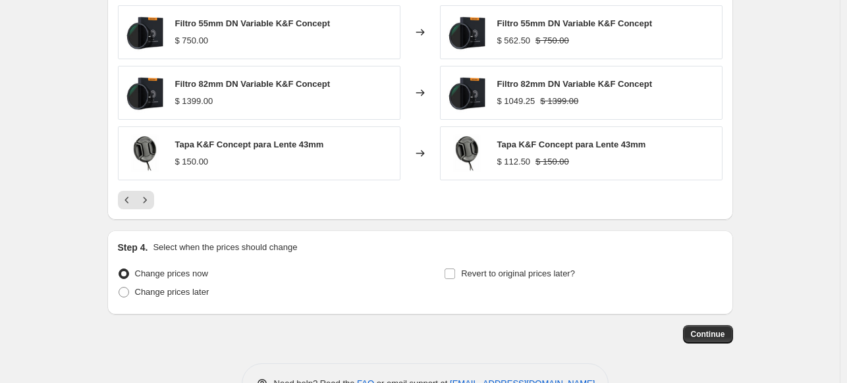
scroll to position [1108, 0]
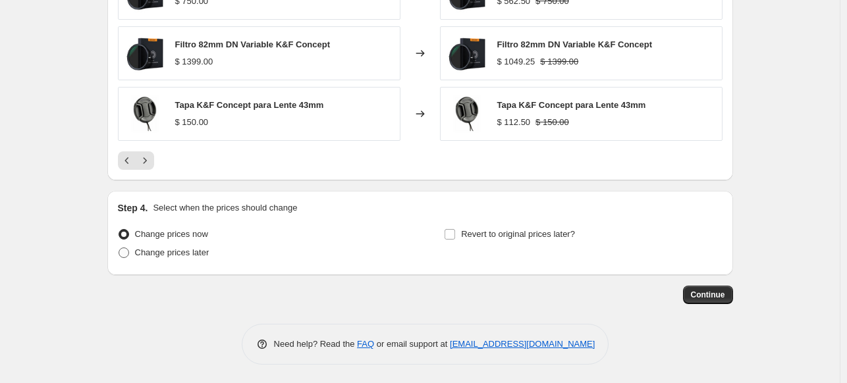
click at [187, 255] on span "Change prices later" at bounding box center [172, 253] width 74 height 10
click at [119, 248] on input "Change prices later" at bounding box center [118, 248] width 1 height 1
radio input "true"
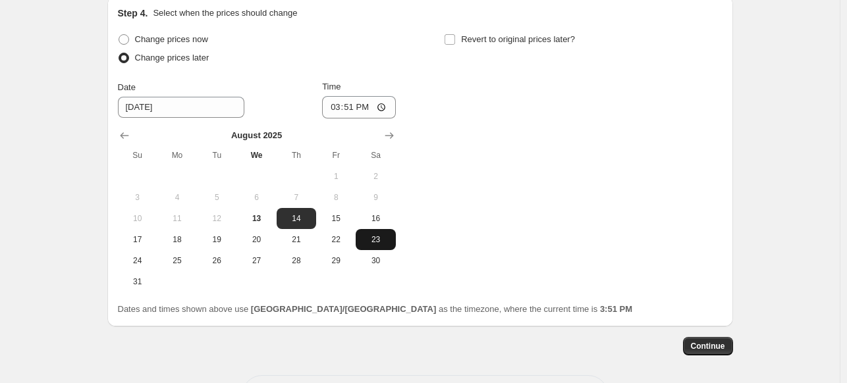
scroll to position [1306, 0]
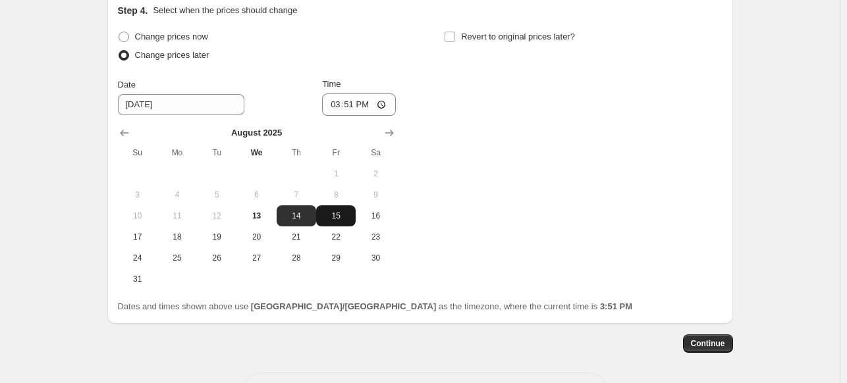
click at [342, 217] on span "15" at bounding box center [335, 216] width 29 height 11
type input "[DATE]"
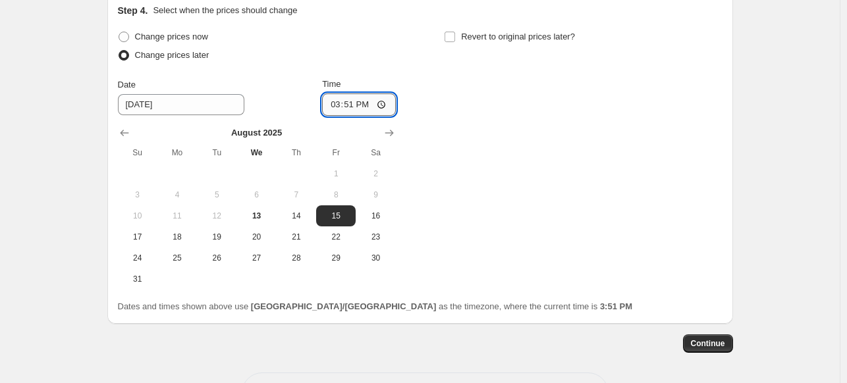
click at [337, 103] on input "15:51" at bounding box center [359, 104] width 74 height 22
type input "00:00"
click at [453, 39] on input "Revert to original prices later?" at bounding box center [449, 37] width 11 height 11
checkbox input "true"
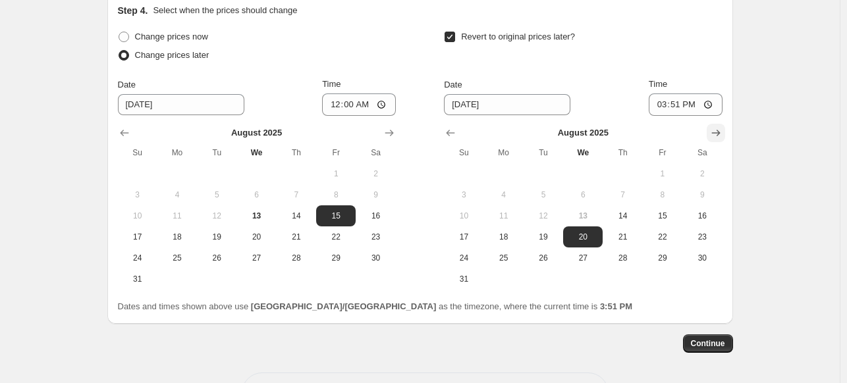
click at [716, 132] on icon "Show next month, September 2025" at bounding box center [715, 133] width 9 height 7
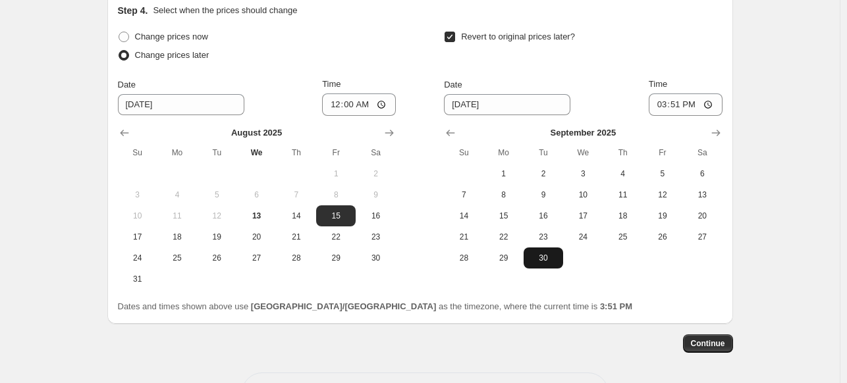
click at [548, 256] on span "30" at bounding box center [543, 258] width 29 height 11
type input "[DATE]"
click at [668, 99] on input "15:51" at bounding box center [685, 104] width 74 height 22
type input "23:59"
click at [719, 342] on span "Continue" at bounding box center [708, 343] width 34 height 11
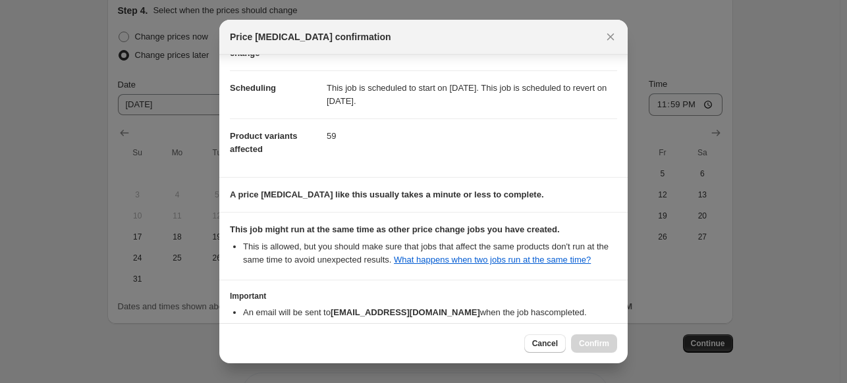
scroll to position [167, 0]
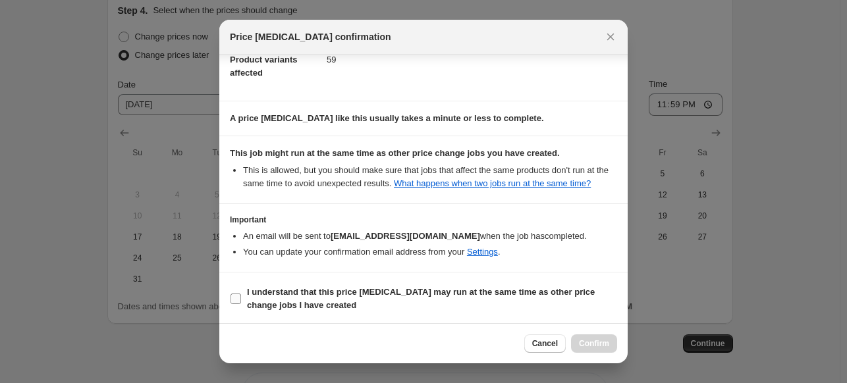
click at [238, 294] on input "I understand that this price [MEDICAL_DATA] may run at the same time as other p…" at bounding box center [235, 299] width 11 height 11
checkbox input "true"
click at [604, 342] on span "Confirm" at bounding box center [594, 343] width 30 height 11
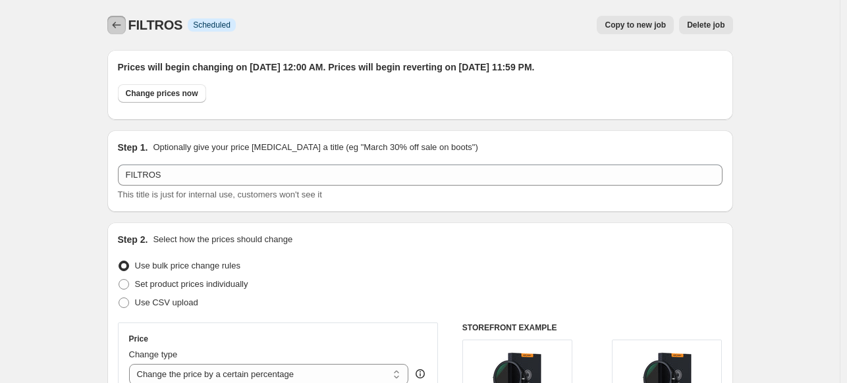
click at [117, 26] on icon "Price change jobs" at bounding box center [116, 25] width 9 height 7
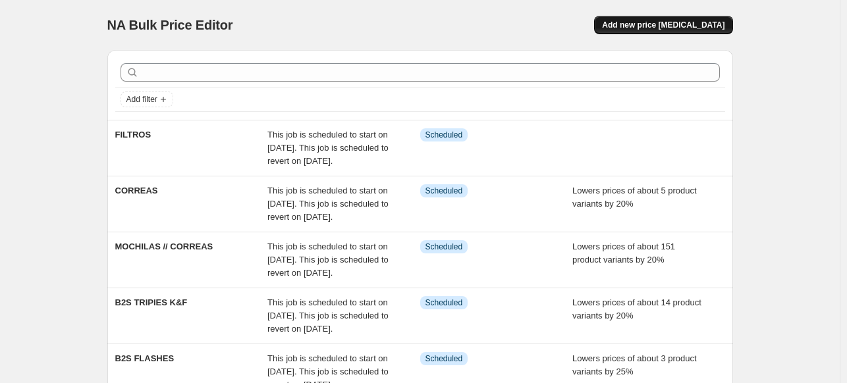
click at [657, 31] on button "Add new price [MEDICAL_DATA]" at bounding box center [663, 25] width 138 height 18
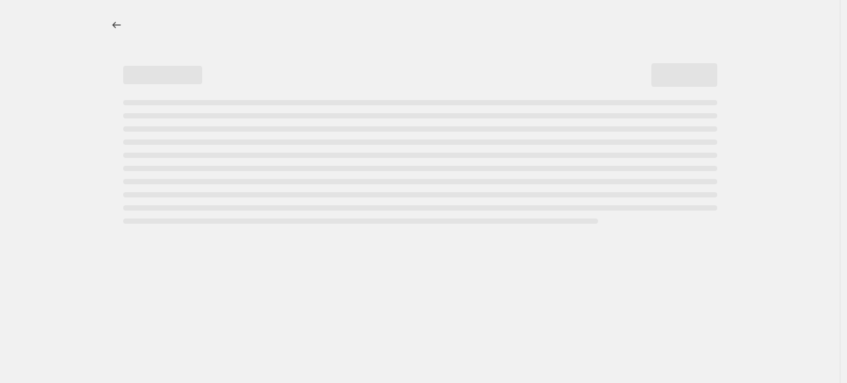
select select "percentage"
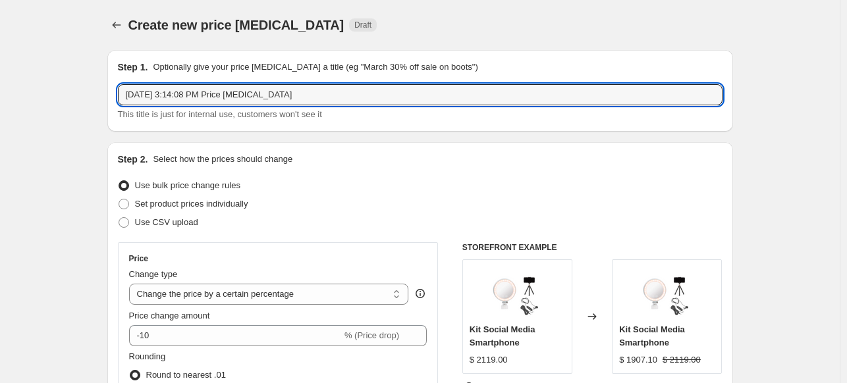
drag, startPoint x: 322, startPoint y: 97, endPoint x: 54, endPoint y: 53, distance: 271.6
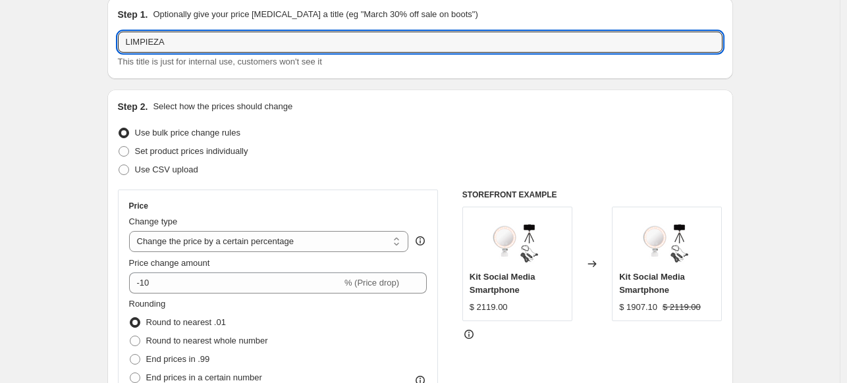
scroll to position [197, 0]
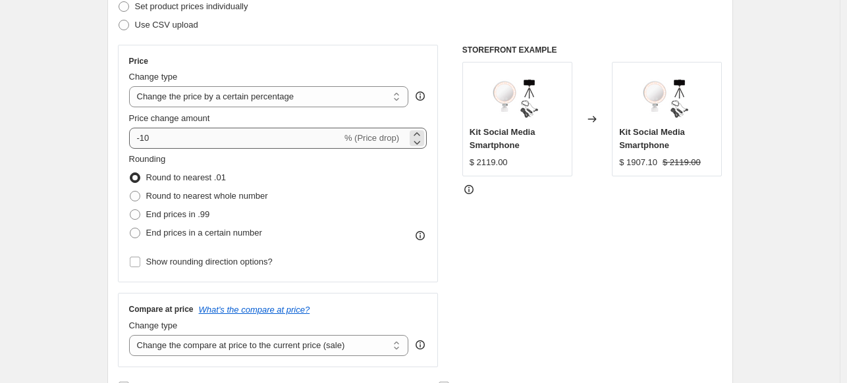
type input "LIMPIEZA"
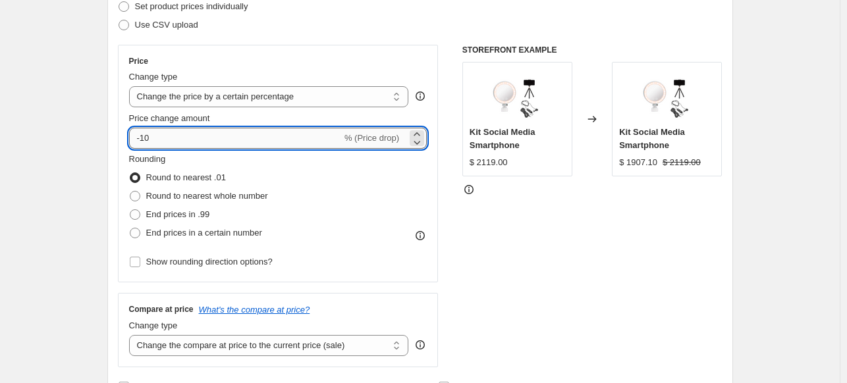
click at [172, 144] on input "-10" at bounding box center [235, 138] width 213 height 21
type input "-1"
type input "-25"
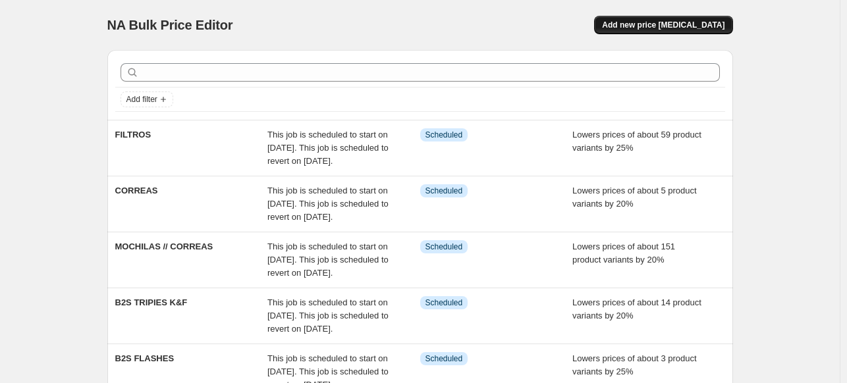
click at [678, 29] on span "Add new price [MEDICAL_DATA]" at bounding box center [663, 25] width 122 height 11
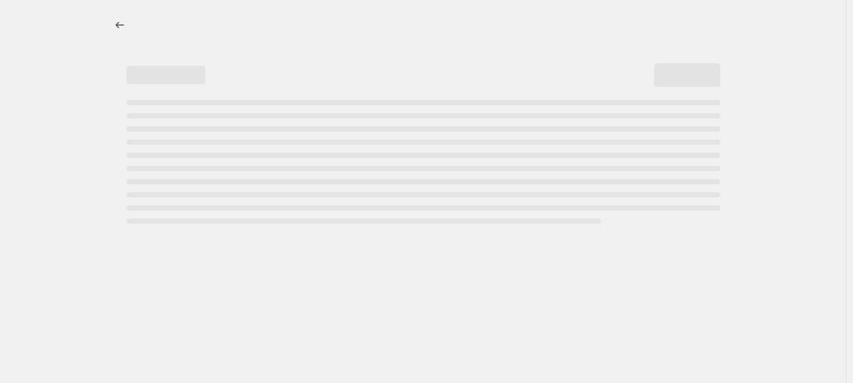
select select "percentage"
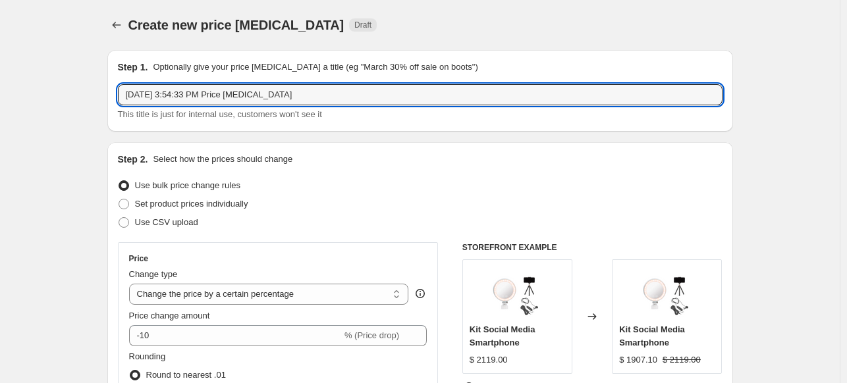
drag, startPoint x: 310, startPoint y: 99, endPoint x: -68, endPoint y: 35, distance: 384.0
click at [0, 35] on html "Home Settings Plans Skip to content Create new price [MEDICAL_DATA]. This page …" at bounding box center [423, 191] width 847 height 383
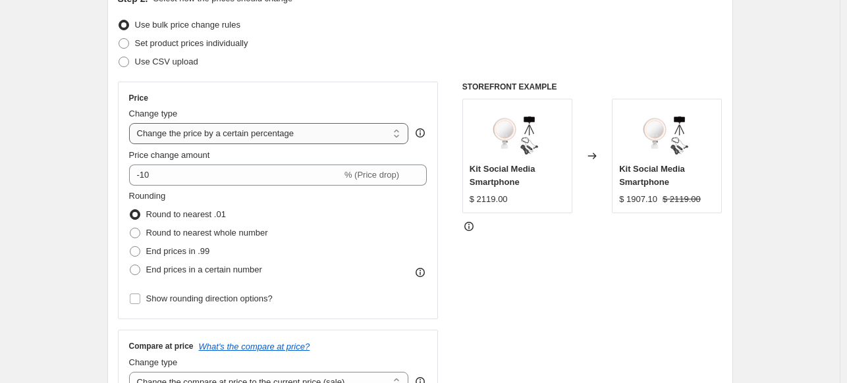
scroll to position [197, 0]
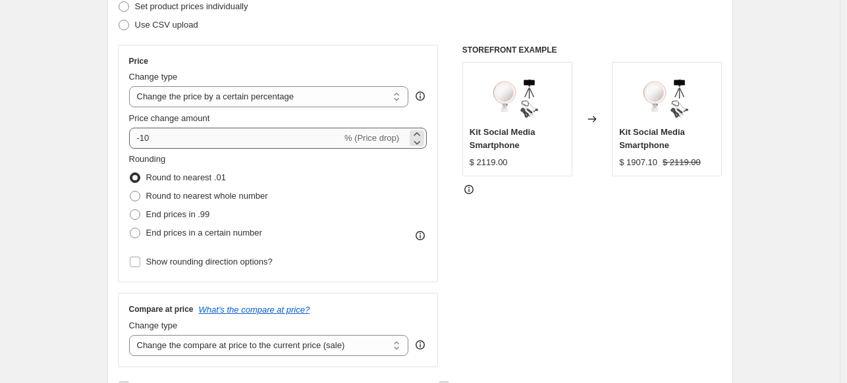
type input "LIMPIEZA"
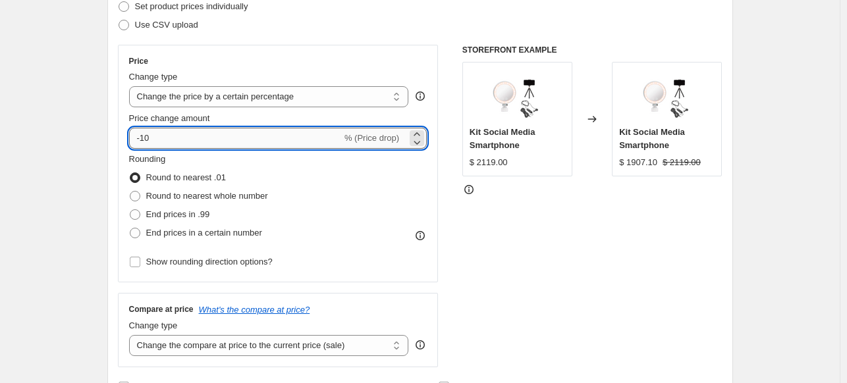
click at [159, 134] on input "-10" at bounding box center [235, 138] width 213 height 21
type input "-1"
type input "-25"
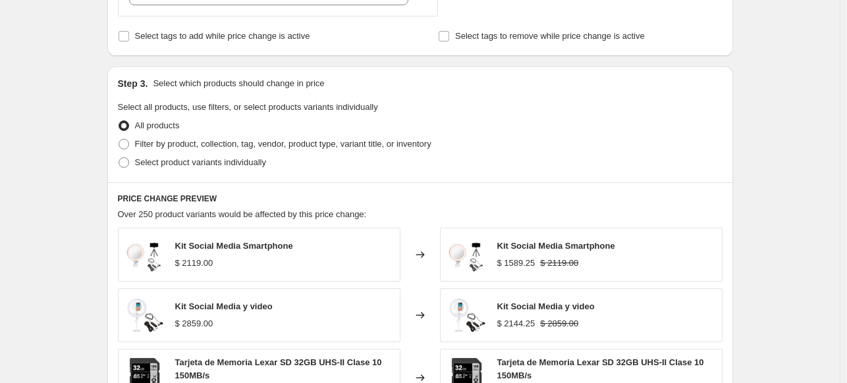
scroll to position [592, 0]
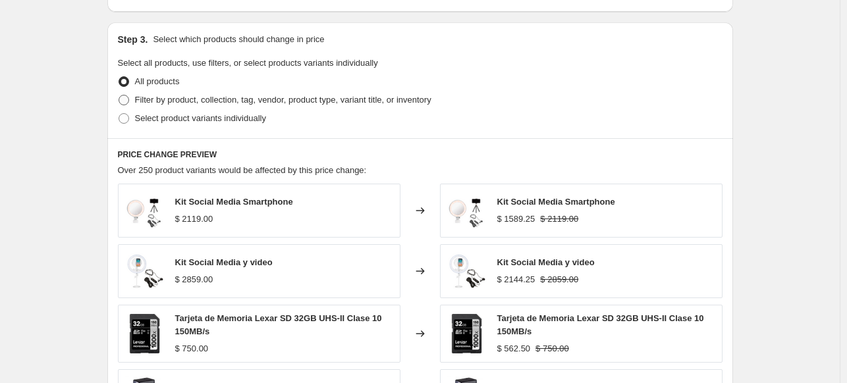
click at [219, 99] on span "Filter by product, collection, tag, vendor, product type, variant title, or inv…" at bounding box center [283, 100] width 296 height 10
click at [119, 95] on input "Filter by product, collection, tag, vendor, product type, variant title, or inv…" at bounding box center [118, 95] width 1 height 1
radio input "true"
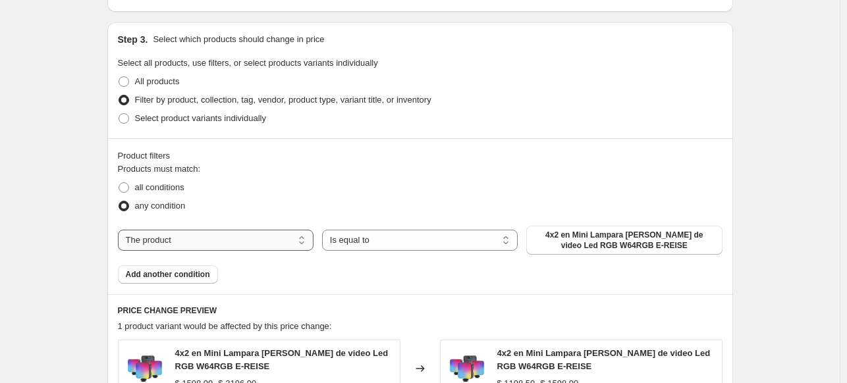
click at [229, 245] on select "The product The product's collection The product's tag The product's vendor The…" at bounding box center [216, 240] width 196 height 21
select select "product_type"
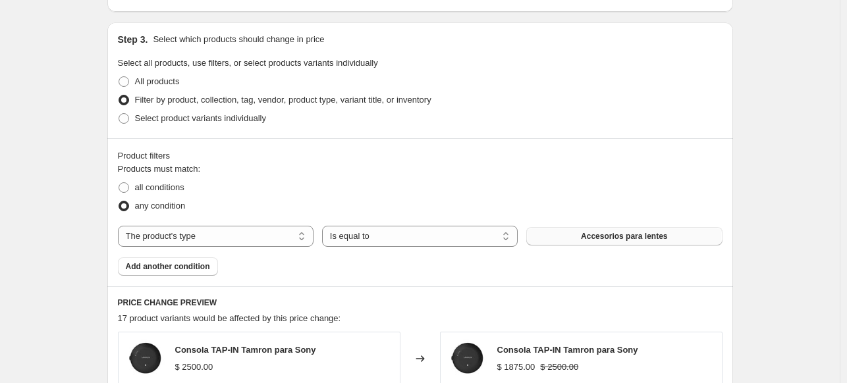
click at [627, 236] on span "Accesorios para lentes" at bounding box center [624, 236] width 86 height 11
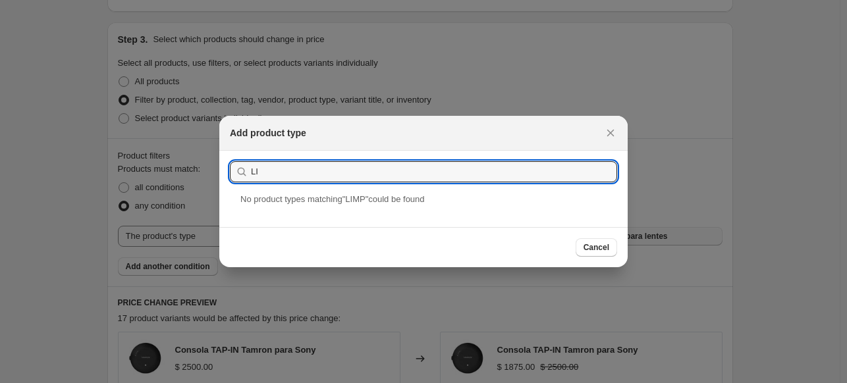
type input "L"
type input "ACC"
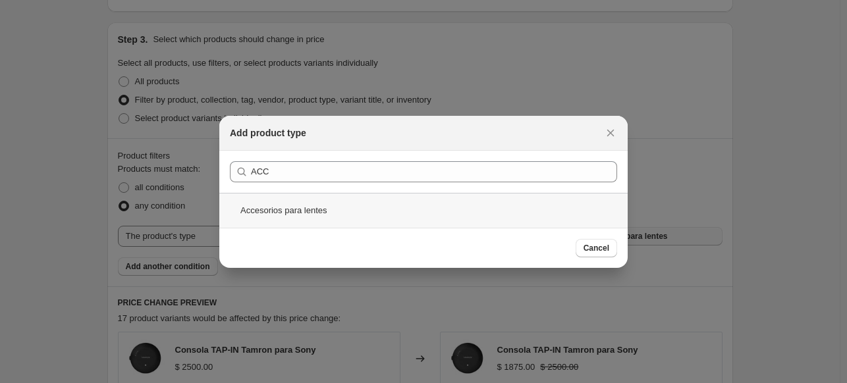
click at [292, 207] on div "Accesorios para lentes" at bounding box center [423, 210] width 408 height 35
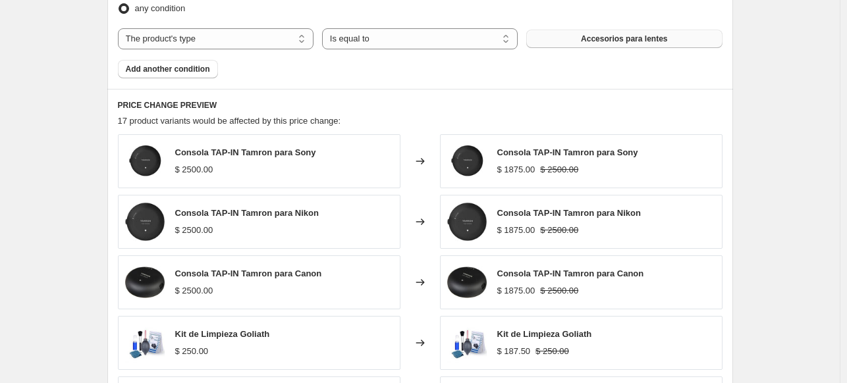
scroll to position [724, 0]
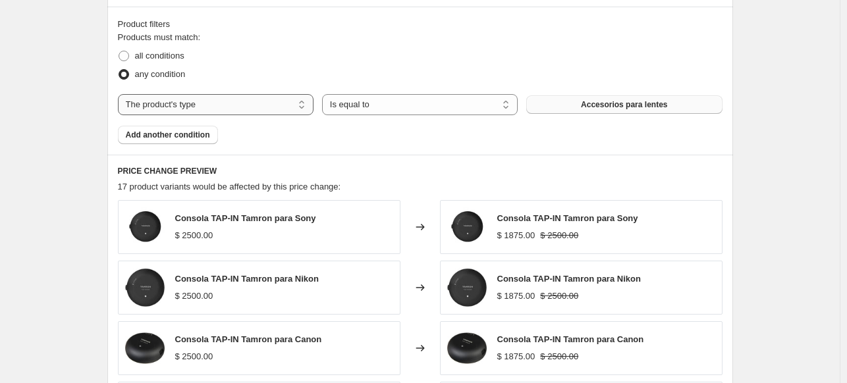
click at [226, 102] on select "The product The product's collection The product's tag The product's vendor The…" at bounding box center [216, 104] width 196 height 21
select select "tag"
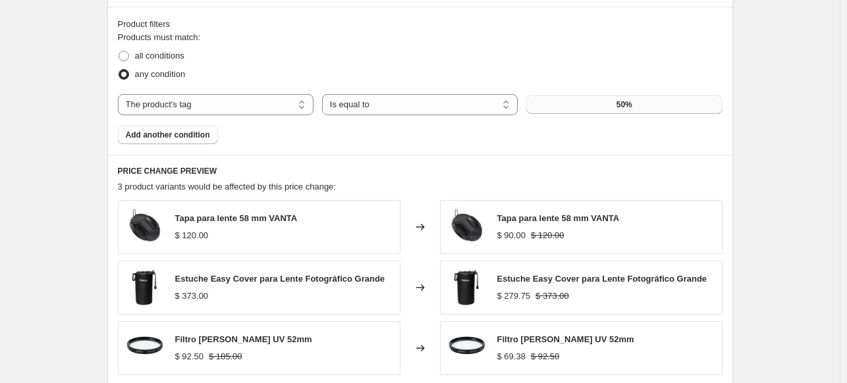
click at [611, 122] on div "Products must match: all conditions any condition The product The product's col…" at bounding box center [420, 87] width 604 height 113
click at [590, 97] on button "50%" at bounding box center [624, 104] width 196 height 18
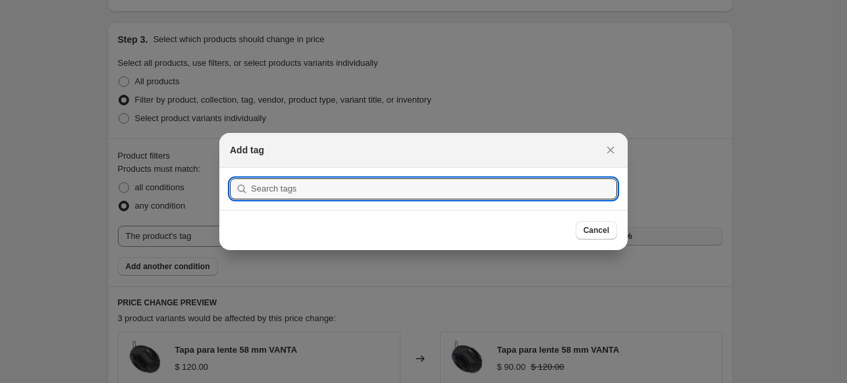
scroll to position [0, 0]
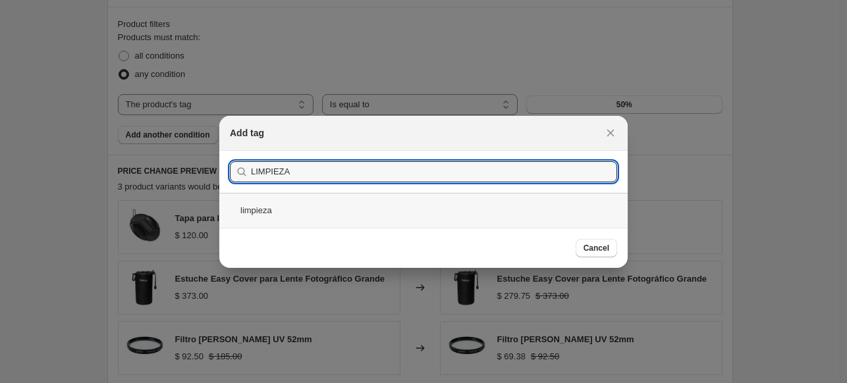
type input "LIMPIEZA"
click at [255, 213] on div "limpieza" at bounding box center [423, 210] width 408 height 35
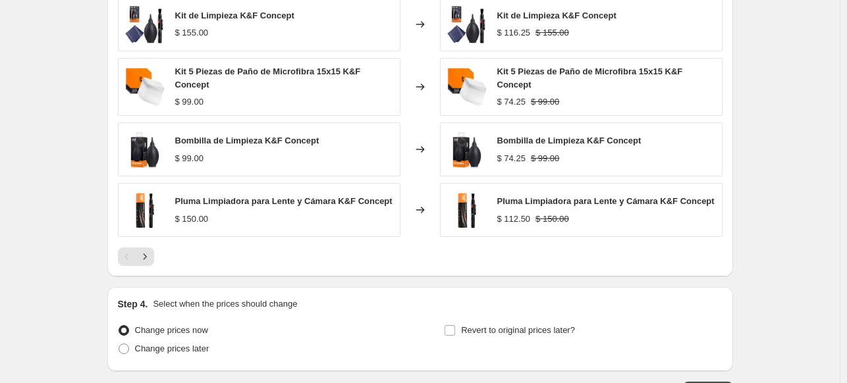
scroll to position [724, 0]
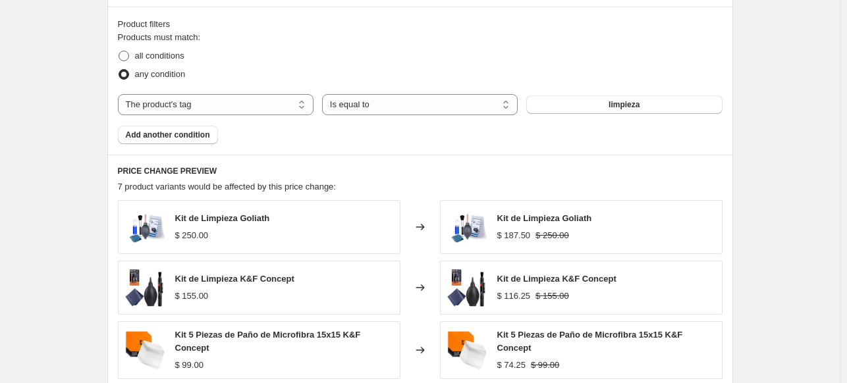
click at [142, 49] on label "all conditions" at bounding box center [151, 56] width 66 height 18
click at [119, 51] on input "all conditions" at bounding box center [118, 51] width 1 height 1
radio input "true"
click at [176, 134] on span "Add another condition" at bounding box center [168, 135] width 84 height 11
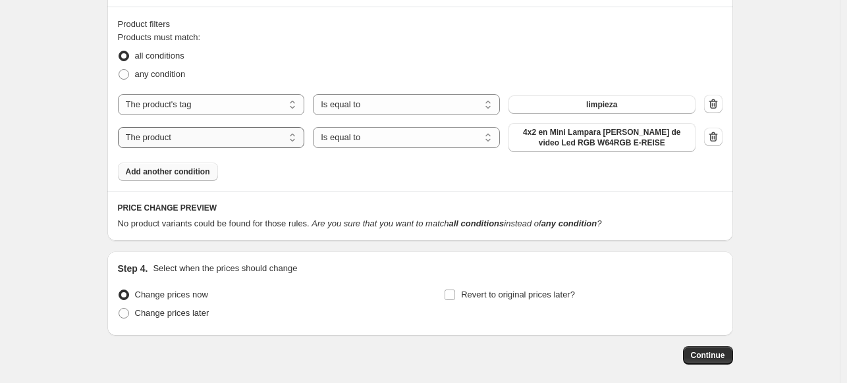
click at [185, 137] on select "The product The product's collection The product's tag The product's vendor The…" at bounding box center [211, 137] width 187 height 21
select select "vendor"
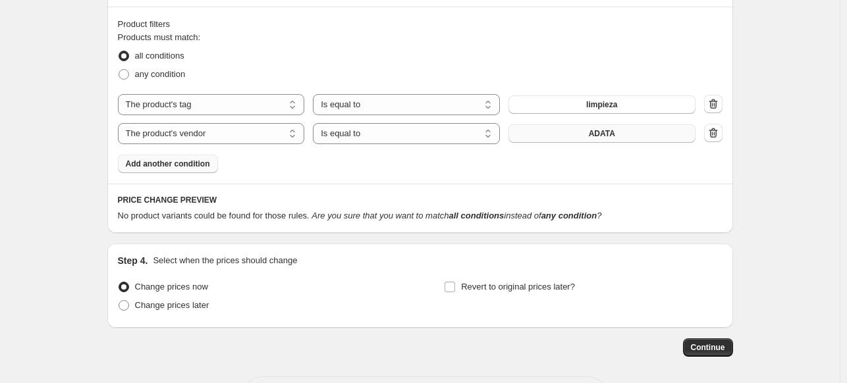
click at [541, 137] on button "ADATA" at bounding box center [601, 133] width 187 height 18
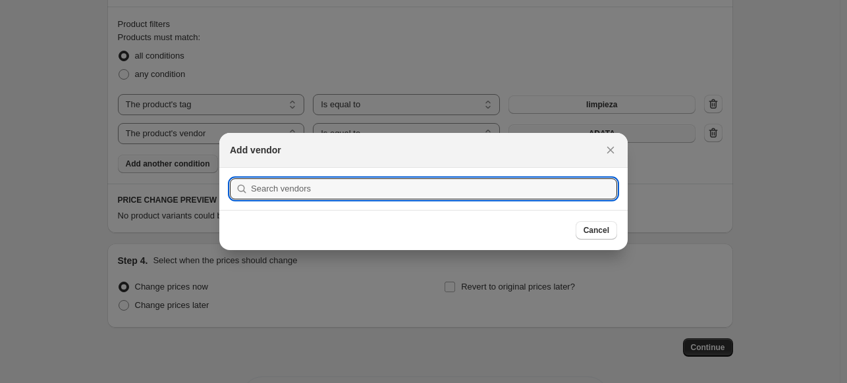
scroll to position [0, 0]
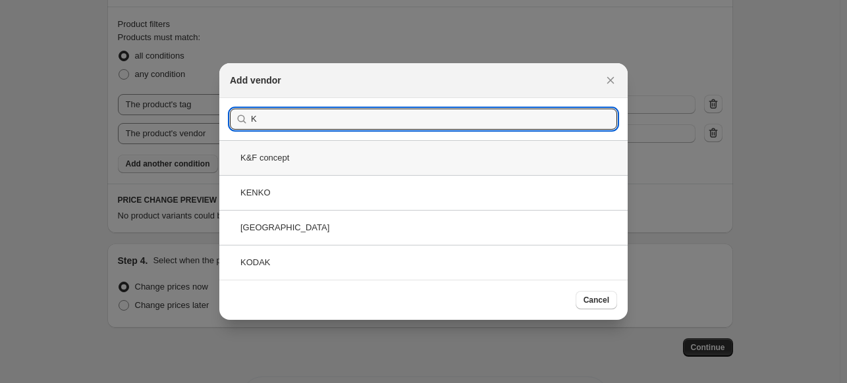
type input "K"
click at [300, 157] on div "K&F concept" at bounding box center [423, 157] width 408 height 35
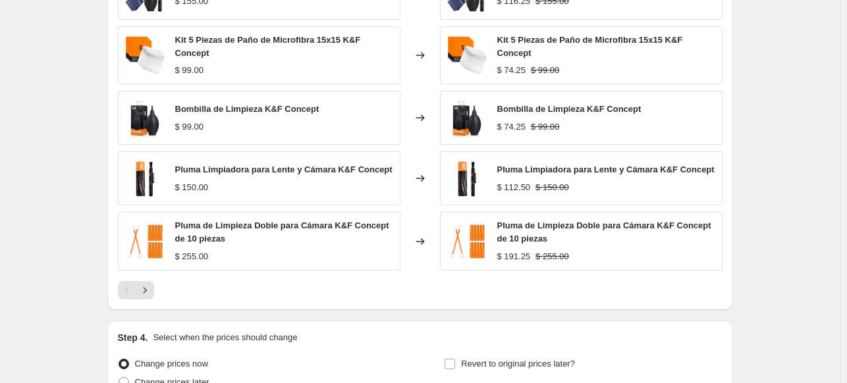
scroll to position [1116, 0]
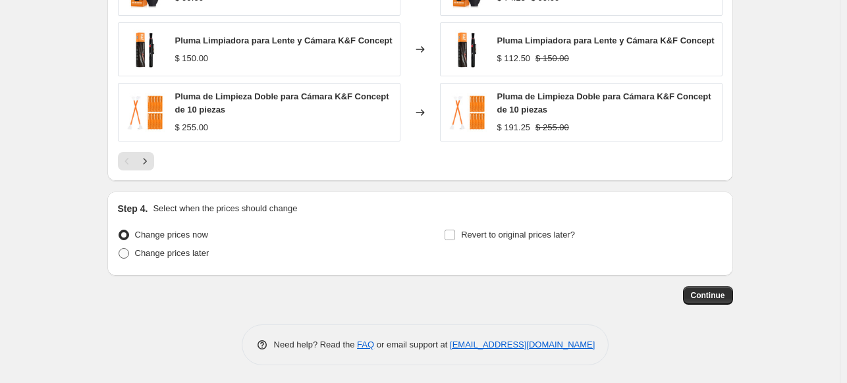
click at [187, 249] on span "Change prices later" at bounding box center [172, 253] width 74 height 10
click at [119, 249] on input "Change prices later" at bounding box center [118, 248] width 1 height 1
radio input "true"
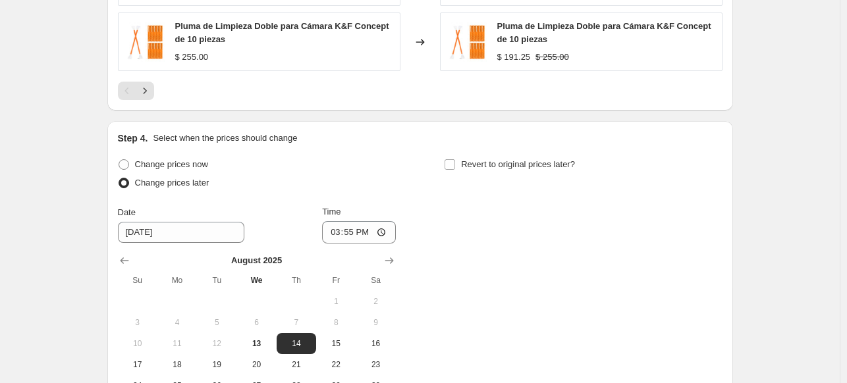
scroll to position [1314, 0]
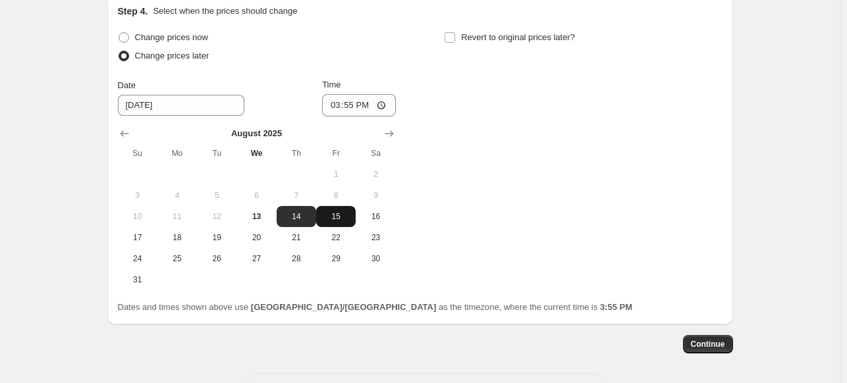
click at [355, 222] on button "15" at bounding box center [335, 216] width 39 height 21
type input "[DATE]"
click at [446, 34] on div "Change prices now Change prices later Date 8/15/2025 Time 15:55 August 2025 Su …" at bounding box center [420, 159] width 604 height 262
click at [448, 34] on input "Revert to original prices later?" at bounding box center [449, 37] width 11 height 11
checkbox input "true"
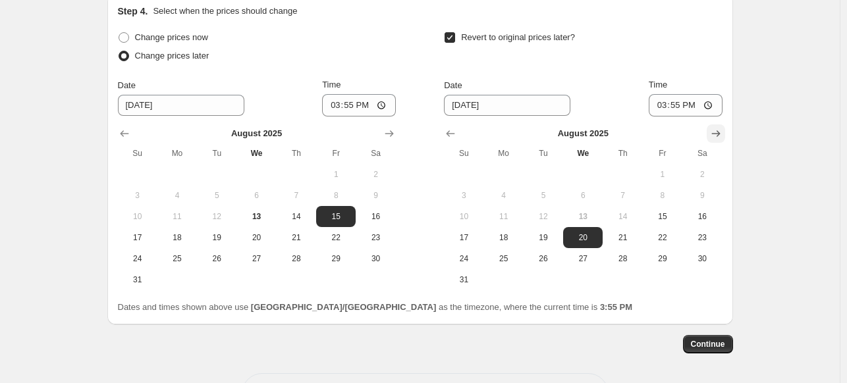
click at [711, 130] on icon "Show next month, September 2025" at bounding box center [715, 133] width 13 height 13
click at [711, 130] on icon "Show next month, October 2025" at bounding box center [715, 133] width 13 height 13
click at [455, 132] on icon "Show previous month, September 2025" at bounding box center [450, 133] width 9 height 7
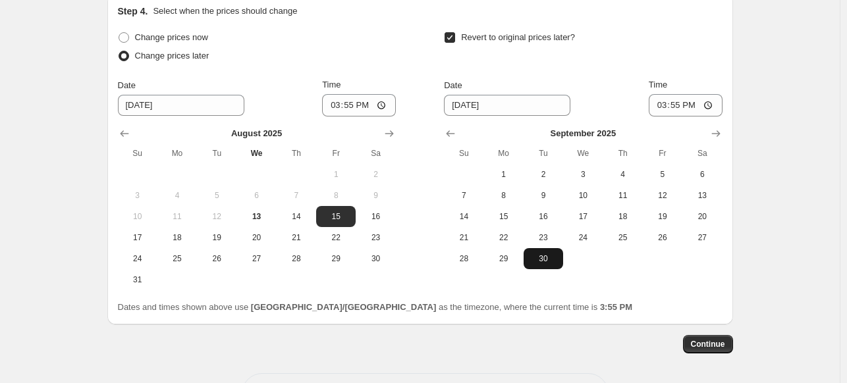
click at [548, 257] on span "30" at bounding box center [543, 258] width 29 height 11
type input "[DATE]"
click at [664, 110] on input "15:55" at bounding box center [685, 105] width 74 height 22
type input "23:59"
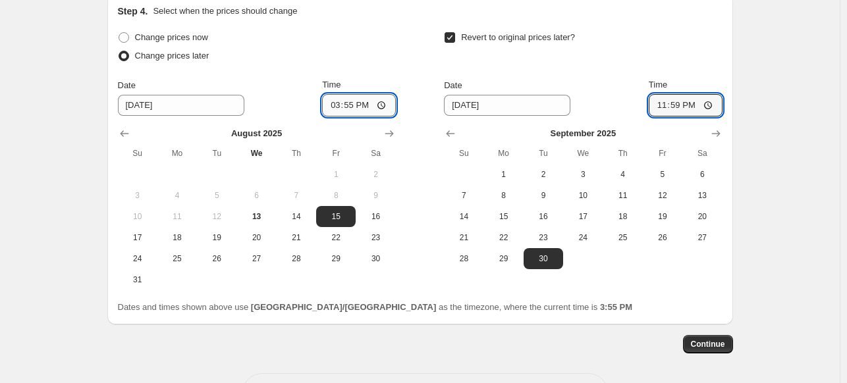
click at [337, 102] on input "15:55" at bounding box center [359, 105] width 74 height 22
type input "00:00"
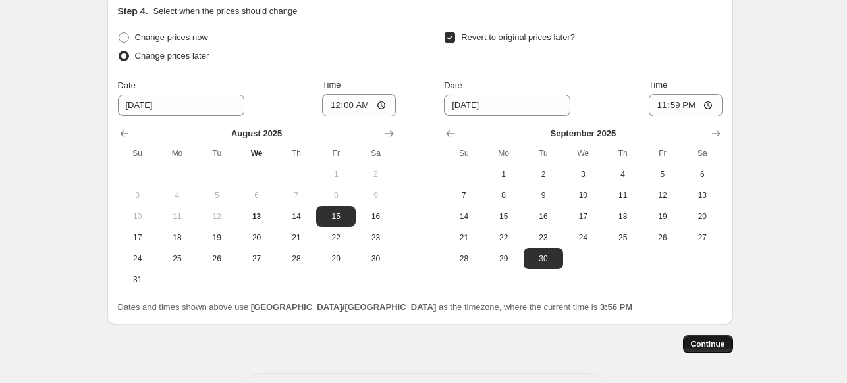
click at [723, 345] on span "Continue" at bounding box center [708, 344] width 34 height 11
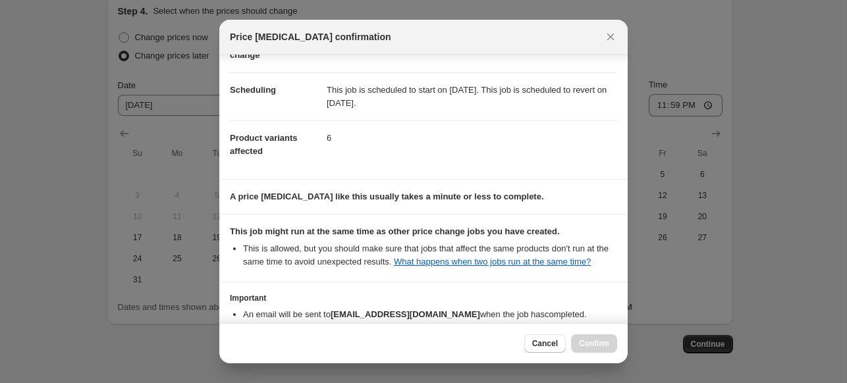
scroll to position [167, 0]
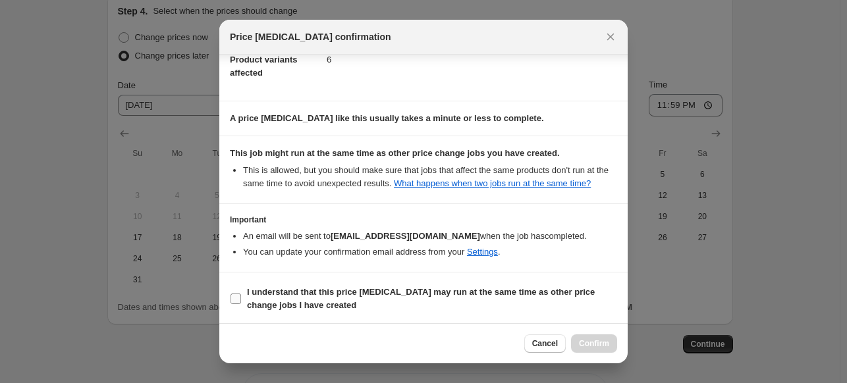
click at [234, 300] on input "I understand that this price [MEDICAL_DATA] may run at the same time as other p…" at bounding box center [235, 299] width 11 height 11
checkbox input "true"
click at [590, 346] on span "Confirm" at bounding box center [594, 343] width 30 height 11
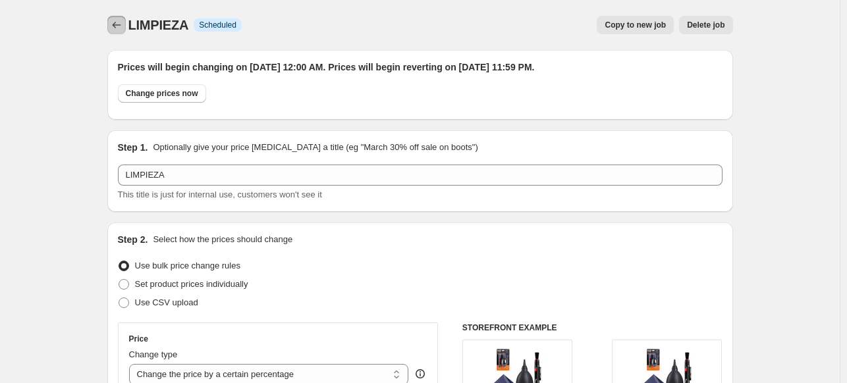
click at [119, 31] on icon "Price change jobs" at bounding box center [116, 24] width 13 height 13
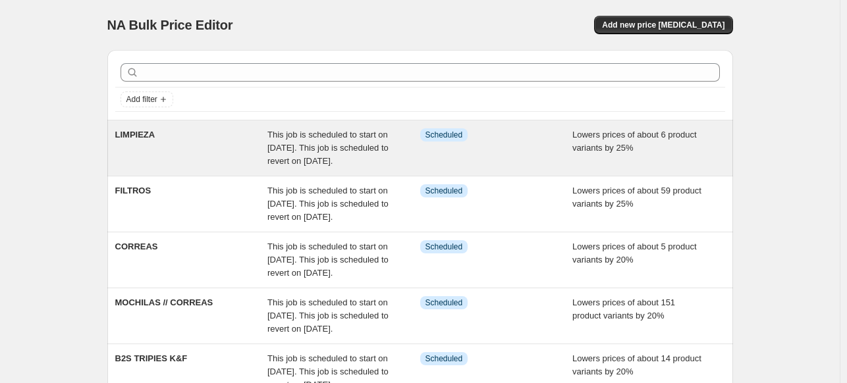
click at [151, 136] on span "LIMPIEZA" at bounding box center [135, 135] width 40 height 10
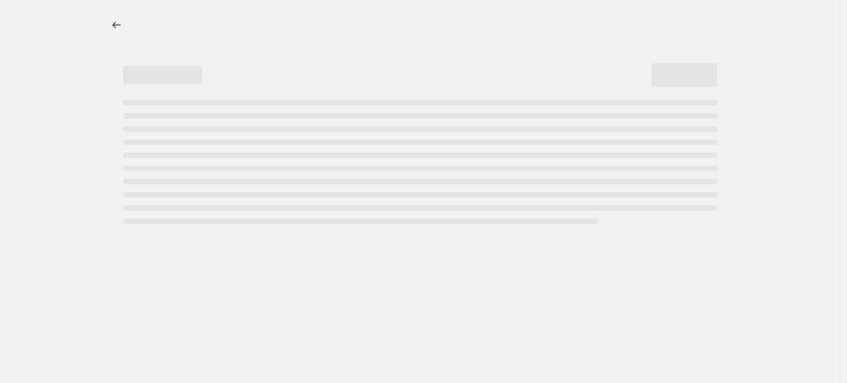
select select "percentage"
select select "tag"
select select "vendor"
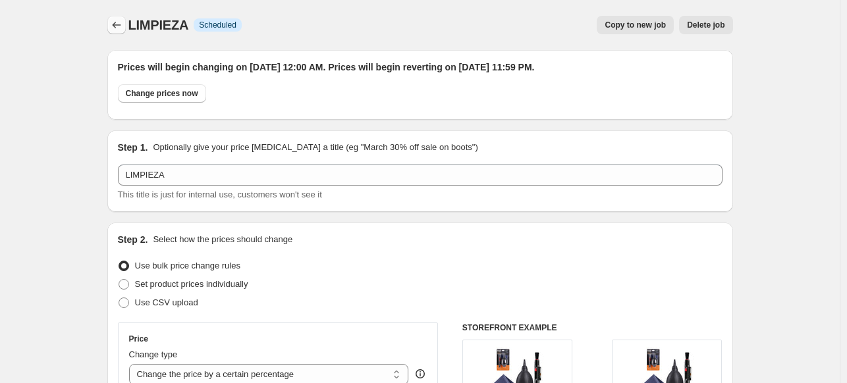
click at [120, 34] on button "Price change jobs" at bounding box center [116, 25] width 18 height 18
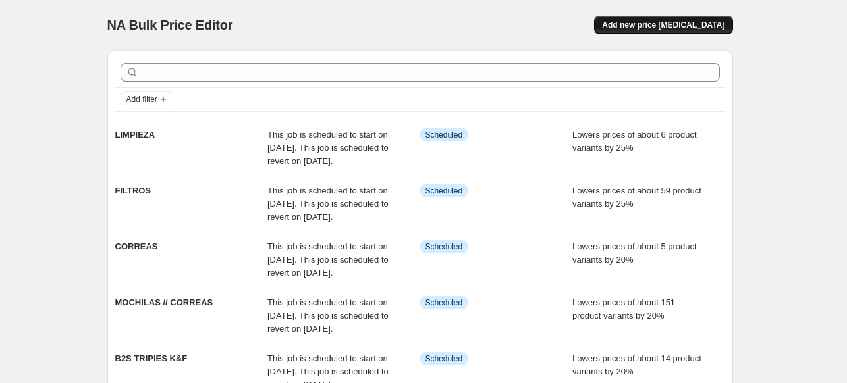
click at [653, 32] on button "Add new price [MEDICAL_DATA]" at bounding box center [663, 25] width 138 height 18
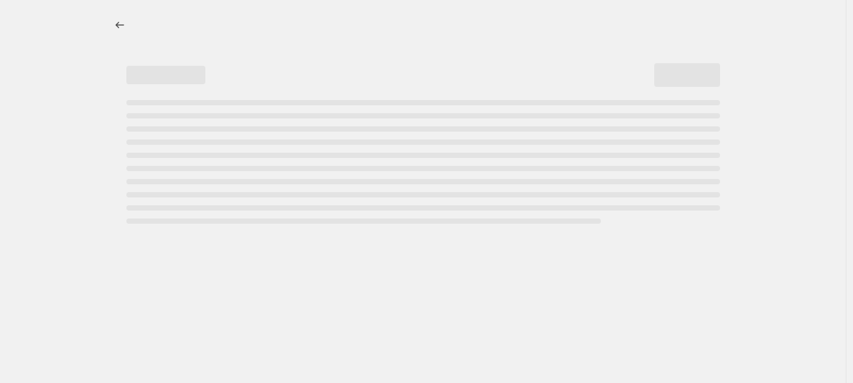
select select "percentage"
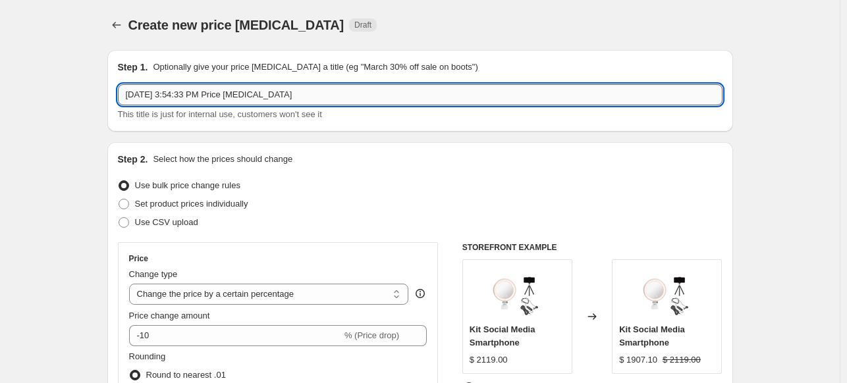
click at [298, 99] on input "Aug 13, 2025, 3:54:33 PM Price change job" at bounding box center [420, 94] width 604 height 21
type input "A"
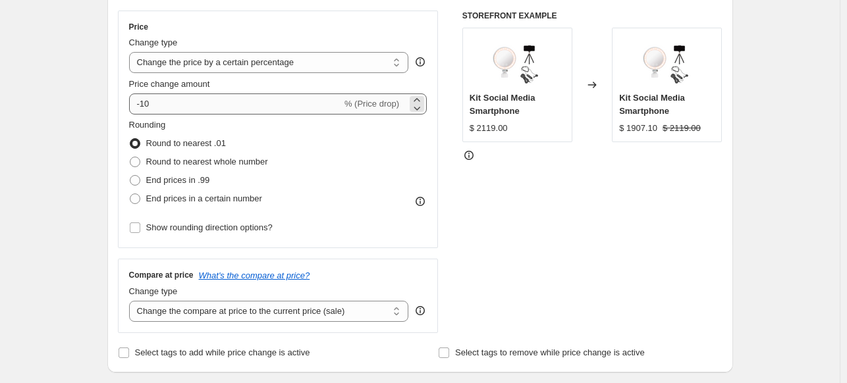
scroll to position [263, 0]
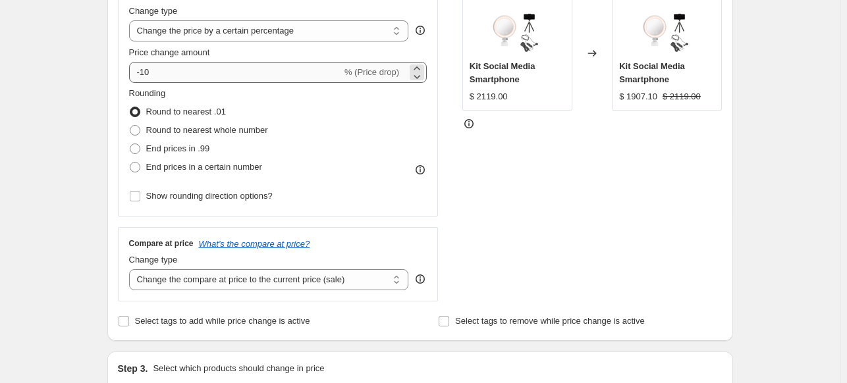
type input "MOCHILAS E REISE"
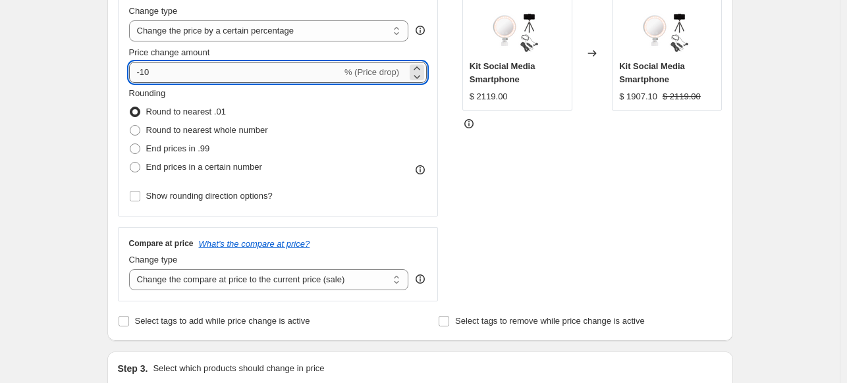
click at [154, 80] on input "-10" at bounding box center [235, 72] width 213 height 21
type input "-1"
type input "-20"
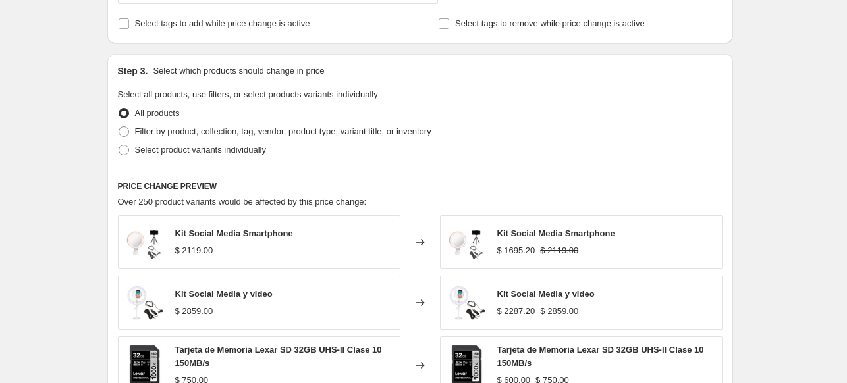
scroll to position [592, 0]
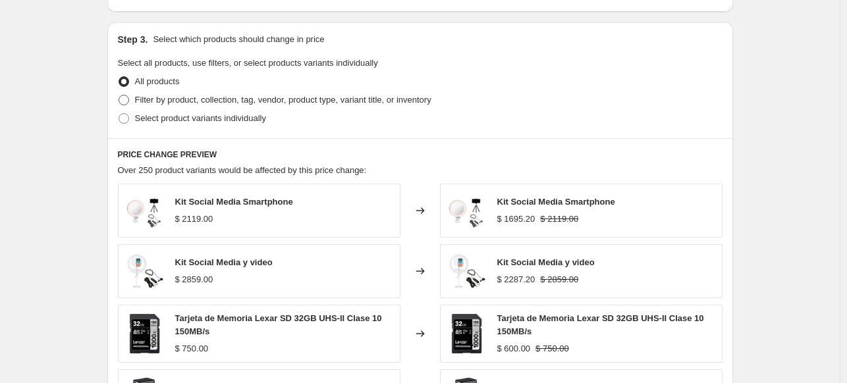
click at [157, 103] on span "Filter by product, collection, tag, vendor, product type, variant title, or inv…" at bounding box center [283, 100] width 296 height 10
click at [119, 95] on input "Filter by product, collection, tag, vendor, product type, variant title, or inv…" at bounding box center [118, 95] width 1 height 1
radio input "true"
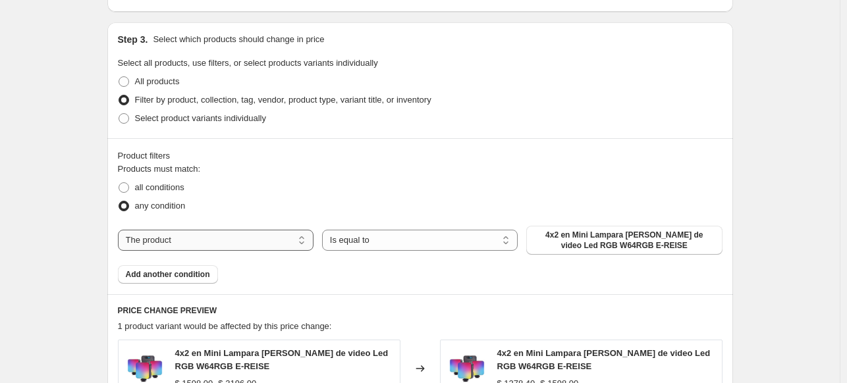
click at [226, 241] on select "The product The product's collection The product's tag The product's vendor The…" at bounding box center [216, 240] width 196 height 21
select select "product_type"
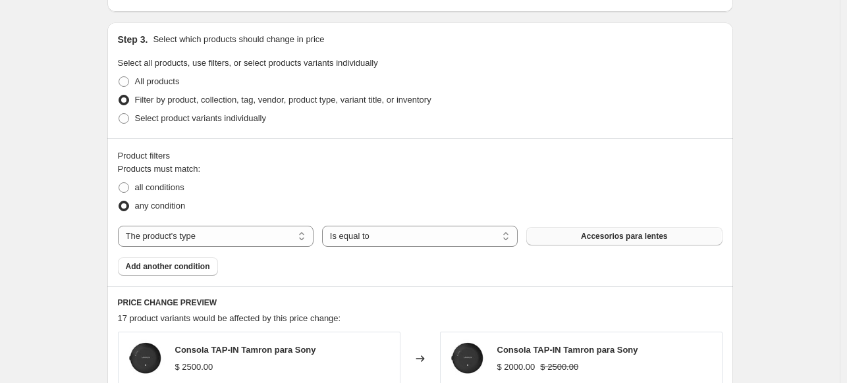
click at [573, 240] on button "Accesorios para lentes" at bounding box center [624, 236] width 196 height 18
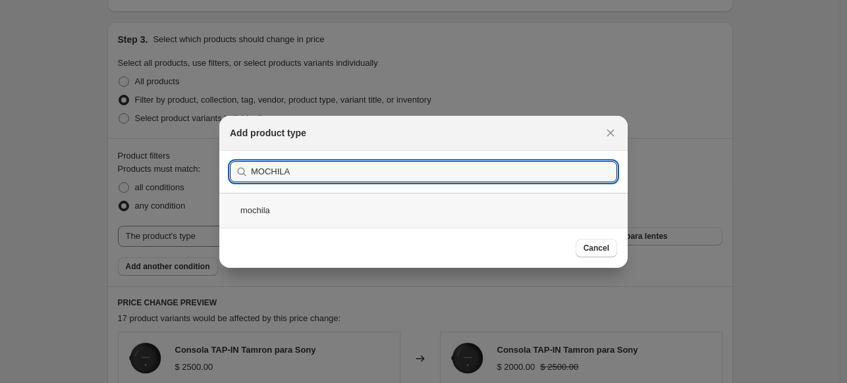
type input "MOCHILA"
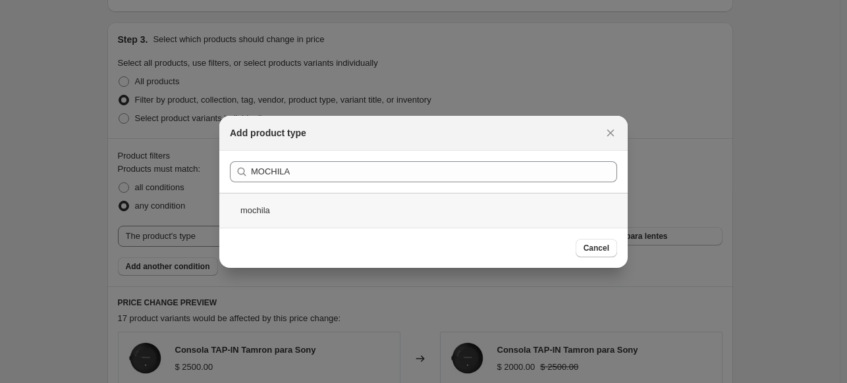
click at [288, 207] on div "mochila" at bounding box center [423, 210] width 408 height 35
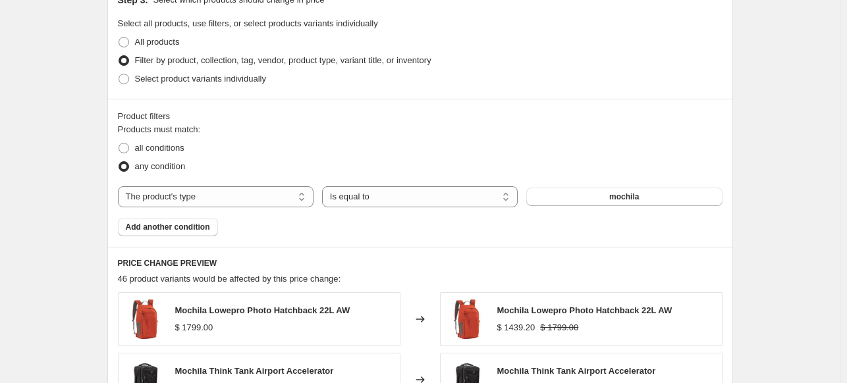
scroll to position [724, 0]
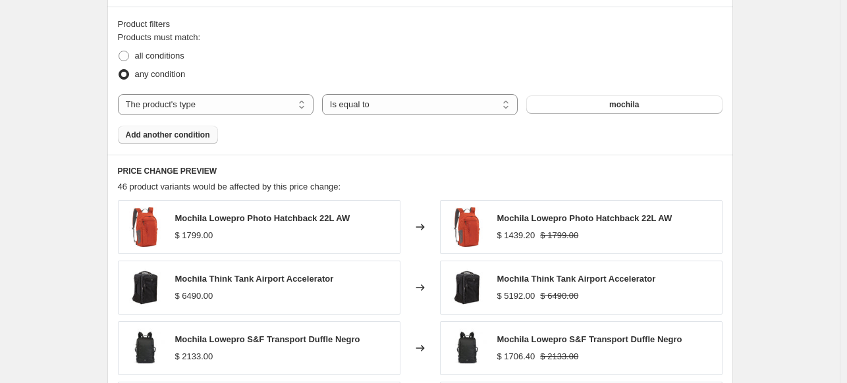
click at [192, 139] on span "Add another condition" at bounding box center [168, 135] width 84 height 11
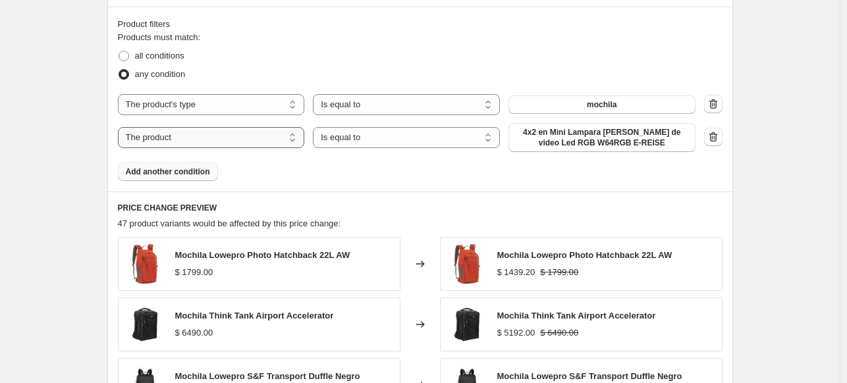
click at [234, 145] on select "The product The product's collection The product's tag The product's vendor The…" at bounding box center [211, 137] width 187 height 21
select select "vendor"
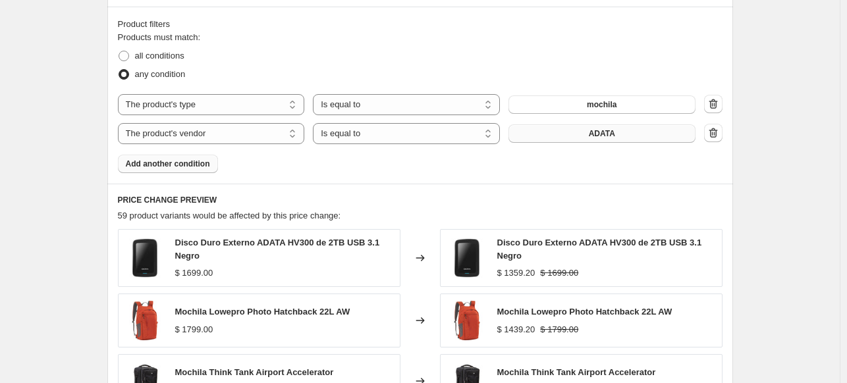
click at [577, 142] on button "ADATA" at bounding box center [601, 133] width 187 height 18
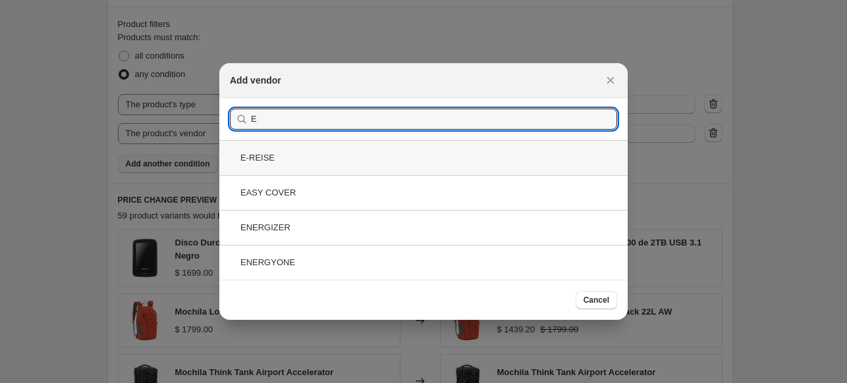
type input "E"
click at [345, 161] on div "E-REISE" at bounding box center [423, 157] width 408 height 35
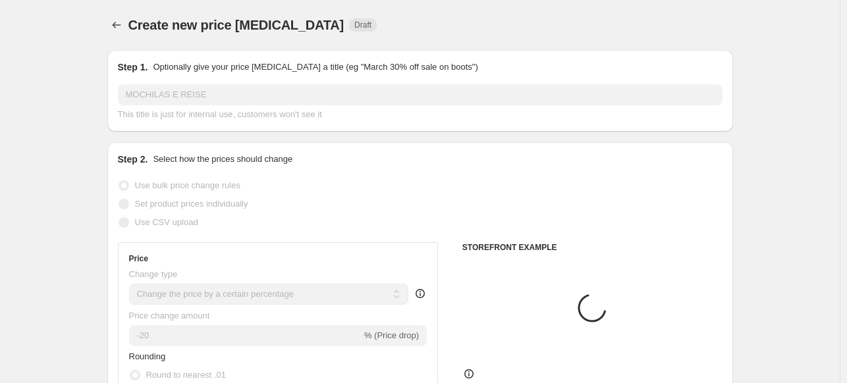
scroll to position [724, 0]
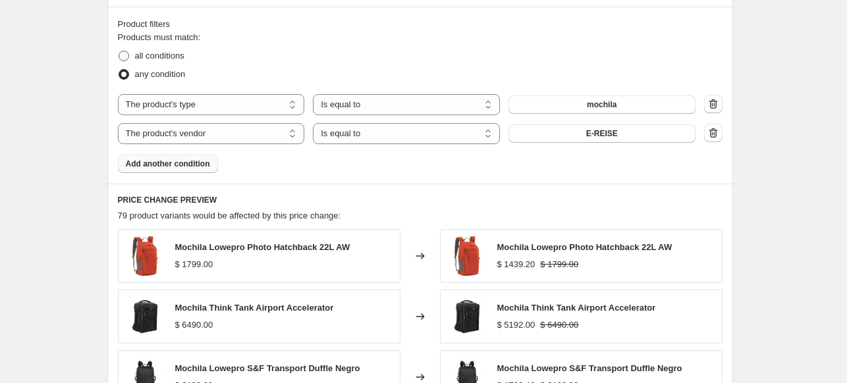
click at [153, 57] on span "all conditions" at bounding box center [159, 56] width 49 height 10
click at [119, 51] on input "all conditions" at bounding box center [118, 51] width 1 height 1
radio input "true"
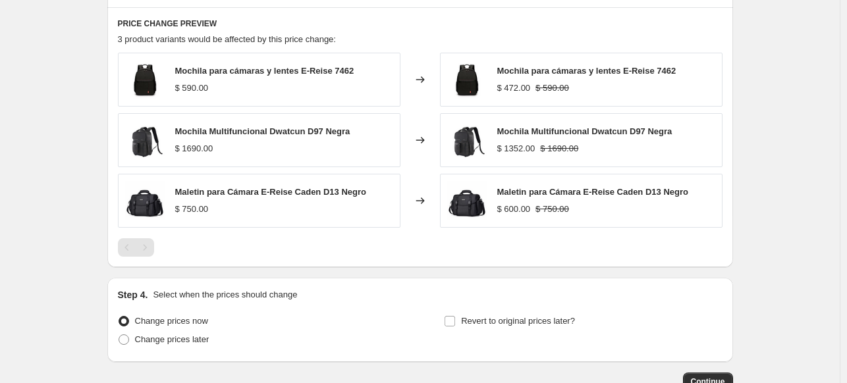
scroll to position [922, 0]
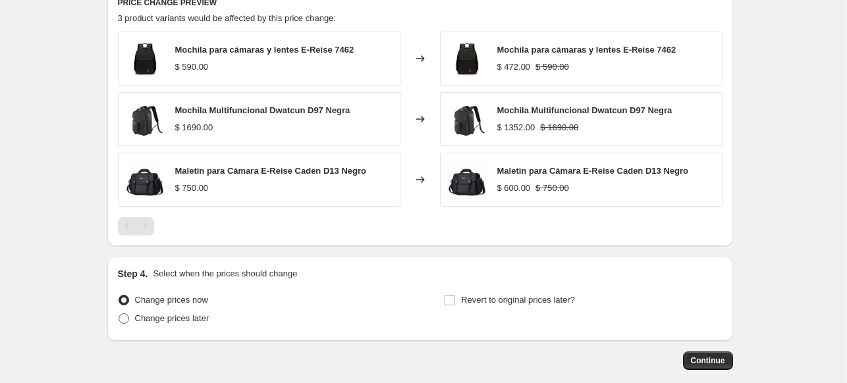
click at [188, 323] on span "Change prices later" at bounding box center [172, 318] width 74 height 10
click at [119, 314] on input "Change prices later" at bounding box center [118, 313] width 1 height 1
radio input "true"
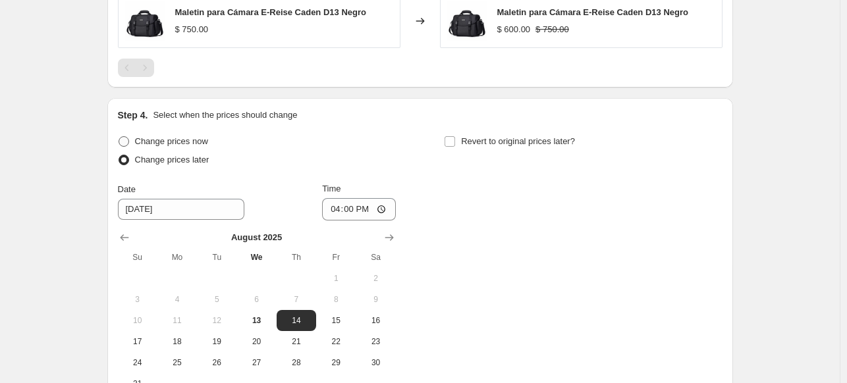
scroll to position [1185, 0]
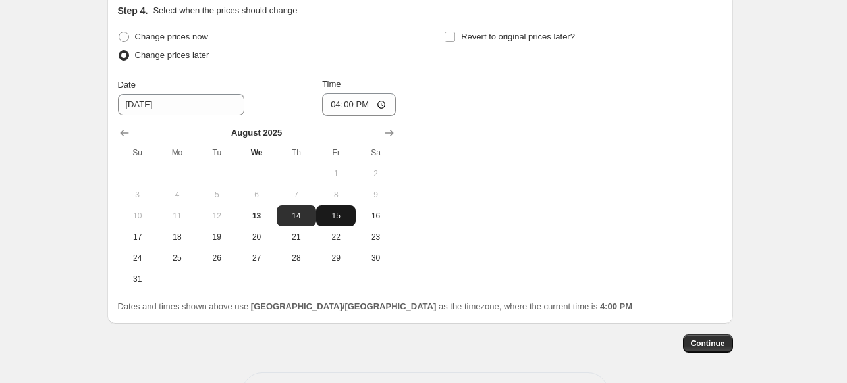
click at [335, 218] on span "15" at bounding box center [335, 216] width 29 height 11
type input "[DATE]"
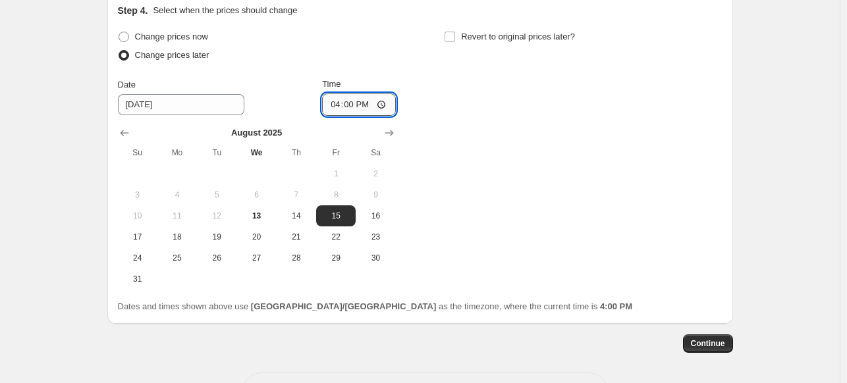
click at [334, 105] on input "16:00" at bounding box center [359, 104] width 74 height 22
type input "00:00"
click at [464, 34] on span "Revert to original prices later?" at bounding box center [518, 37] width 114 height 10
click at [455, 34] on input "Revert to original prices later?" at bounding box center [449, 37] width 11 height 11
checkbox input "true"
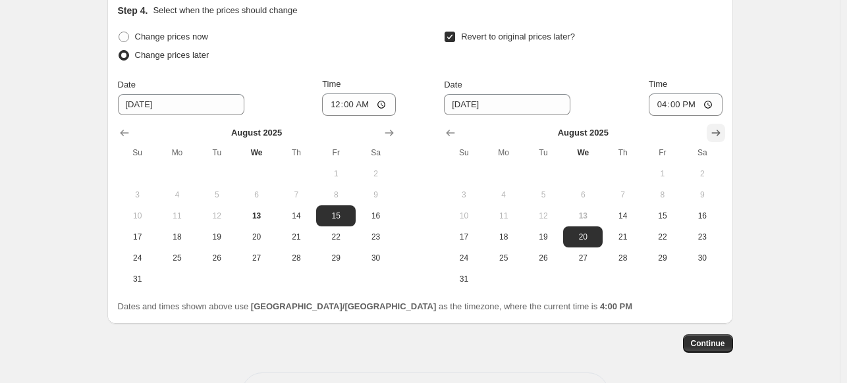
click at [719, 130] on icon "Show next month, September 2025" at bounding box center [715, 133] width 9 height 7
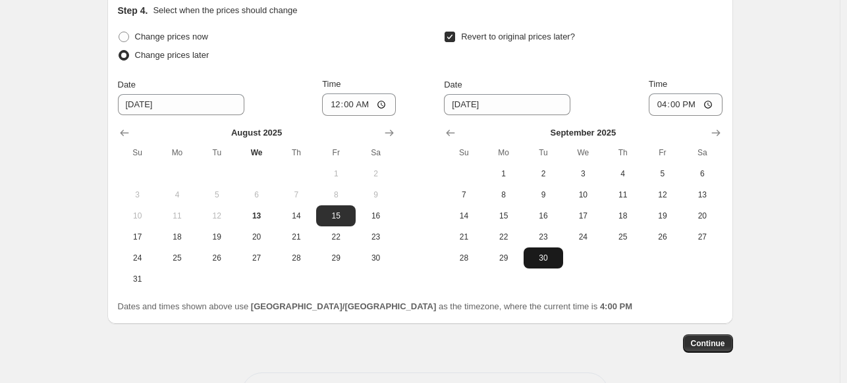
click at [552, 262] on span "30" at bounding box center [543, 258] width 29 height 11
type input "[DATE]"
click at [662, 103] on input "16:00" at bounding box center [685, 104] width 74 height 22
type input "23:59"
click at [729, 337] on button "Continue" at bounding box center [708, 343] width 50 height 18
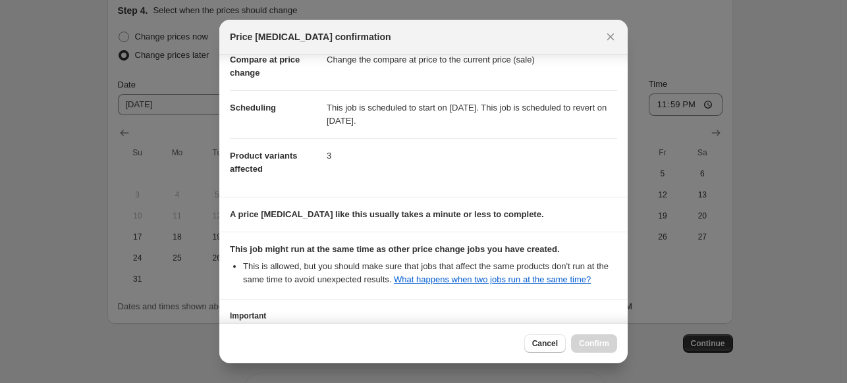
scroll to position [167, 0]
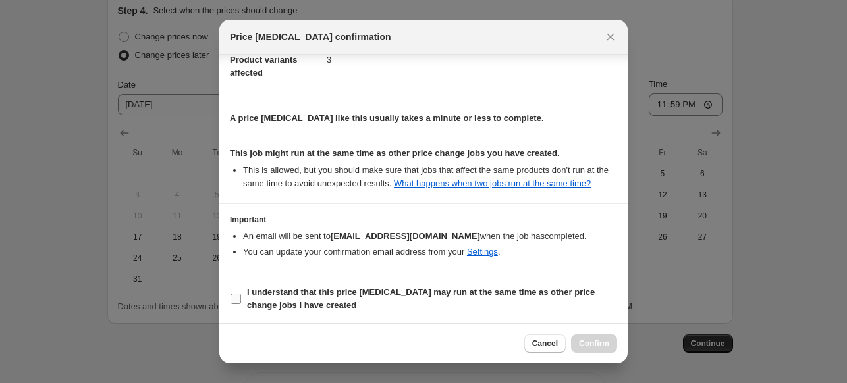
click at [233, 301] on input "I understand that this price [MEDICAL_DATA] may run at the same time as other p…" at bounding box center [235, 299] width 11 height 11
checkbox input "true"
click at [583, 343] on span "Confirm" at bounding box center [594, 343] width 30 height 11
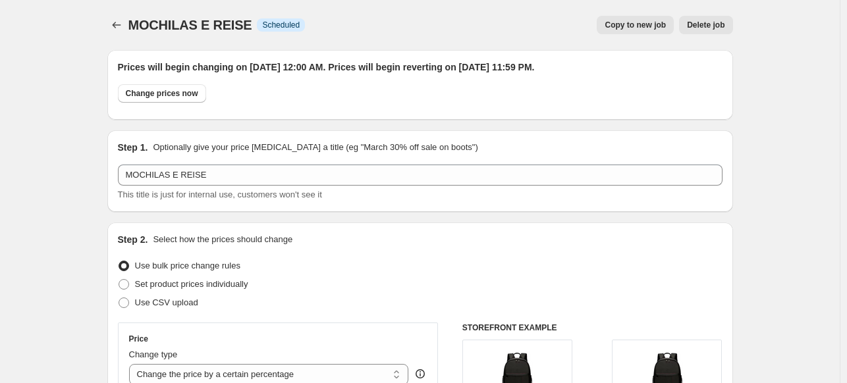
click at [115, 26] on icon "Price change jobs" at bounding box center [116, 24] width 13 height 13
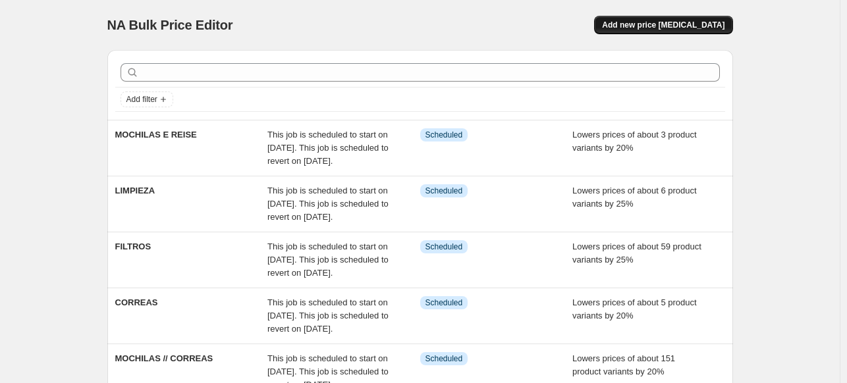
click at [647, 24] on span "Add new price [MEDICAL_DATA]" at bounding box center [663, 25] width 122 height 11
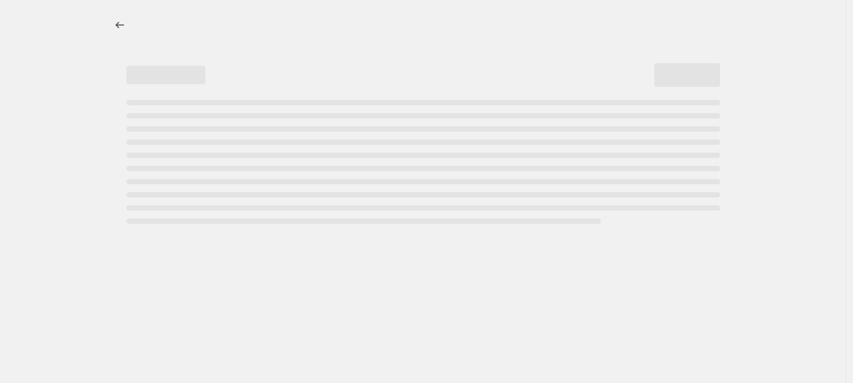
select select "percentage"
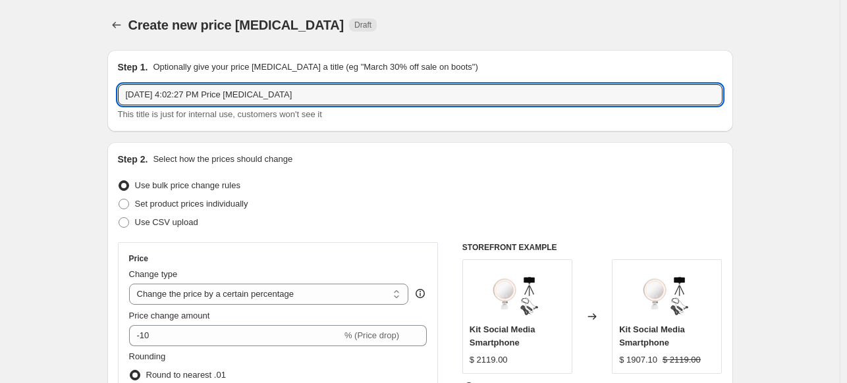
drag, startPoint x: 300, startPoint y: 98, endPoint x: 93, endPoint y: 70, distance: 209.3
type input "BOYA"
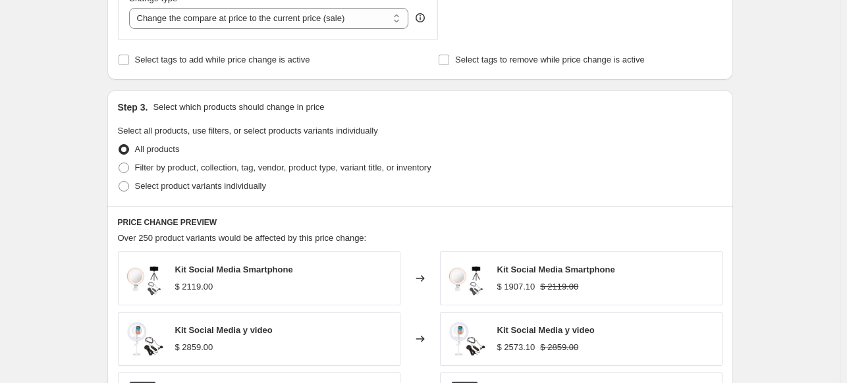
scroll to position [527, 0]
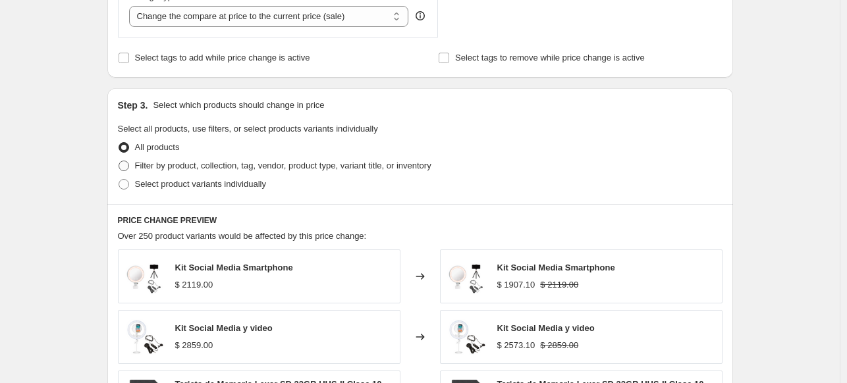
click at [237, 167] on span "Filter by product, collection, tag, vendor, product type, variant title, or inv…" at bounding box center [283, 166] width 296 height 10
click at [119, 161] on input "Filter by product, collection, tag, vendor, product type, variant title, or inv…" at bounding box center [118, 161] width 1 height 1
radio input "true"
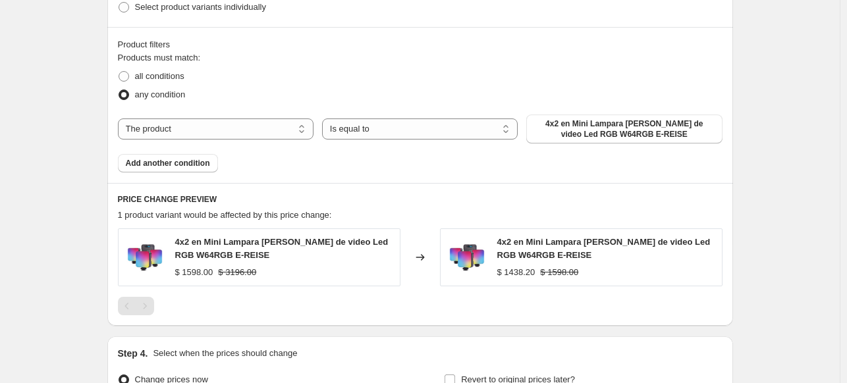
scroll to position [724, 0]
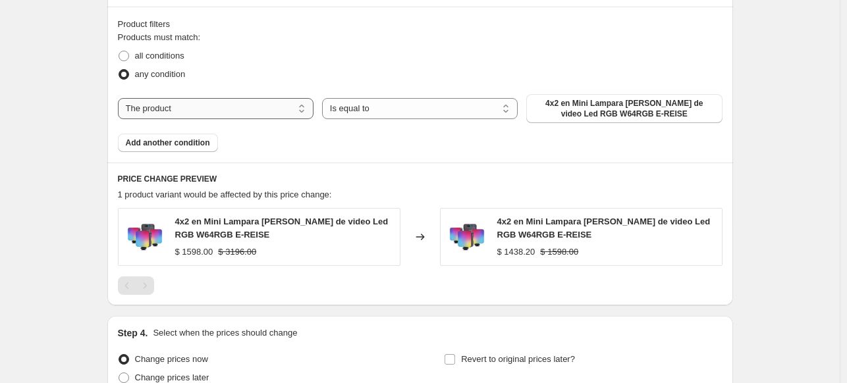
click at [244, 107] on select "The product The product's collection The product's tag The product's vendor The…" at bounding box center [216, 108] width 196 height 21
select select "vendor"
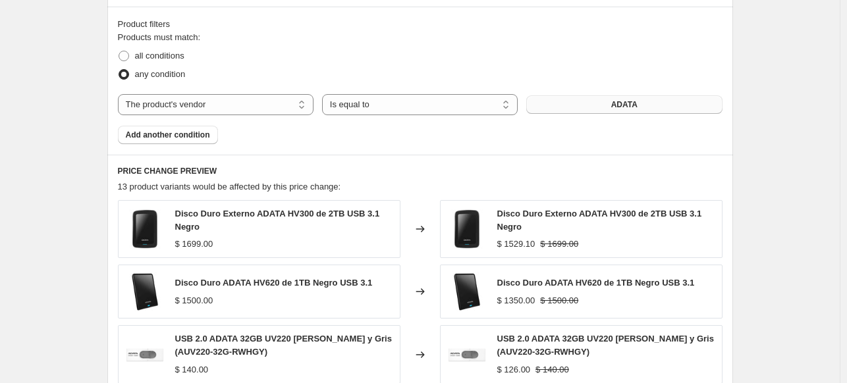
click at [579, 111] on button "ADATA" at bounding box center [624, 104] width 196 height 18
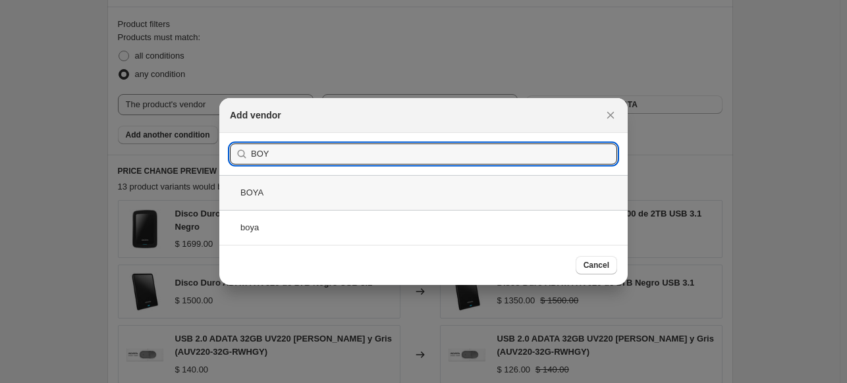
type input "BOY"
click at [297, 192] on div "BOYA" at bounding box center [423, 192] width 408 height 35
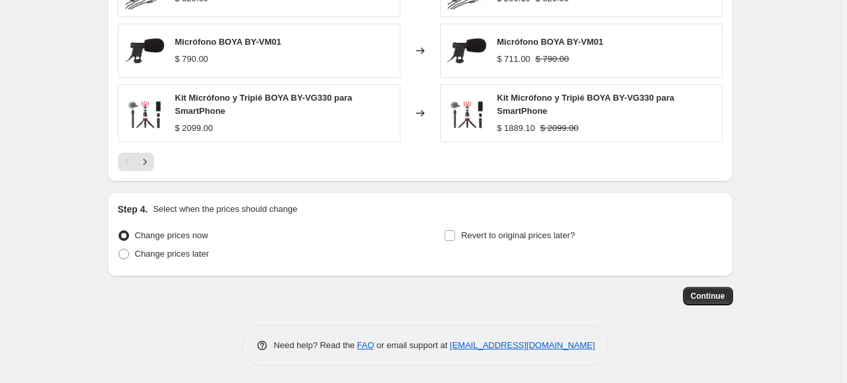
scroll to position [1083, 0]
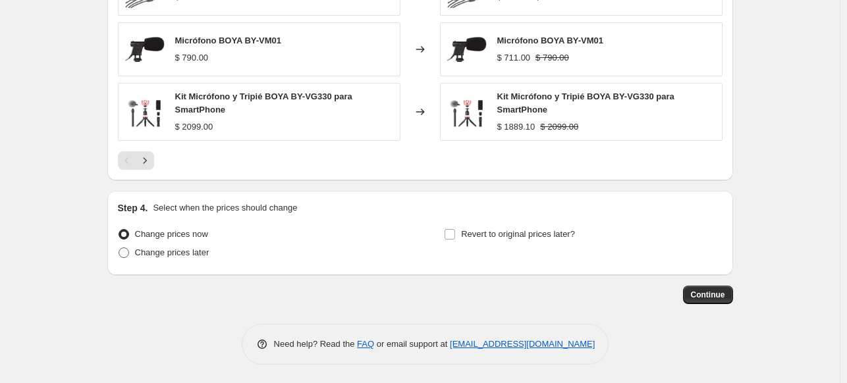
click at [165, 251] on span "Change prices later" at bounding box center [172, 253] width 74 height 10
click at [119, 248] on input "Change prices later" at bounding box center [118, 248] width 1 height 1
radio input "true"
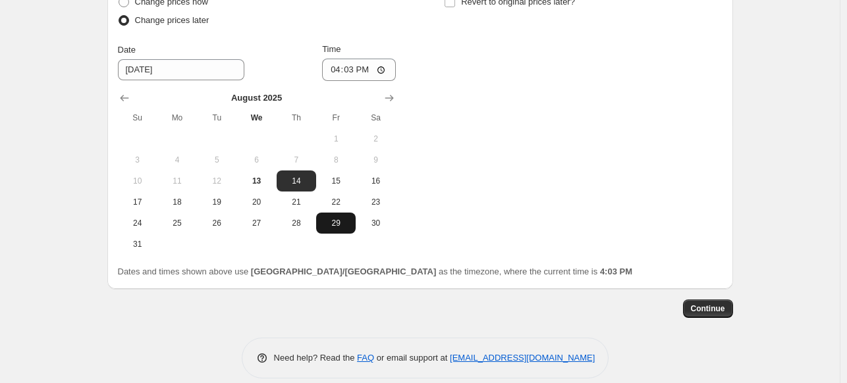
scroll to position [1330, 0]
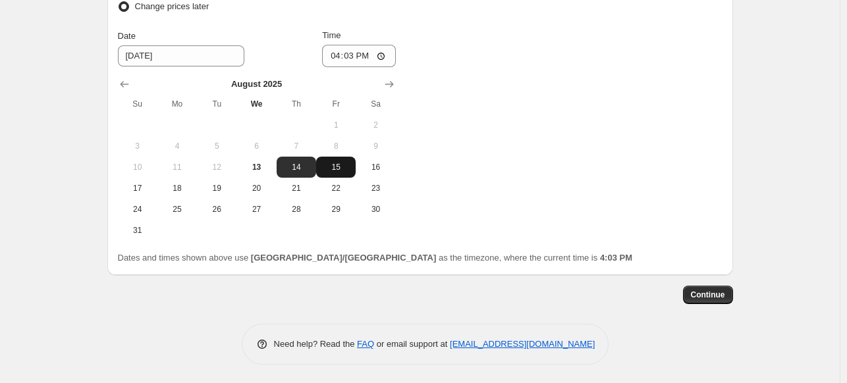
click at [340, 162] on span "15" at bounding box center [335, 167] width 29 height 11
type input "[DATE]"
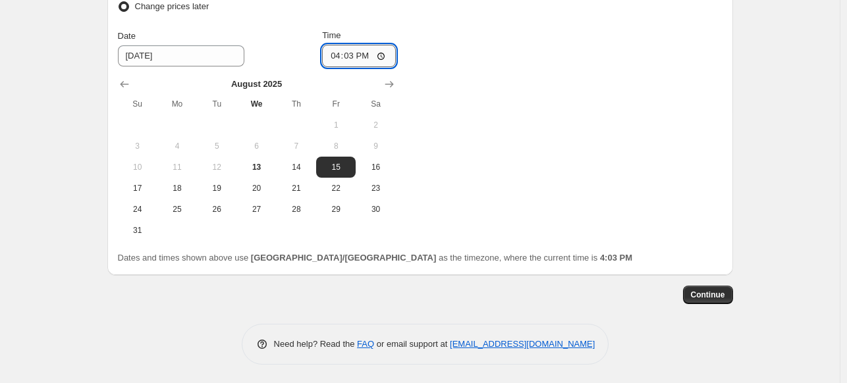
click at [344, 63] on input "16:03" at bounding box center [359, 56] width 74 height 22
type input "00:00"
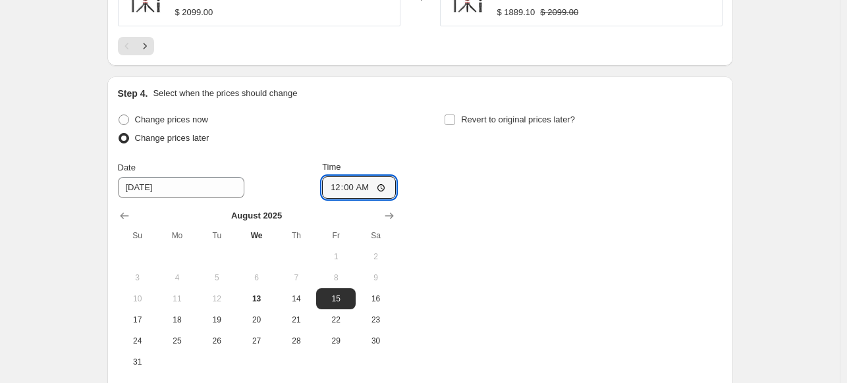
scroll to position [1198, 0]
drag, startPoint x: 452, startPoint y: 117, endPoint x: 474, endPoint y: 105, distance: 25.6
click at [452, 116] on input "Revert to original prices later?" at bounding box center [449, 120] width 11 height 11
checkbox input "true"
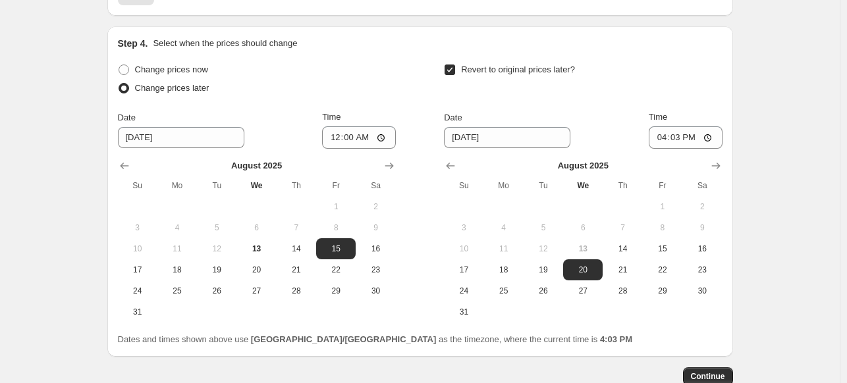
scroll to position [1330, 0]
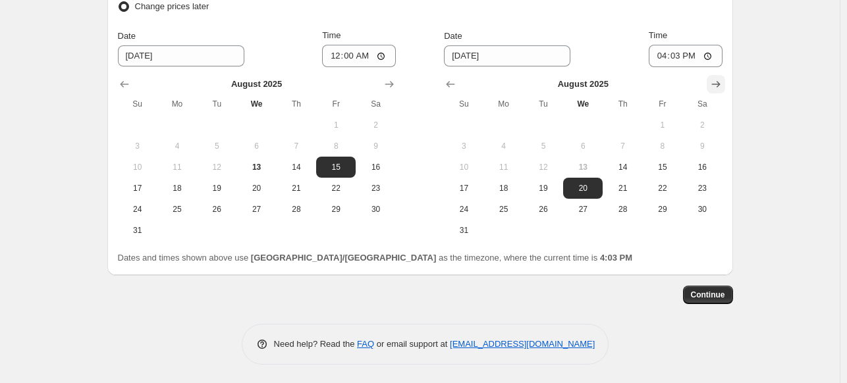
click at [714, 84] on icon "Show next month, September 2025" at bounding box center [715, 84] width 13 height 13
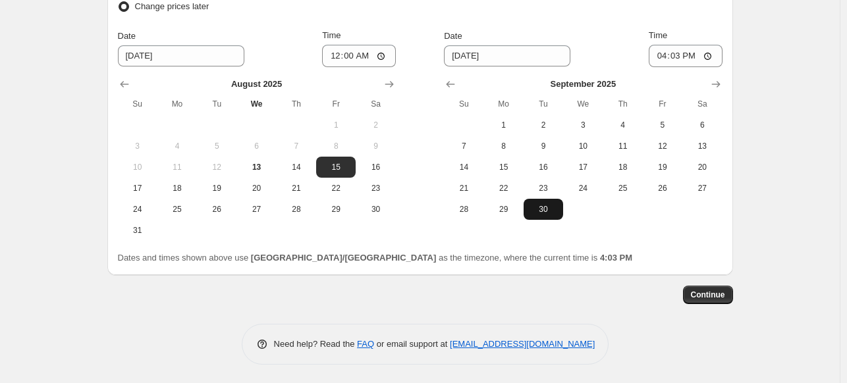
drag, startPoint x: 537, startPoint y: 211, endPoint x: 556, endPoint y: 199, distance: 22.1
click at [537, 211] on span "30" at bounding box center [543, 209] width 29 height 11
type input "[DATE]"
click at [664, 55] on input "16:03" at bounding box center [685, 56] width 74 height 22
type input "23:59"
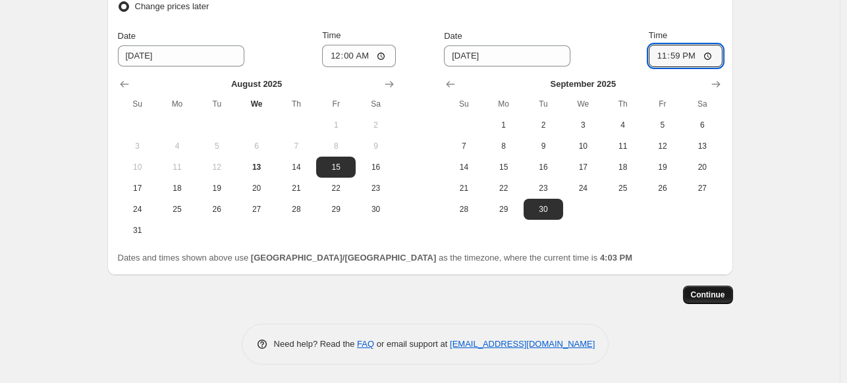
click at [731, 298] on button "Continue" at bounding box center [708, 295] width 50 height 18
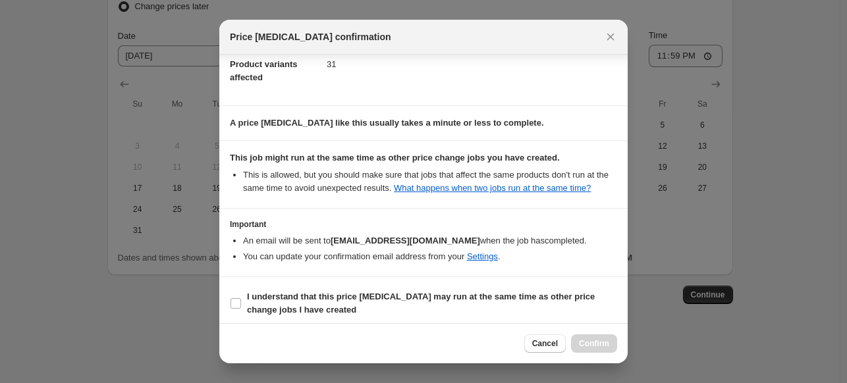
scroll to position [167, 0]
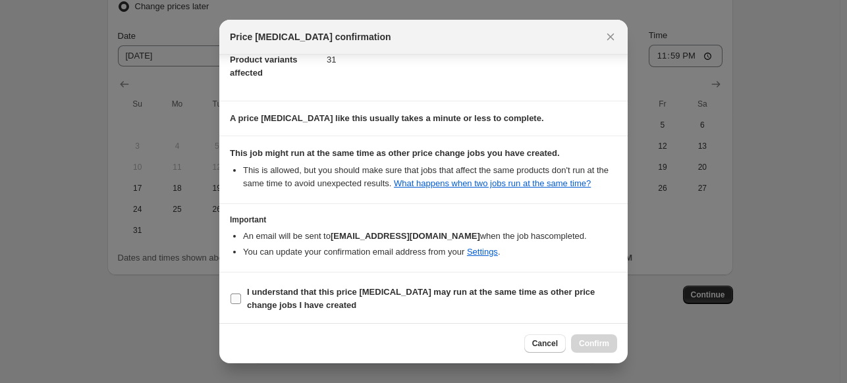
click at [234, 297] on input "I understand that this price [MEDICAL_DATA] may run at the same time as other p…" at bounding box center [235, 299] width 11 height 11
checkbox input "true"
click at [585, 343] on span "Confirm" at bounding box center [594, 343] width 30 height 11
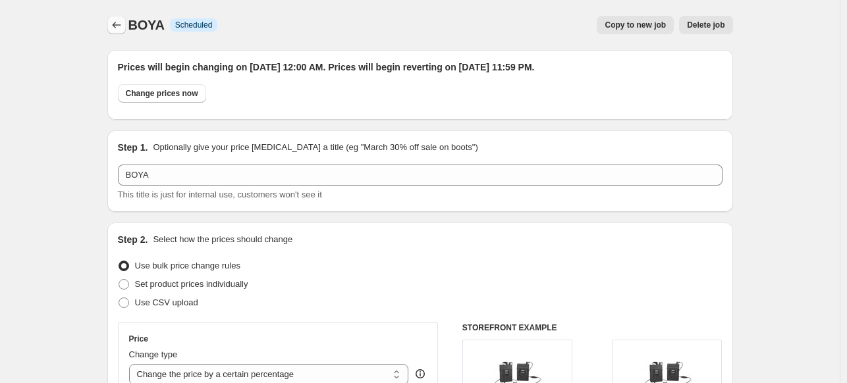
click at [117, 20] on icon "Price change jobs" at bounding box center [116, 24] width 13 height 13
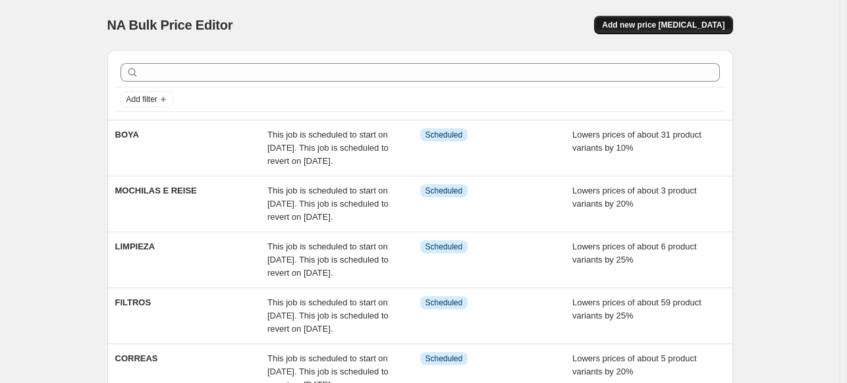
click at [664, 24] on span "Add new price [MEDICAL_DATA]" at bounding box center [663, 25] width 122 height 11
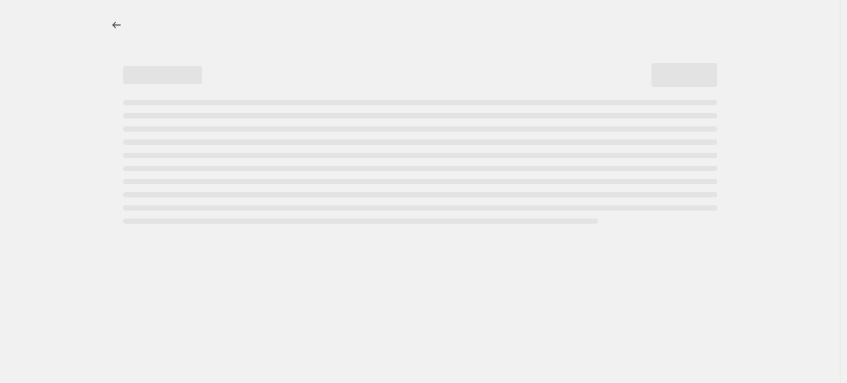
select select "percentage"
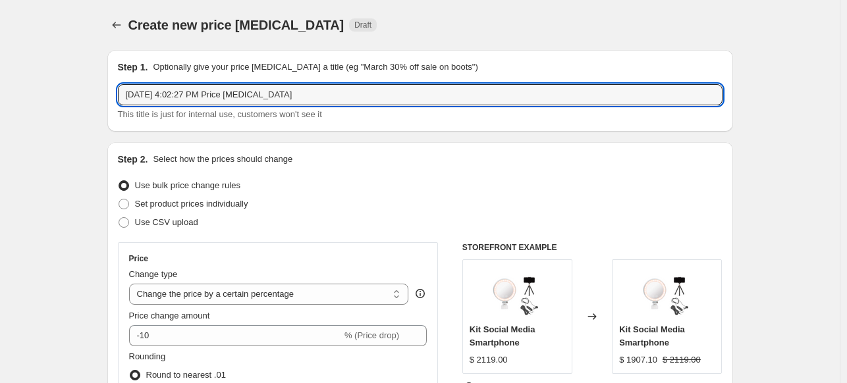
drag, startPoint x: 311, startPoint y: 97, endPoint x: 99, endPoint y: 64, distance: 213.8
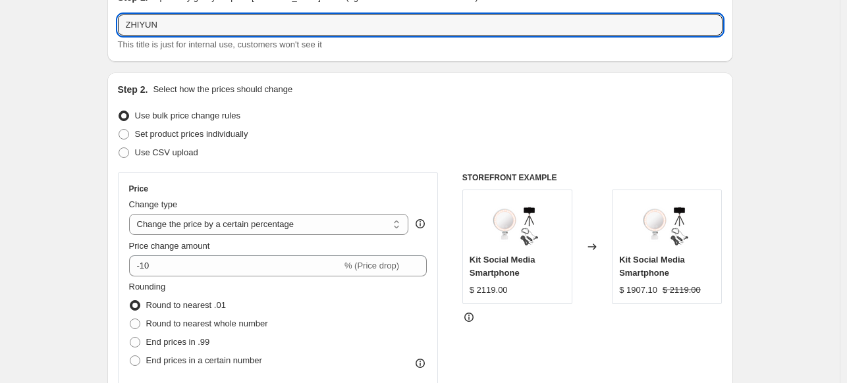
scroll to position [132, 0]
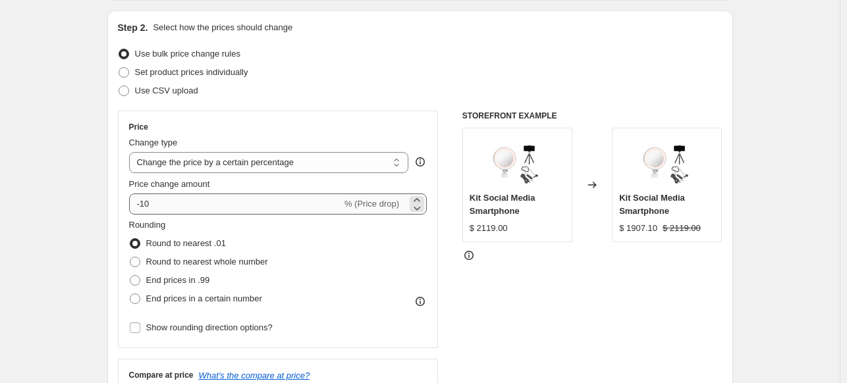
type input "ZHIYUN"
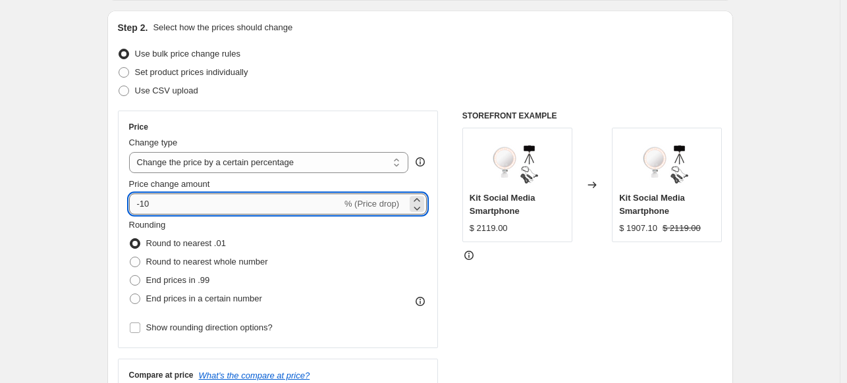
click at [188, 210] on input "-10" at bounding box center [235, 204] width 213 height 21
type input "-15"
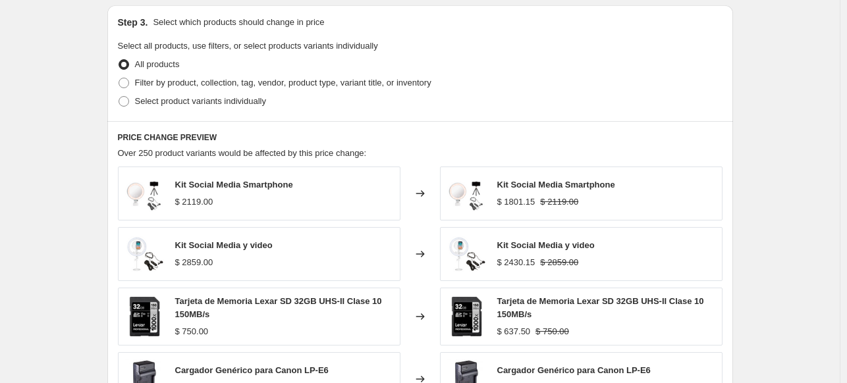
scroll to position [658, 0]
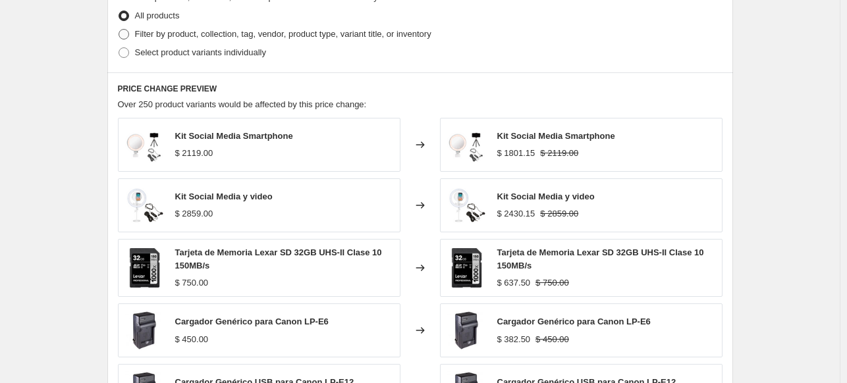
click at [195, 36] on span "Filter by product, collection, tag, vendor, product type, variant title, or inv…" at bounding box center [283, 34] width 296 height 10
click at [119, 30] on input "Filter by product, collection, tag, vendor, product type, variant title, or inv…" at bounding box center [118, 29] width 1 height 1
radio input "true"
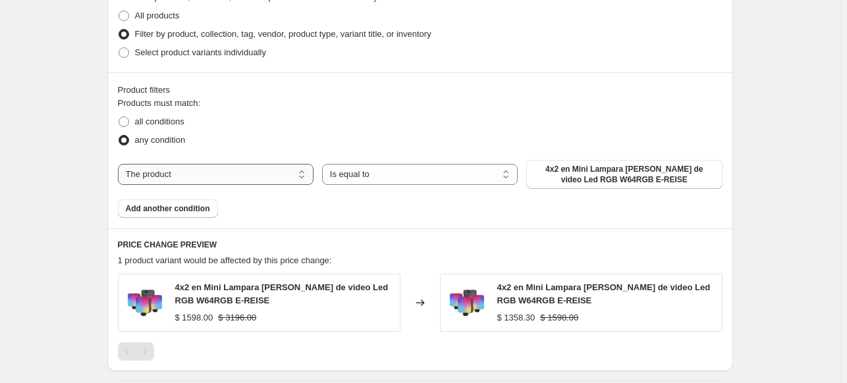
click at [226, 169] on select "The product The product's collection The product's tag The product's vendor The…" at bounding box center [216, 174] width 196 height 21
select select "vendor"
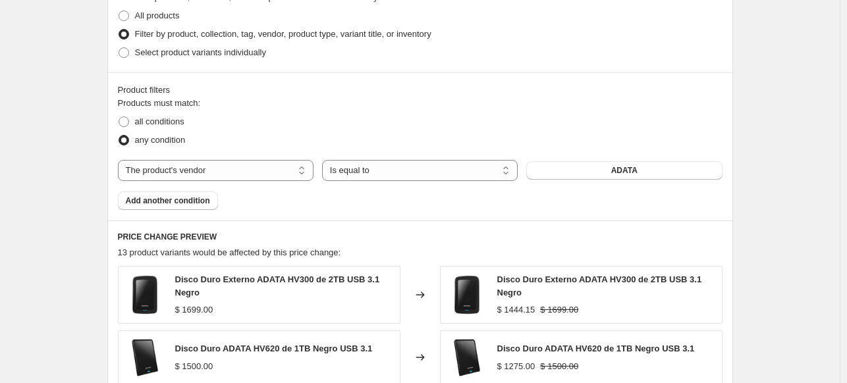
click at [625, 180] on div "The product The product's collection The product's tag The product's vendor The…" at bounding box center [420, 170] width 604 height 21
click at [573, 165] on button "ADATA" at bounding box center [624, 170] width 196 height 18
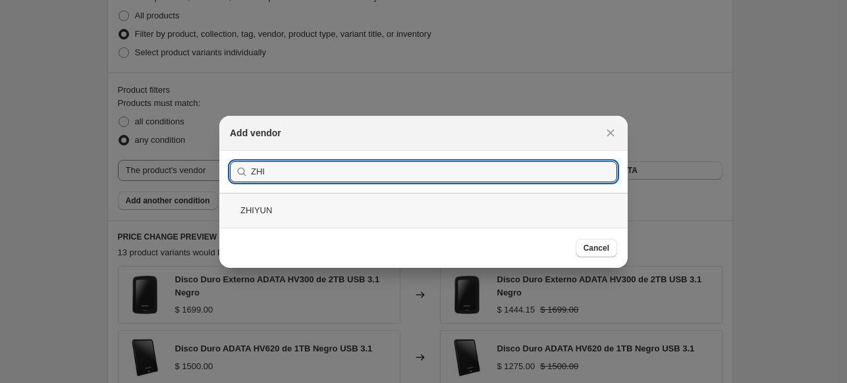
type input "ZHI"
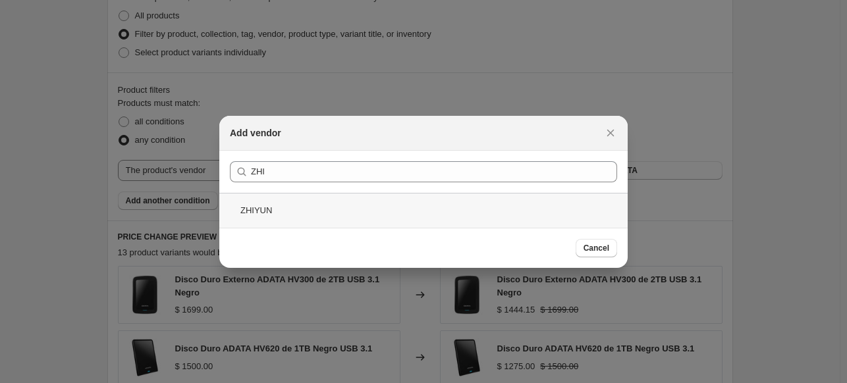
click at [279, 214] on div "ZHIYUN" at bounding box center [423, 210] width 408 height 35
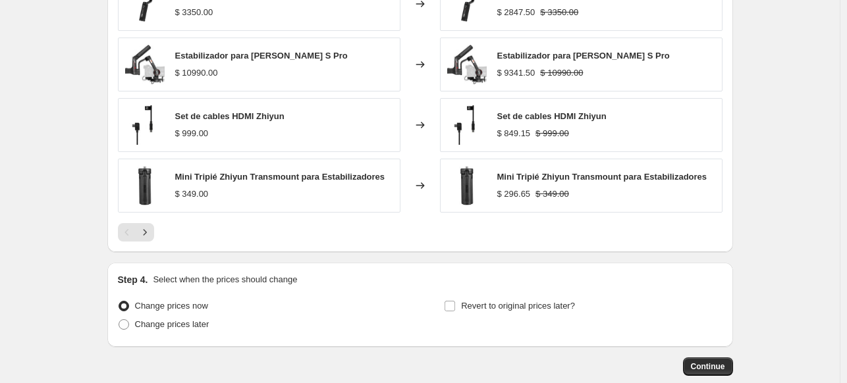
scroll to position [1053, 0]
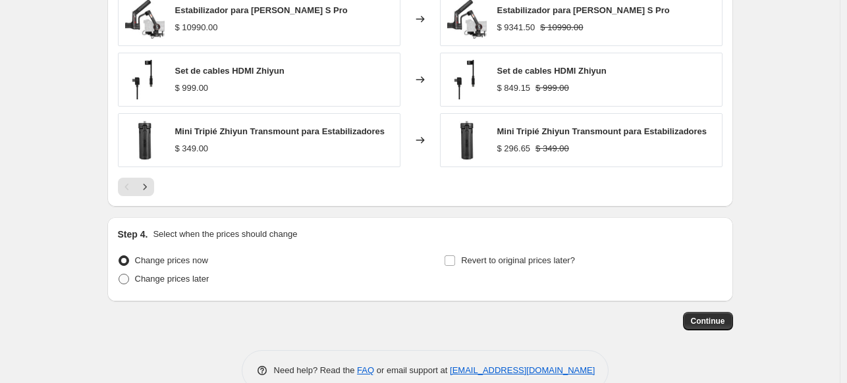
click at [183, 275] on span "Change prices later" at bounding box center [172, 279] width 74 height 10
click at [119, 274] on input "Change prices later" at bounding box center [118, 274] width 1 height 1
radio input "true"
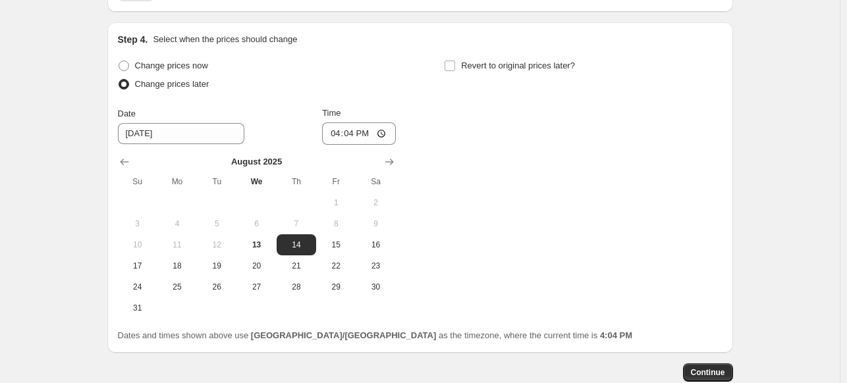
scroll to position [1251, 0]
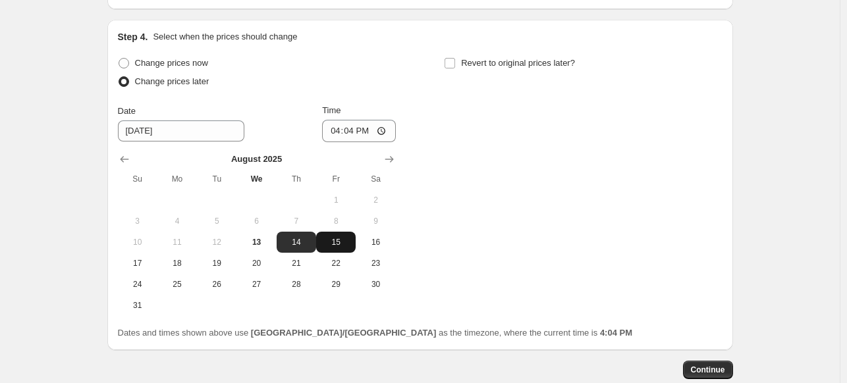
click at [344, 240] on span "15" at bounding box center [335, 242] width 29 height 11
type input "[DATE]"
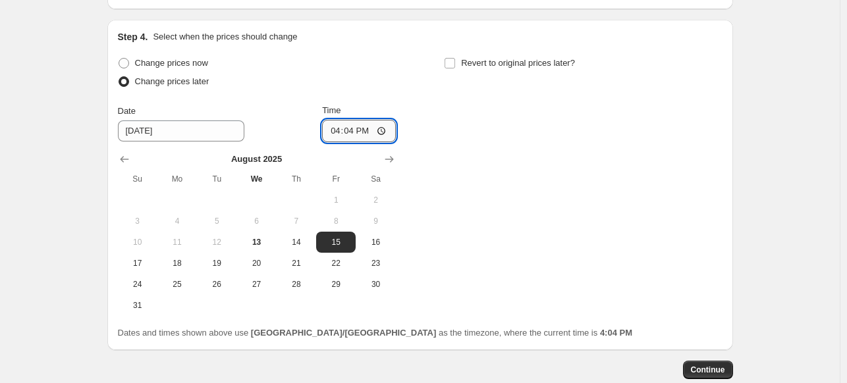
click at [338, 131] on input "16:04" at bounding box center [359, 131] width 74 height 22
type input "00:00"
click at [454, 60] on input "Revert to original prices later?" at bounding box center [449, 63] width 11 height 11
checkbox input "true"
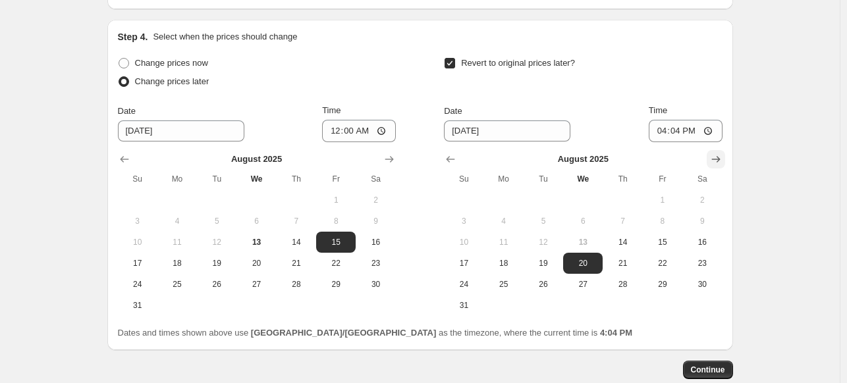
click at [720, 156] on icon "Show next month, September 2025" at bounding box center [715, 159] width 13 height 13
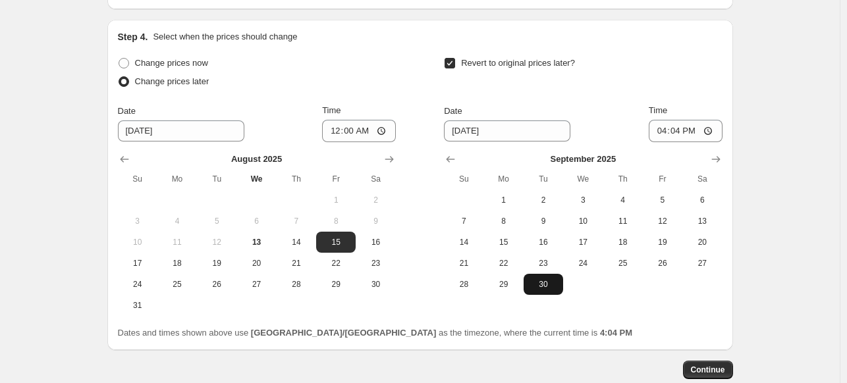
click at [542, 289] on button "30" at bounding box center [542, 284] width 39 height 21
type input "[DATE]"
click at [659, 128] on input "16:04" at bounding box center [685, 131] width 74 height 22
type input "23:59"
click at [719, 367] on span "Continue" at bounding box center [708, 370] width 34 height 11
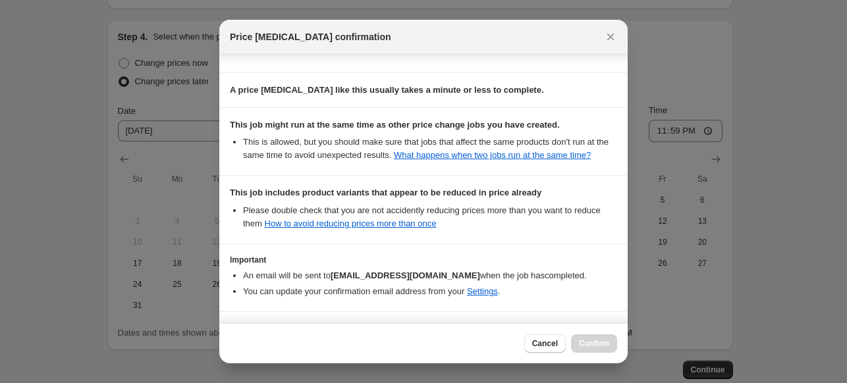
scroll to position [248, 0]
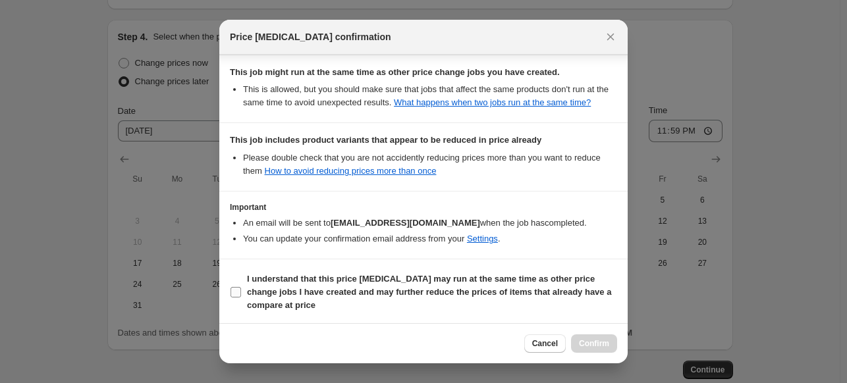
click at [239, 292] on input "I understand that this price [MEDICAL_DATA] may run at the same time as other p…" at bounding box center [235, 292] width 11 height 11
checkbox input "true"
click at [604, 341] on span "Confirm" at bounding box center [594, 343] width 30 height 11
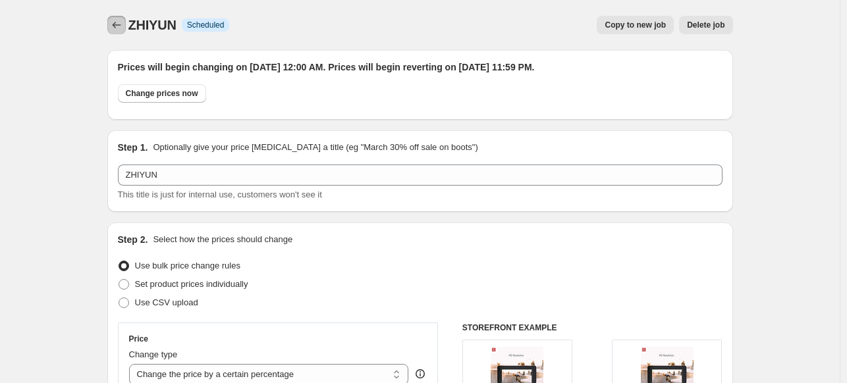
click at [113, 21] on icon "Price change jobs" at bounding box center [116, 24] width 13 height 13
